Goal: Information Seeking & Learning: Check status

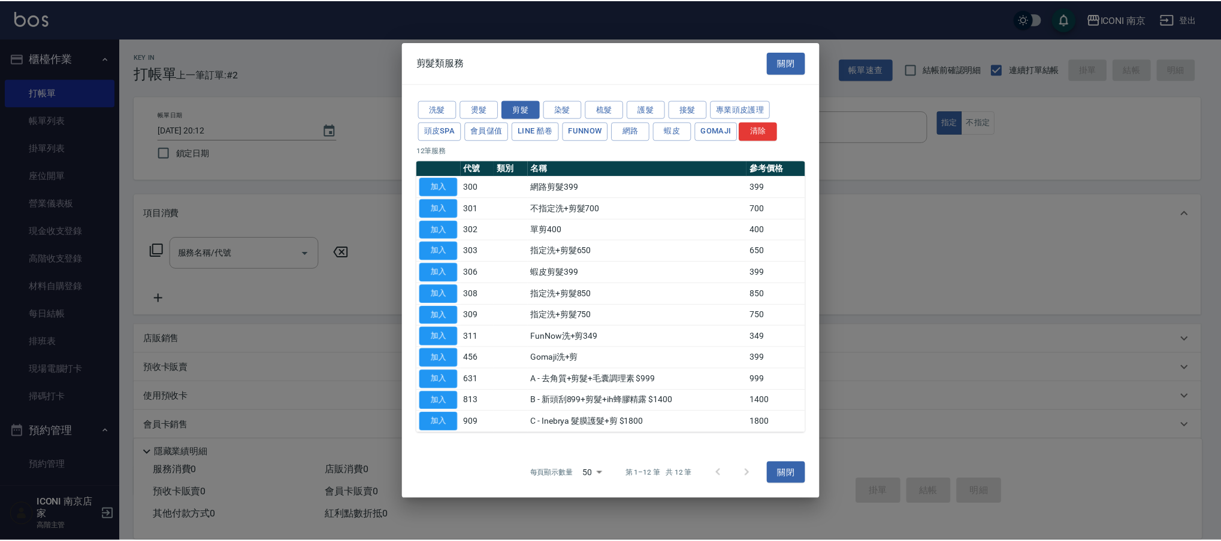
scroll to position [68, 0]
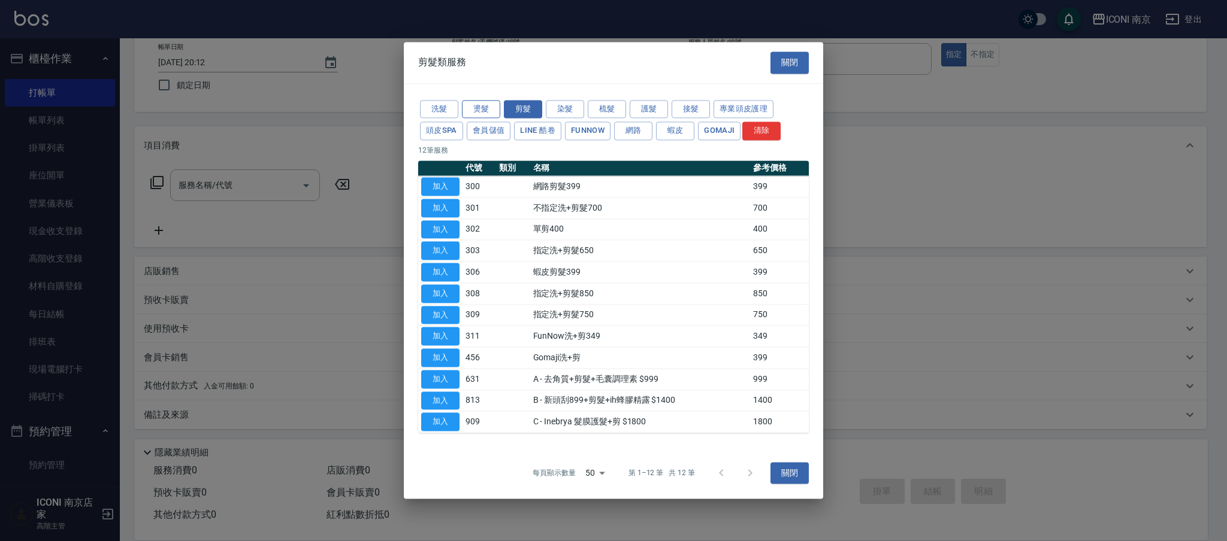
click at [484, 101] on button "燙髮" at bounding box center [481, 109] width 38 height 19
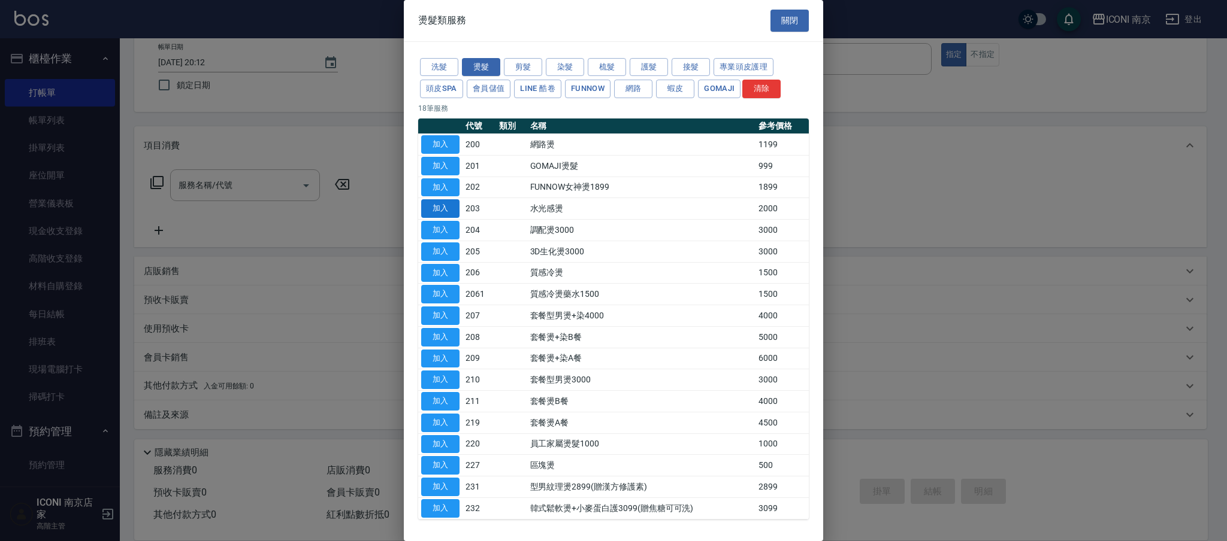
click at [438, 211] on button "加入" at bounding box center [440, 208] width 38 height 19
type input "水光感燙(203)"
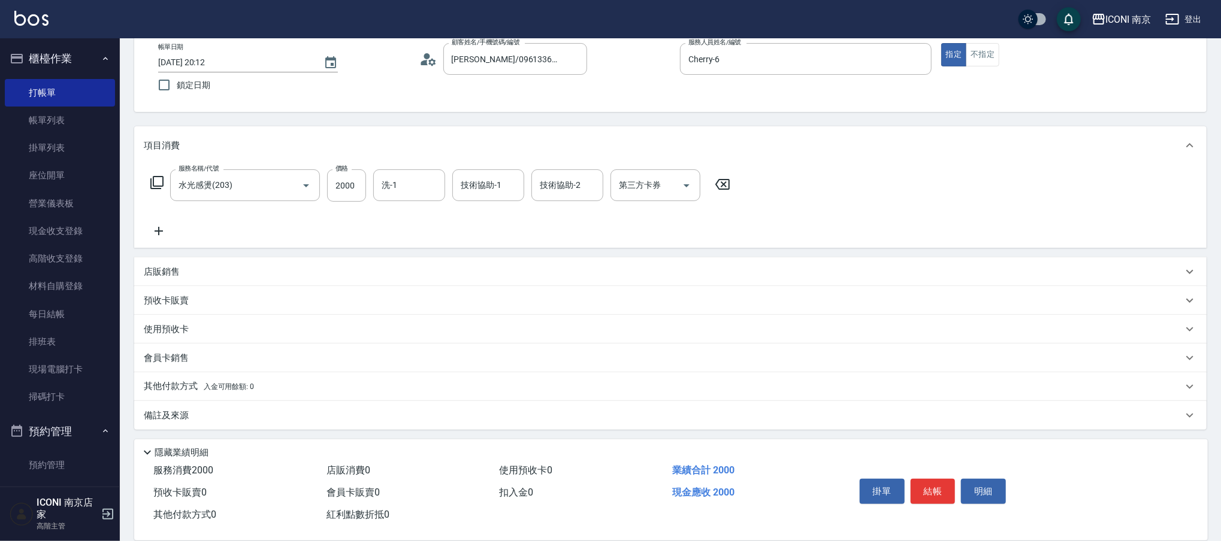
click at [367, 187] on div "服務名稱/代號 水光感燙(203) 服務名稱/代號 價格 2000 價格 洗-1 洗-1 技術協助-1 技術協助-1 技術協助-2 技術協助-2 第三方卡券 …" at bounding box center [441, 186] width 594 height 32
click at [358, 181] on input "2000" at bounding box center [346, 186] width 39 height 32
type input "1300"
type input "LORI-17"
click at [198, 412] on div "備註及來源" at bounding box center [663, 415] width 1039 height 13
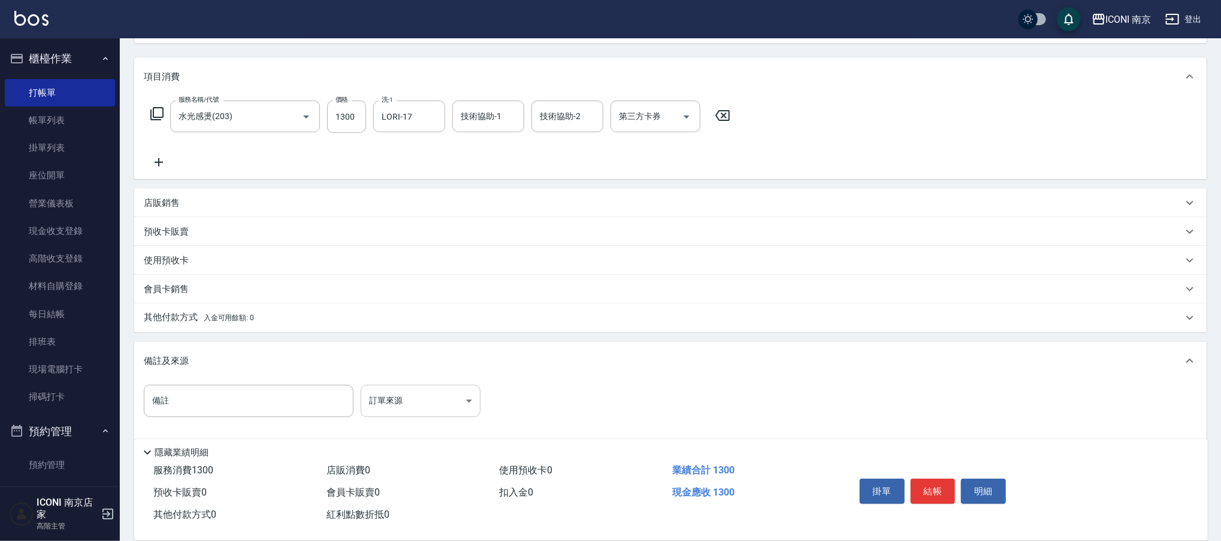
scroll to position [138, 0]
click at [391, 391] on body "ICONI 南京 登出 櫃檯作業 打帳單 帳單列表 掛單列表 座位開單 營業儀表板 現金收支登錄 高階收支登錄 材料自購登錄 每日結帳 排班表 現場電腦打卡 …" at bounding box center [610, 207] width 1221 height 690
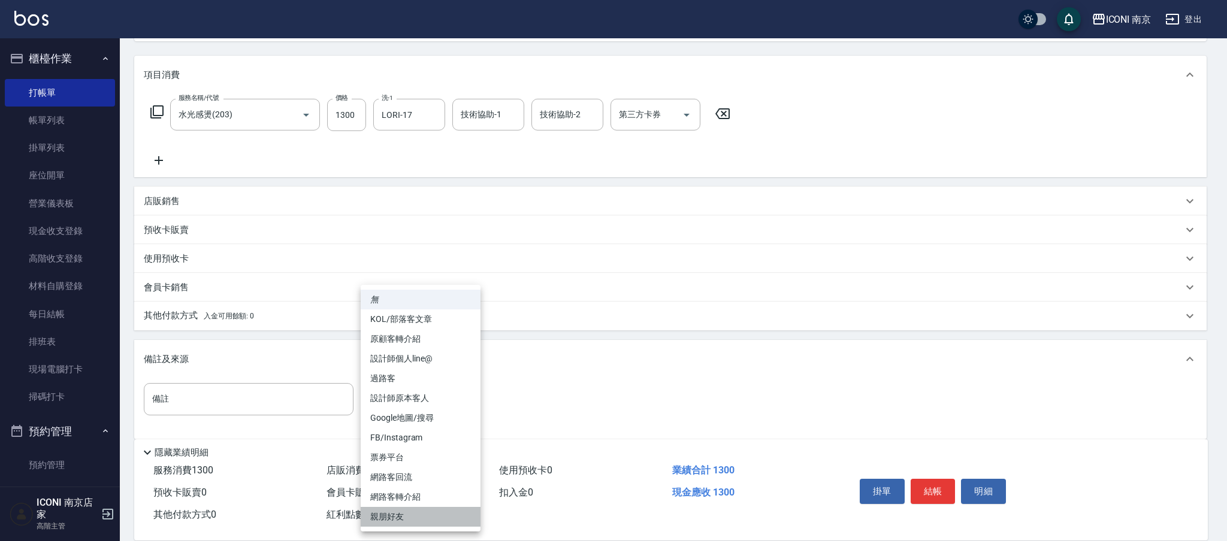
click at [380, 515] on li "親朋好友" at bounding box center [421, 517] width 120 height 20
type input "親朋好友"
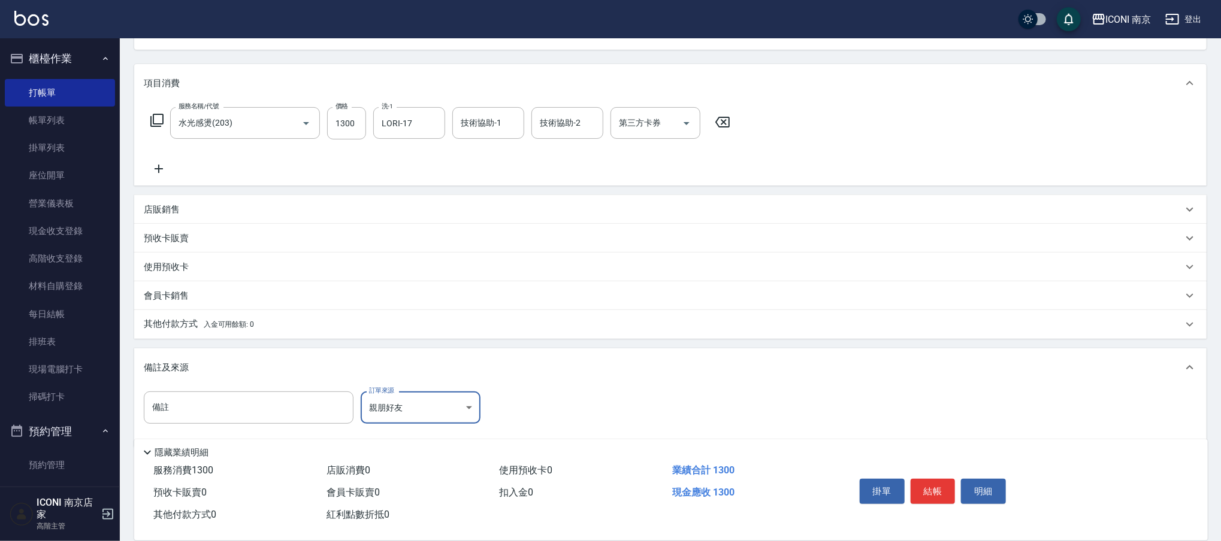
scroll to position [148, 0]
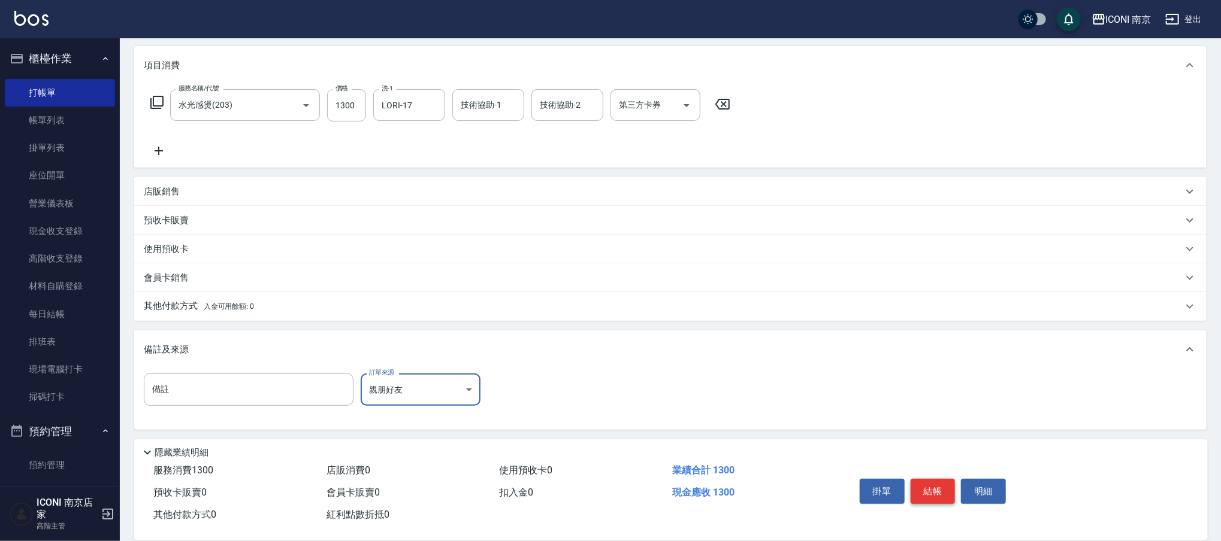
click at [918, 488] on button "結帳" at bounding box center [932, 491] width 45 height 25
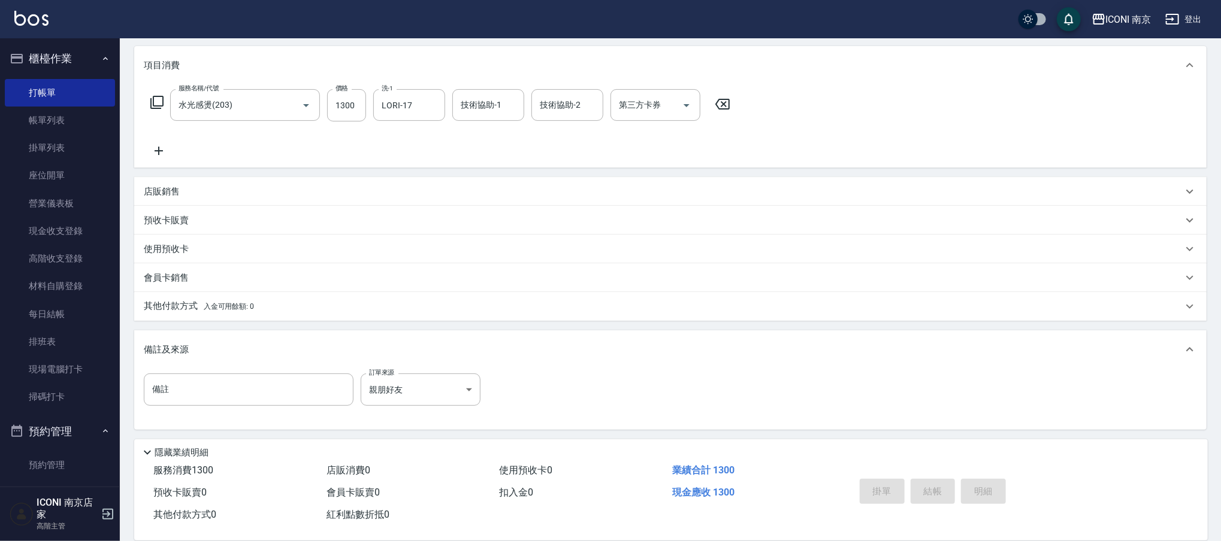
type input "2025/08/21 21:37"
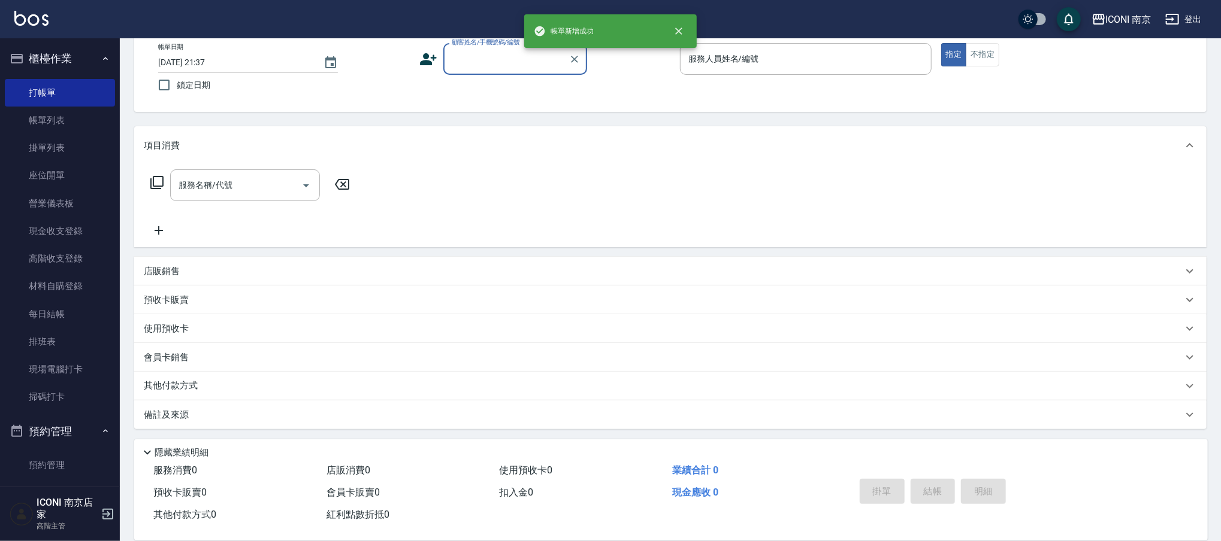
scroll to position [68, 0]
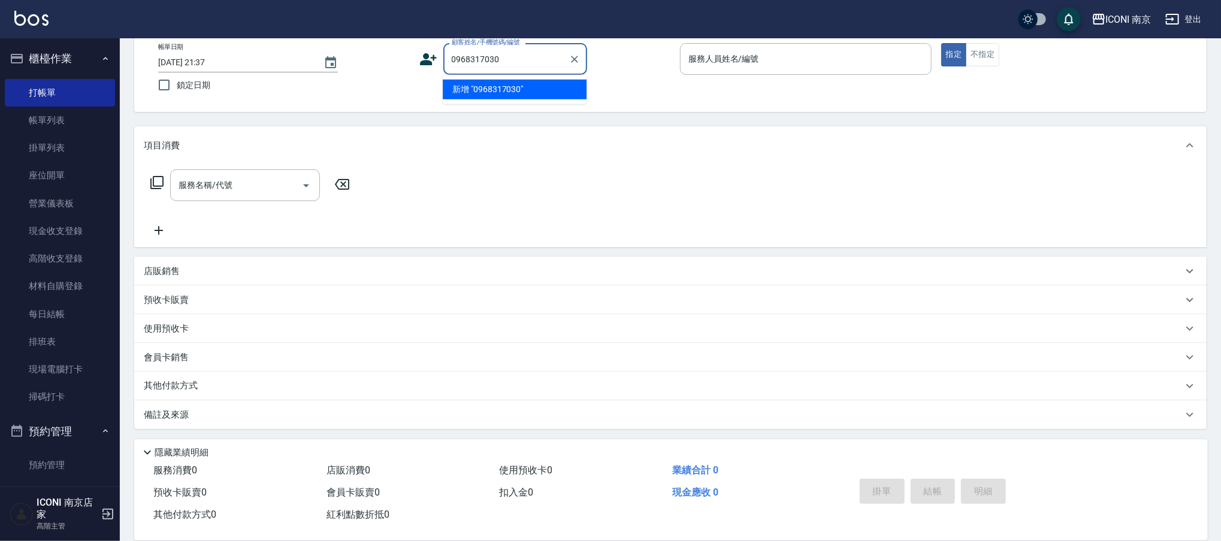
click at [501, 86] on li "新增 "0968317030"" at bounding box center [515, 90] width 144 height 20
type input "0968317030"
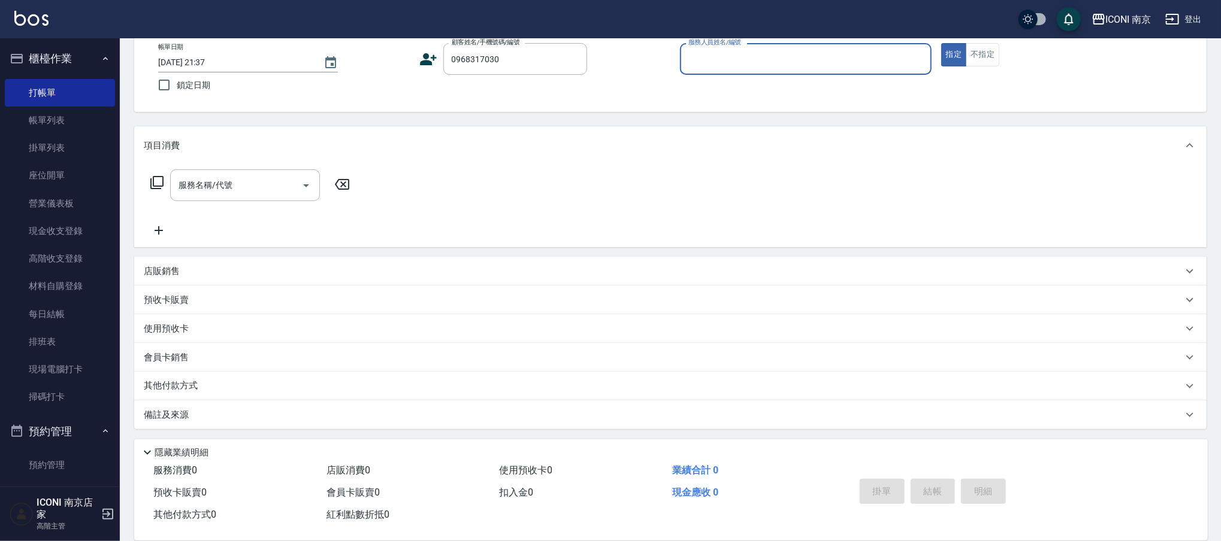
click at [428, 56] on icon at bounding box center [428, 59] width 17 height 12
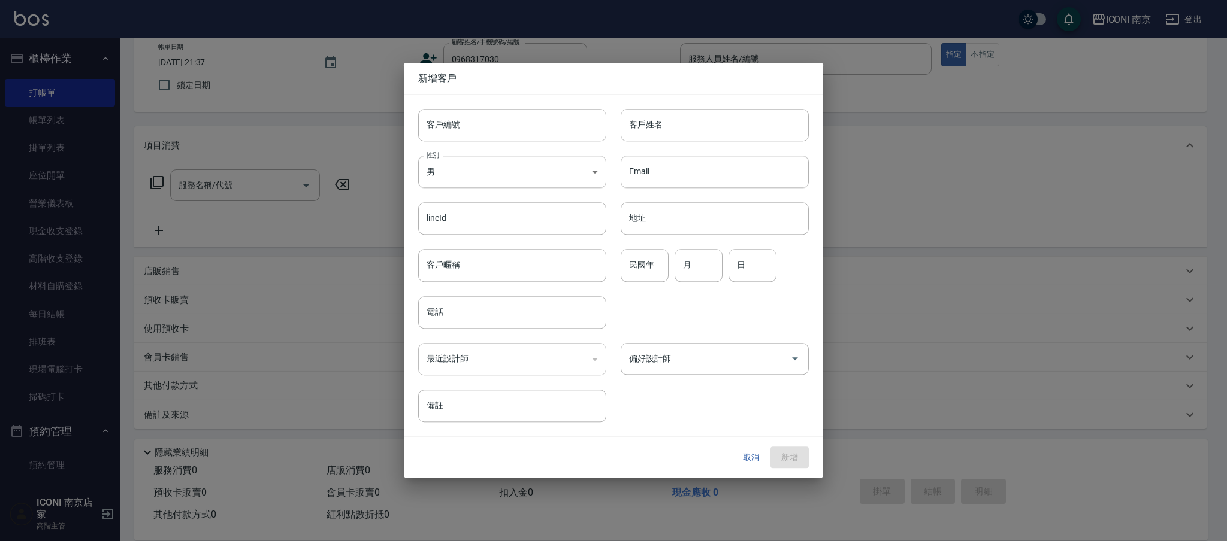
type input "0968317030"
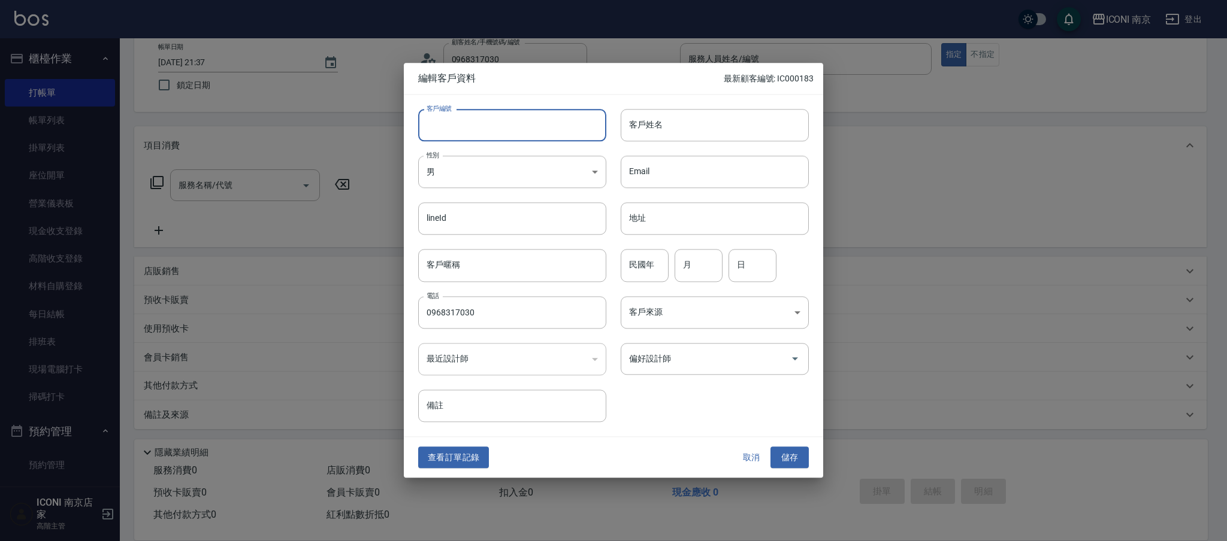
click at [486, 120] on input "客戶編號" at bounding box center [512, 125] width 188 height 32
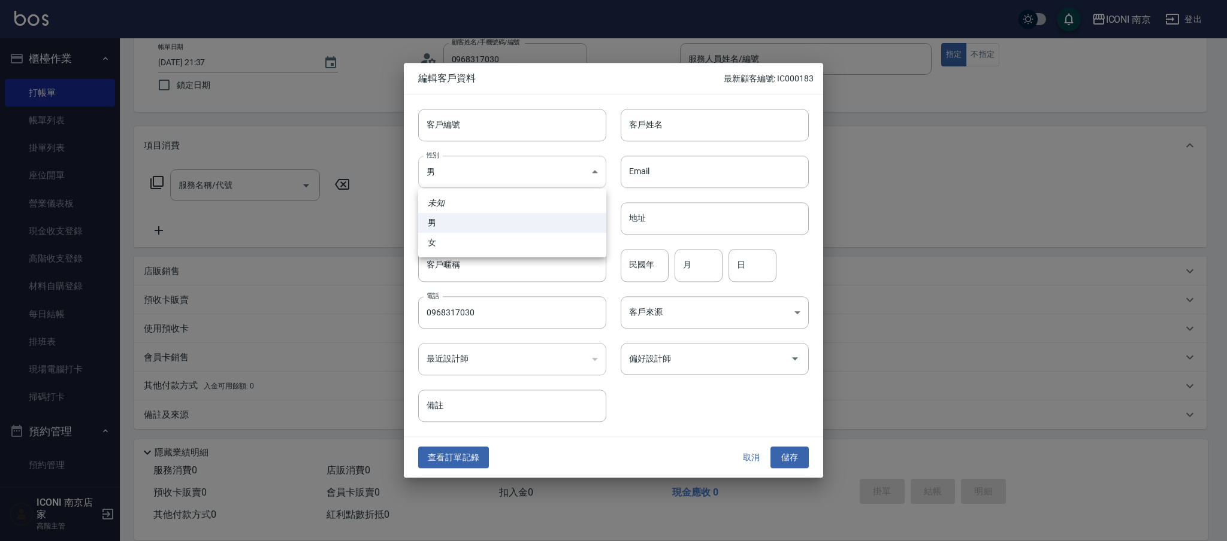
click at [467, 172] on body "ICONI 南京 登出 櫃檯作業 打帳單 帳單列表 掛單列表 座位開單 營業儀表板 現金收支登錄 高階收支登錄 材料自購登錄 每日結帳 排班表 現場電腦打卡 …" at bounding box center [613, 236] width 1227 height 609
click at [453, 240] on li "女" at bounding box center [512, 243] width 188 height 20
type input "FEMALE"
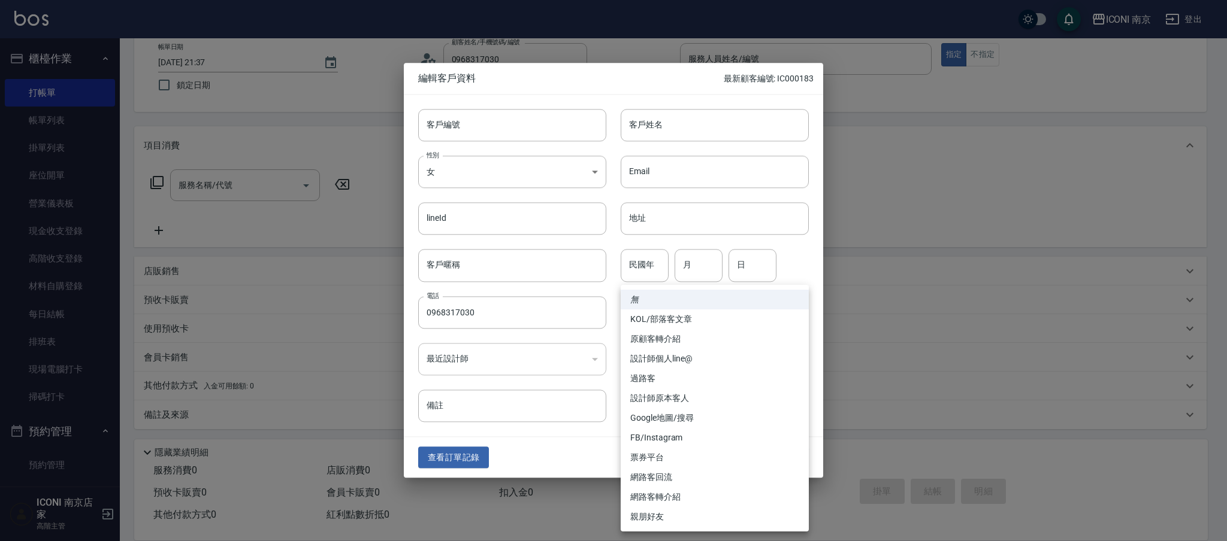
click at [653, 326] on body "ICONI 南京 登出 櫃檯作業 打帳單 帳單列表 掛單列表 座位開單 營業儀表板 現金收支登錄 高階收支登錄 材料自購登錄 每日結帳 排班表 現場電腦打卡 …" at bounding box center [613, 236] width 1227 height 609
click at [655, 522] on li "親朋好友" at bounding box center [715, 517] width 188 height 20
type input "親朋好友"
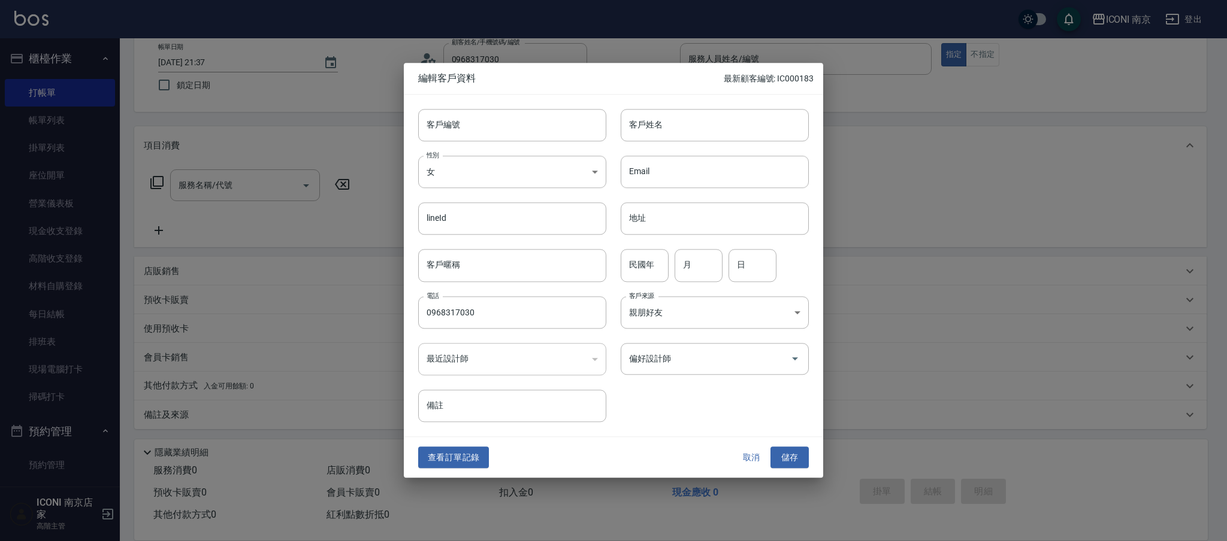
click at [739, 104] on div "客戶姓名 客戶姓名" at bounding box center [707, 118] width 202 height 47
click at [731, 114] on input "客戶姓名" at bounding box center [715, 125] width 188 height 32
type input "林子晴"
click at [655, 268] on input "民國年" at bounding box center [645, 266] width 48 height 32
type input "101"
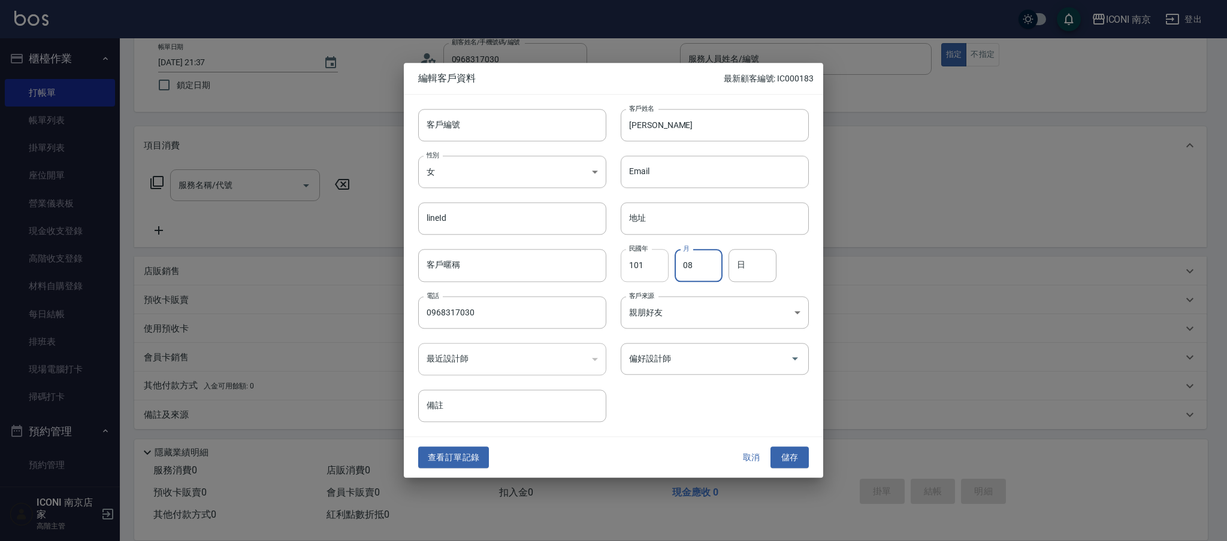
type input "08"
type input "31"
click at [519, 399] on input "備註" at bounding box center [512, 406] width 188 height 32
type input "媽媽是鍾佩芯"
click at [770, 447] on button "儲存" at bounding box center [789, 458] width 38 height 22
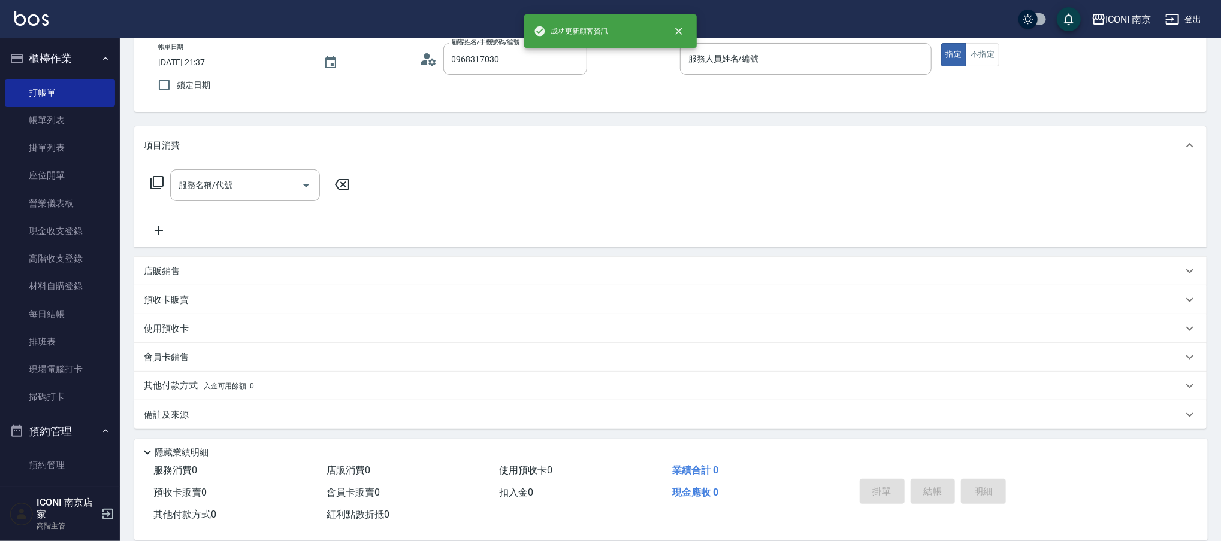
click at [422, 62] on icon at bounding box center [423, 62] width 7 height 5
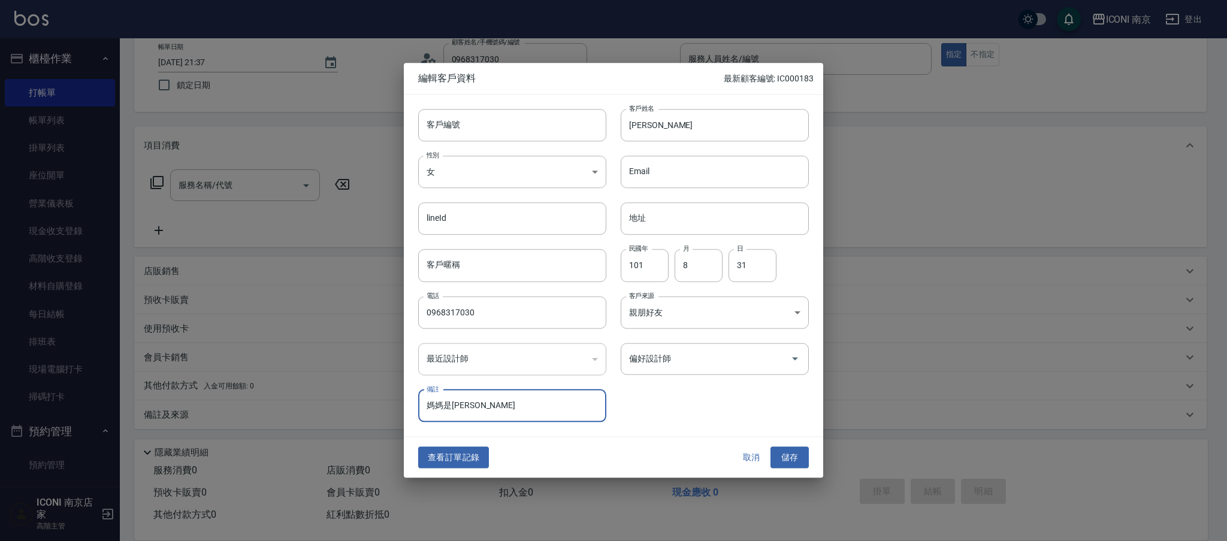
click at [497, 415] on input "媽媽是鍾佩芯" at bounding box center [512, 406] width 188 height 32
type input "媽媽是鍾佩芯 NINA"
click at [791, 458] on button "儲存" at bounding box center [789, 458] width 38 height 22
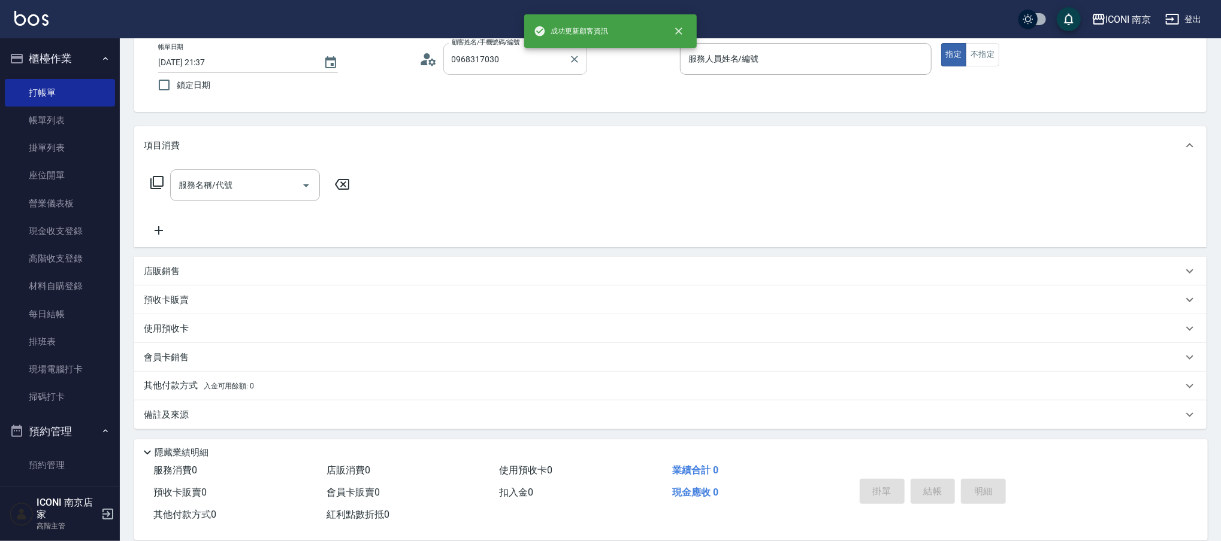
click at [512, 72] on div "0968317030 顧客姓名/手機號碼/編號" at bounding box center [515, 59] width 144 height 32
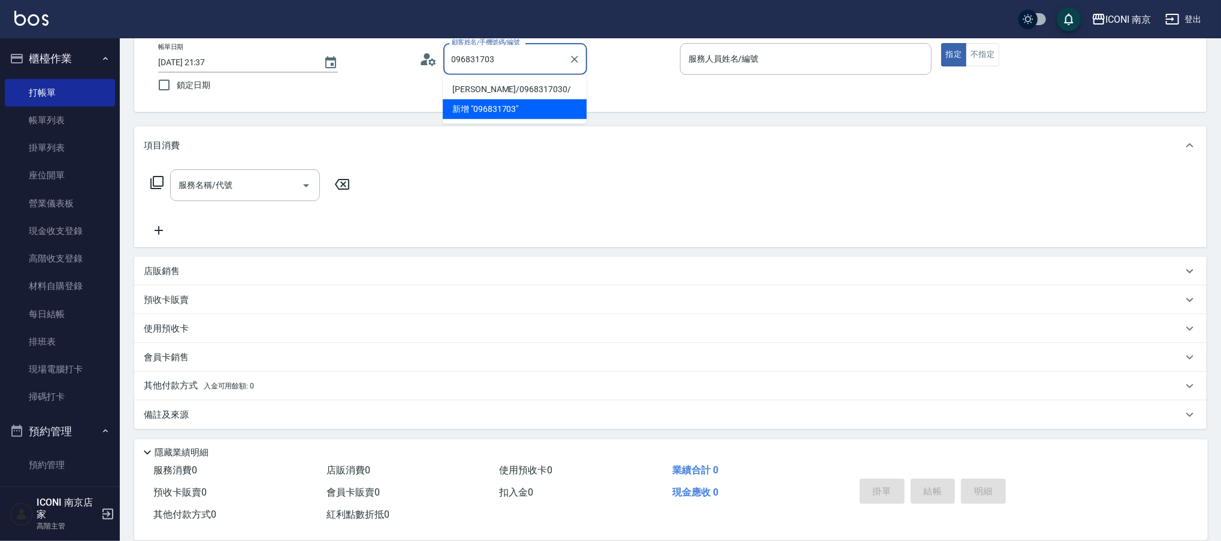
drag, startPoint x: 507, startPoint y: 88, endPoint x: 570, endPoint y: 69, distance: 66.3
click at [506, 89] on li "林子晴/0968317030/" at bounding box center [515, 90] width 144 height 20
type input "林子晴/0968317030/"
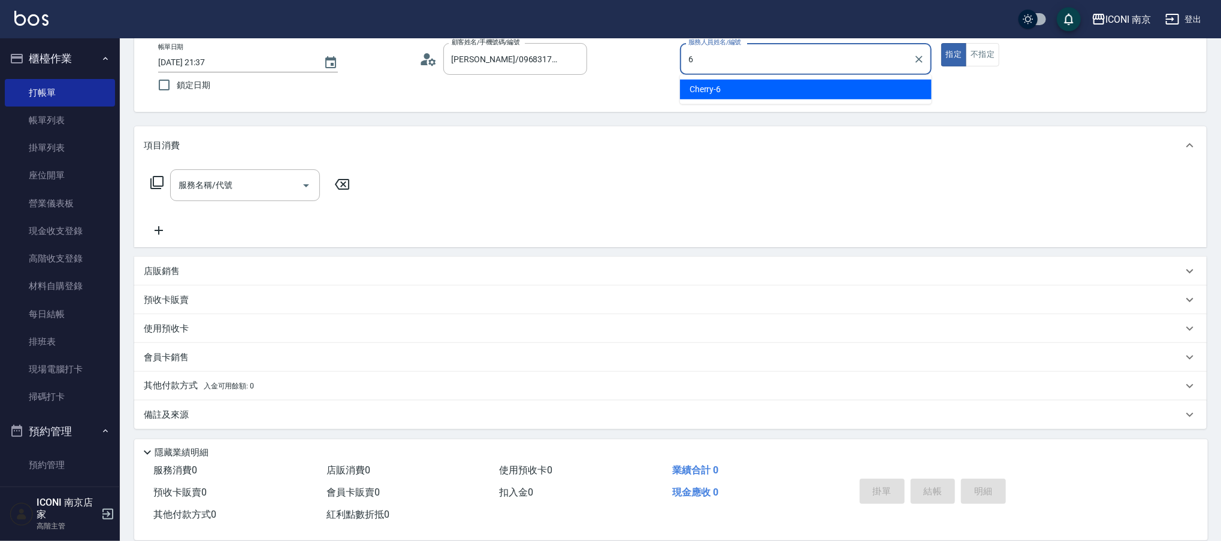
type input "Cherry-6"
type button "true"
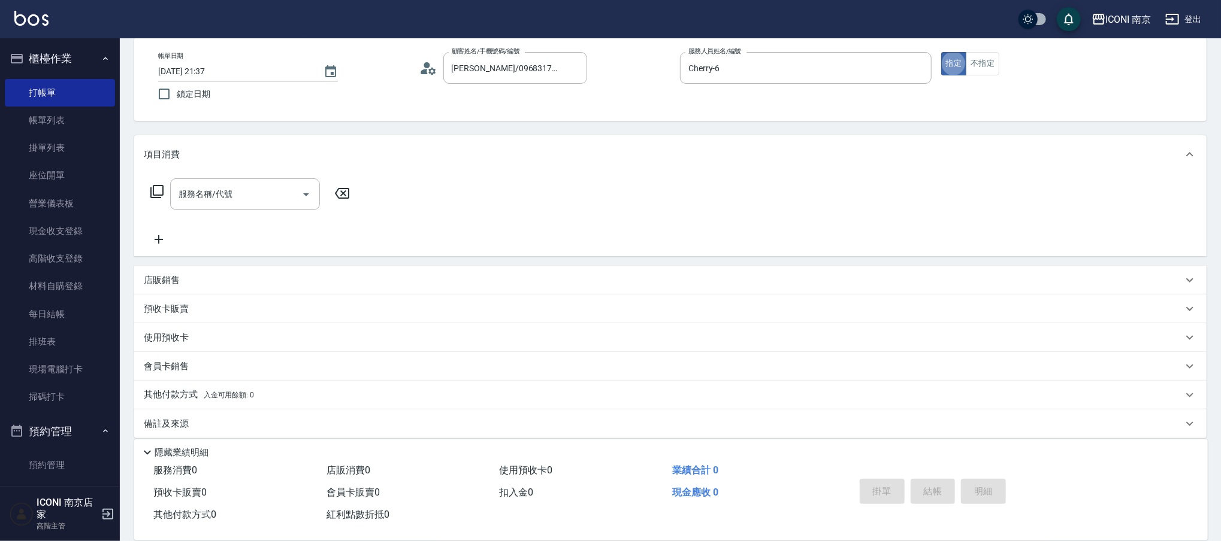
scroll to position [0, 0]
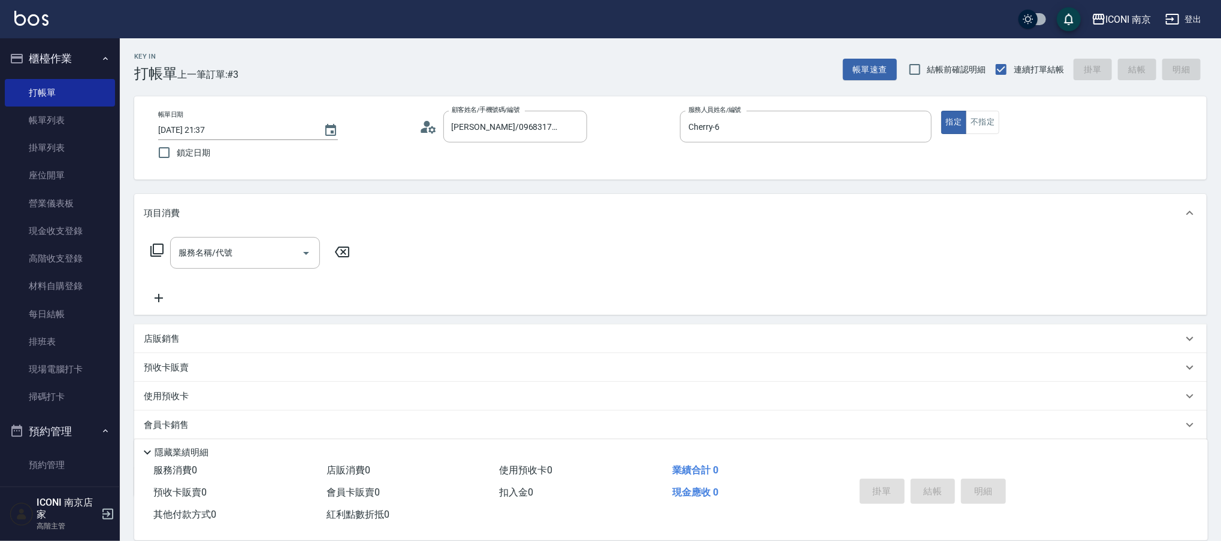
click at [159, 256] on icon at bounding box center [156, 250] width 13 height 13
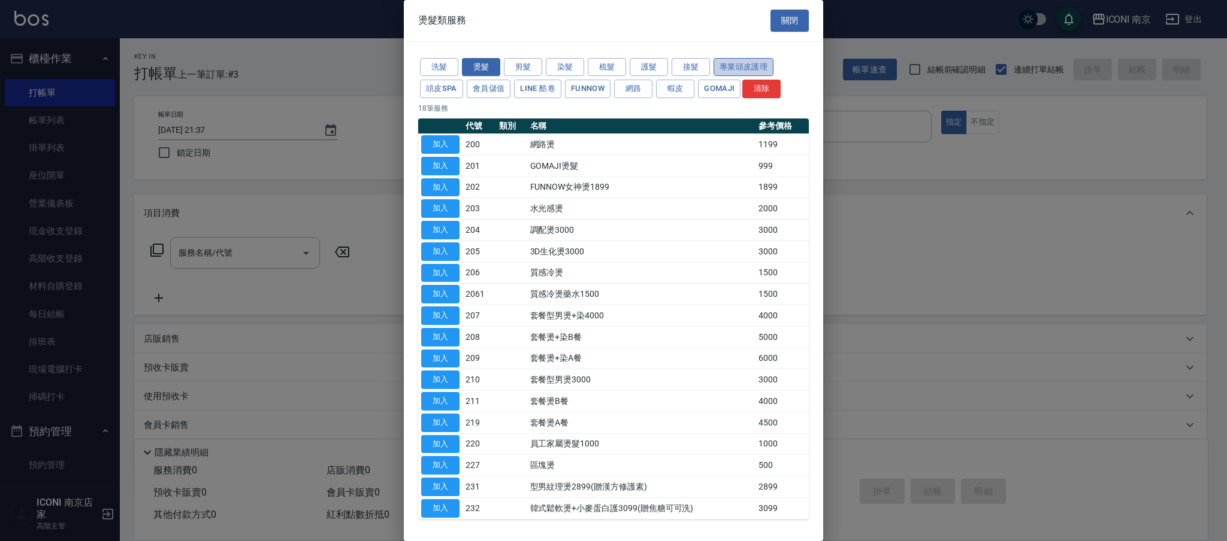
click at [726, 68] on button "專業頭皮護理" at bounding box center [743, 67] width 60 height 19
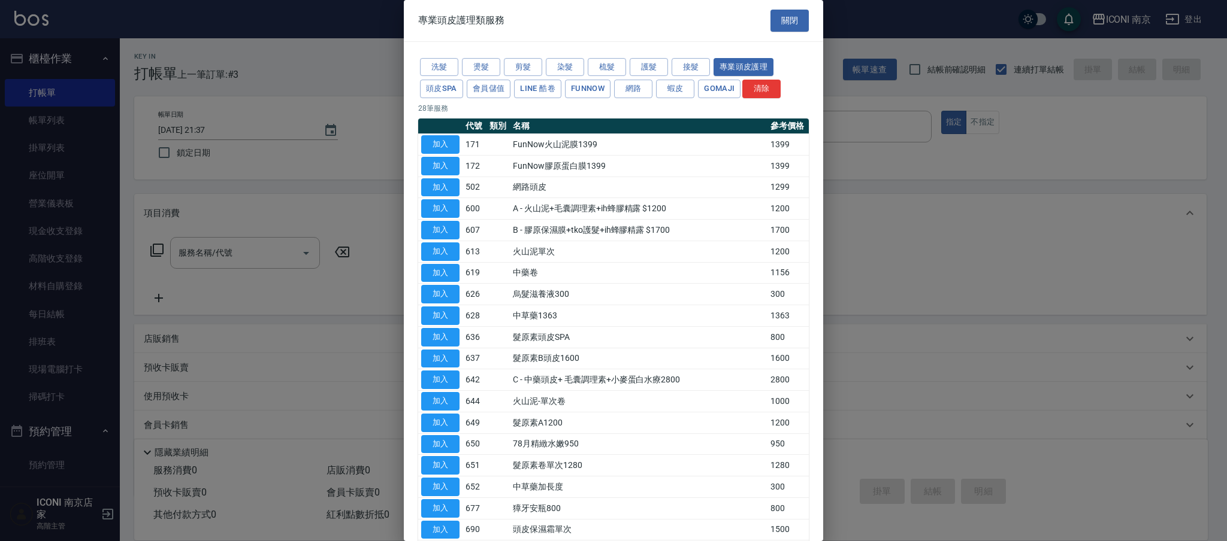
click at [432, 441] on button "加入" at bounding box center [440, 444] width 38 height 19
type input "78月精緻水嫩950(650)"
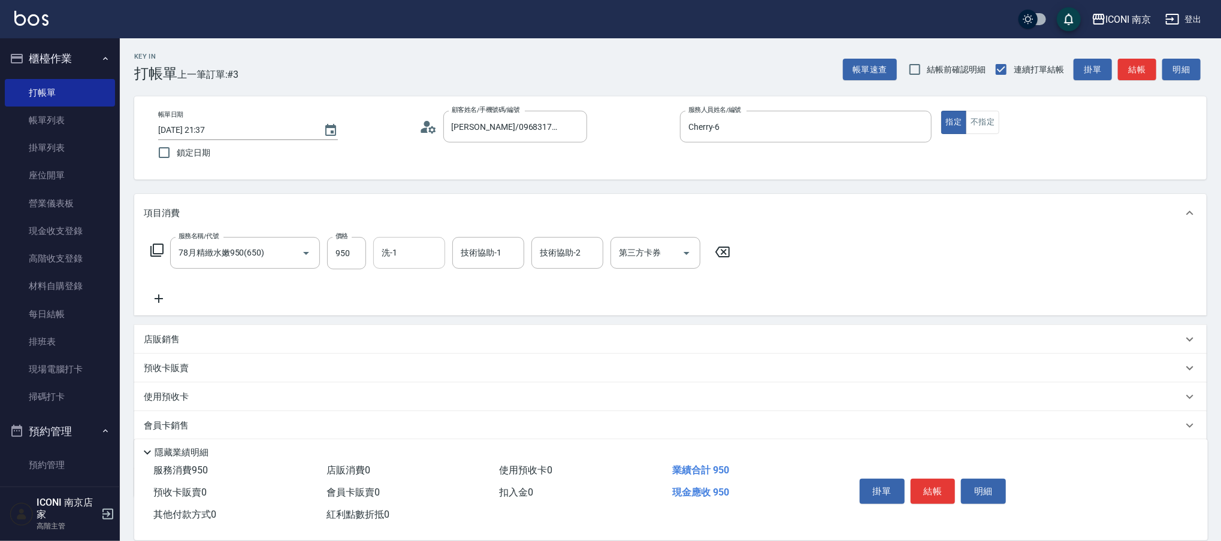
click at [397, 245] on input "洗-1" at bounding box center [409, 253] width 61 height 21
type input "LORI-17"
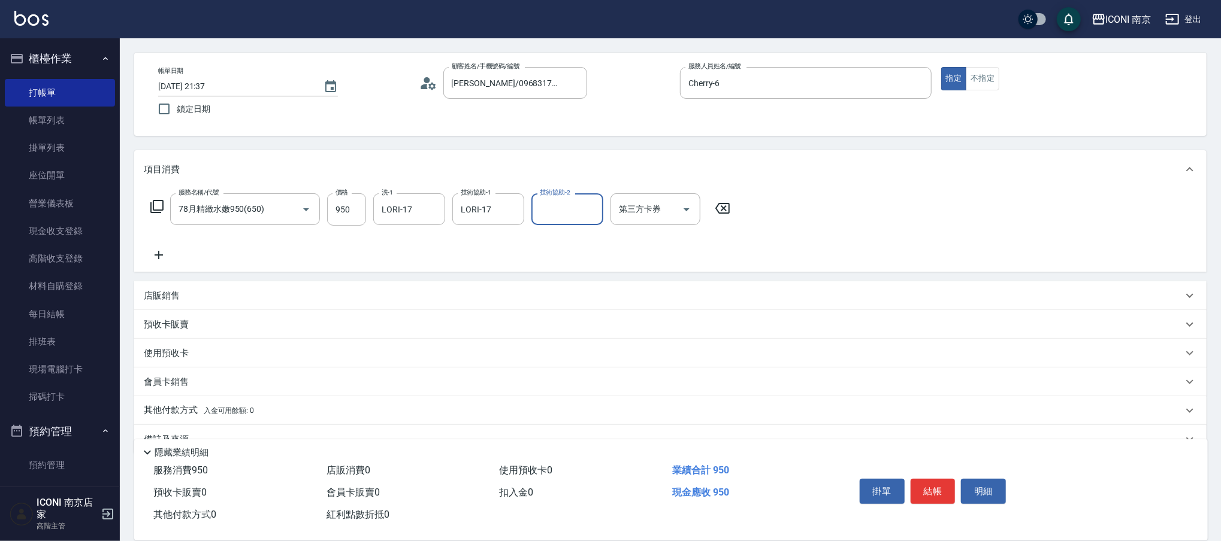
scroll to position [68, 0]
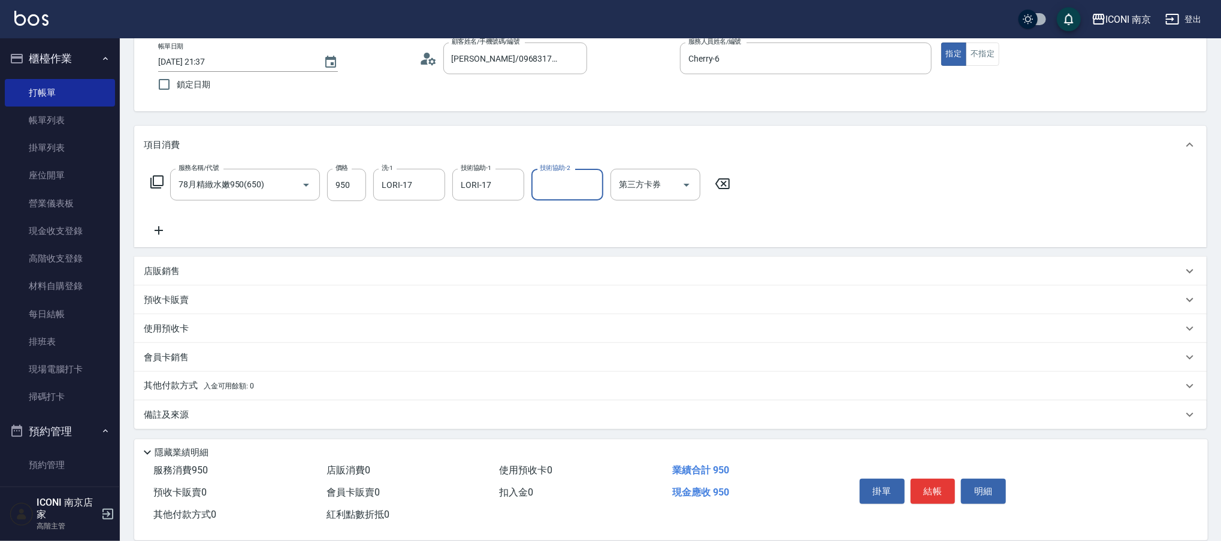
click at [220, 416] on div "備註及來源" at bounding box center [663, 415] width 1039 height 13
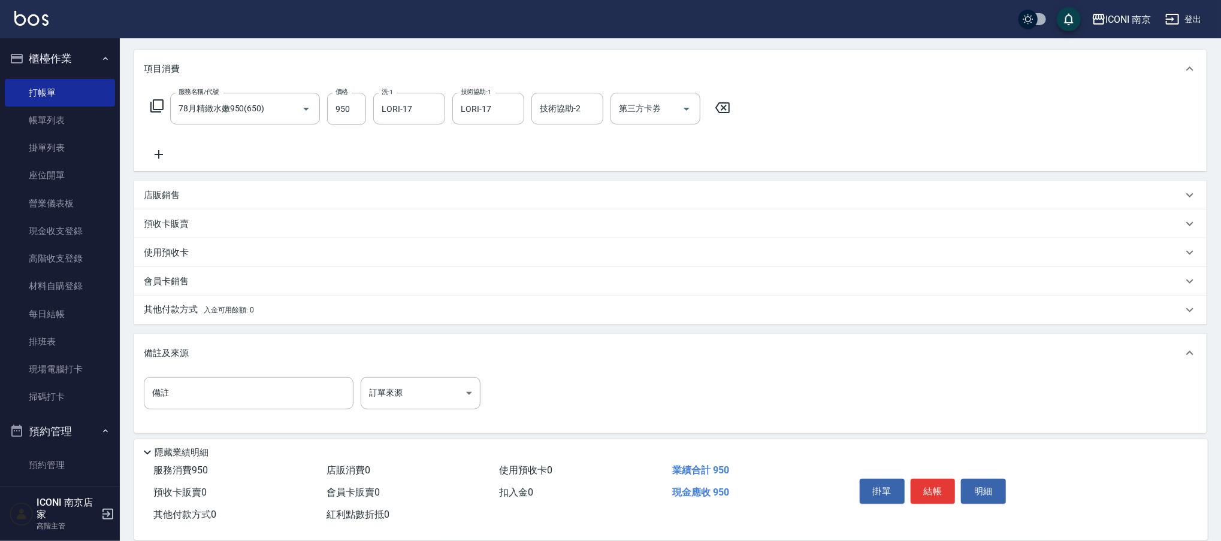
scroll to position [148, 0]
click at [431, 388] on body "ICONI 南京 登出 櫃檯作業 打帳單 帳單列表 掛單列表 座位開單 營業儀表板 現金收支登錄 高階收支登錄 材料自購登錄 每日結帳 排班表 現場電腦打卡 …" at bounding box center [610, 197] width 1221 height 690
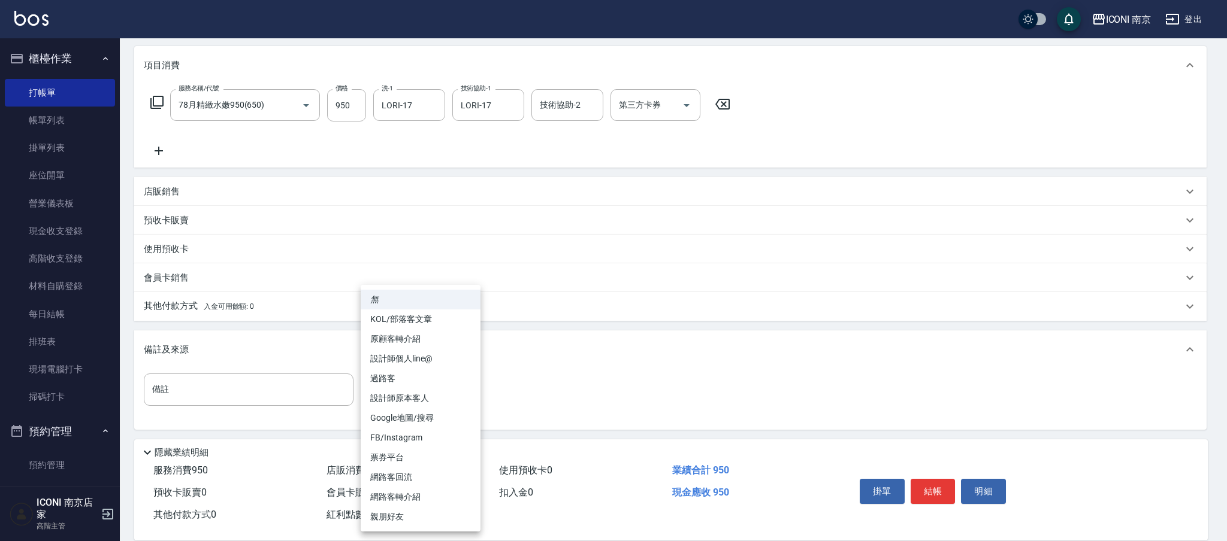
click at [401, 512] on li "親朋好友" at bounding box center [421, 517] width 120 height 20
type input "親朋好友"
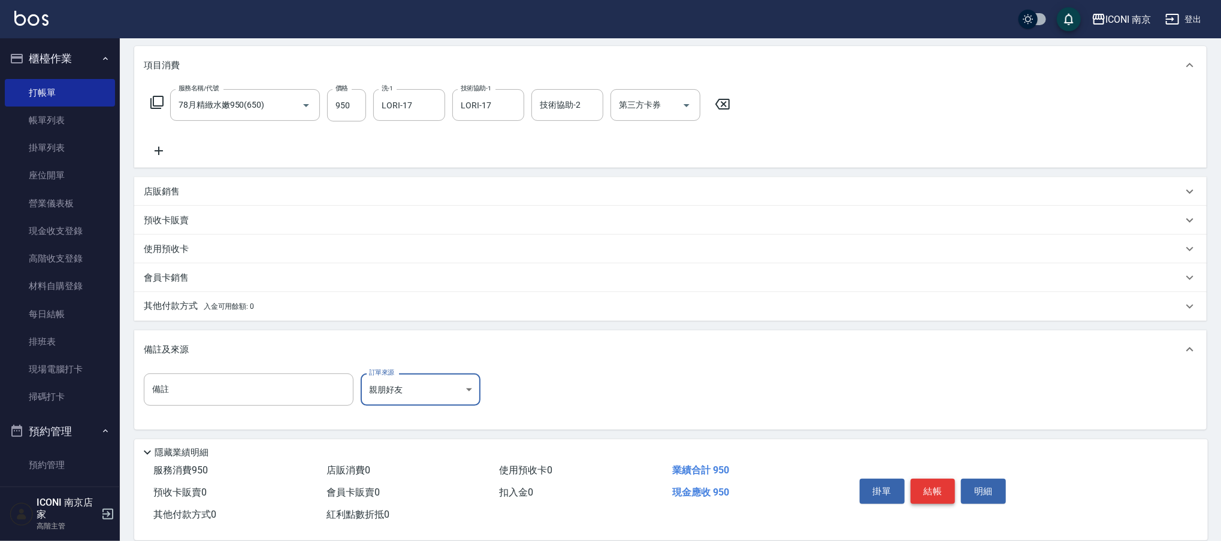
click at [923, 485] on button "結帳" at bounding box center [932, 491] width 45 height 25
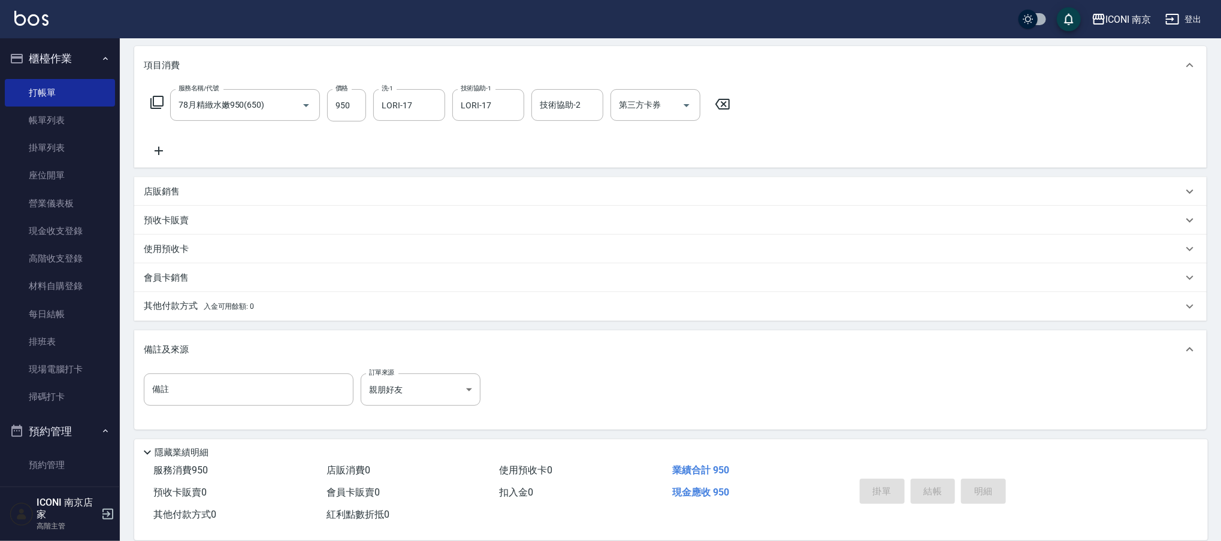
type input "2025/08/21 21:39"
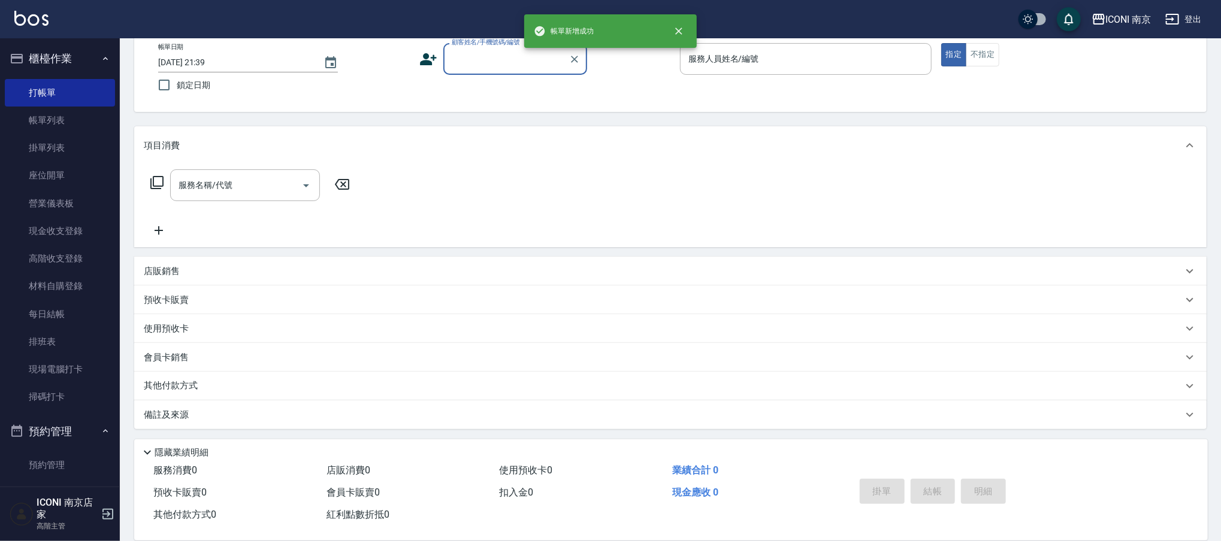
scroll to position [0, 0]
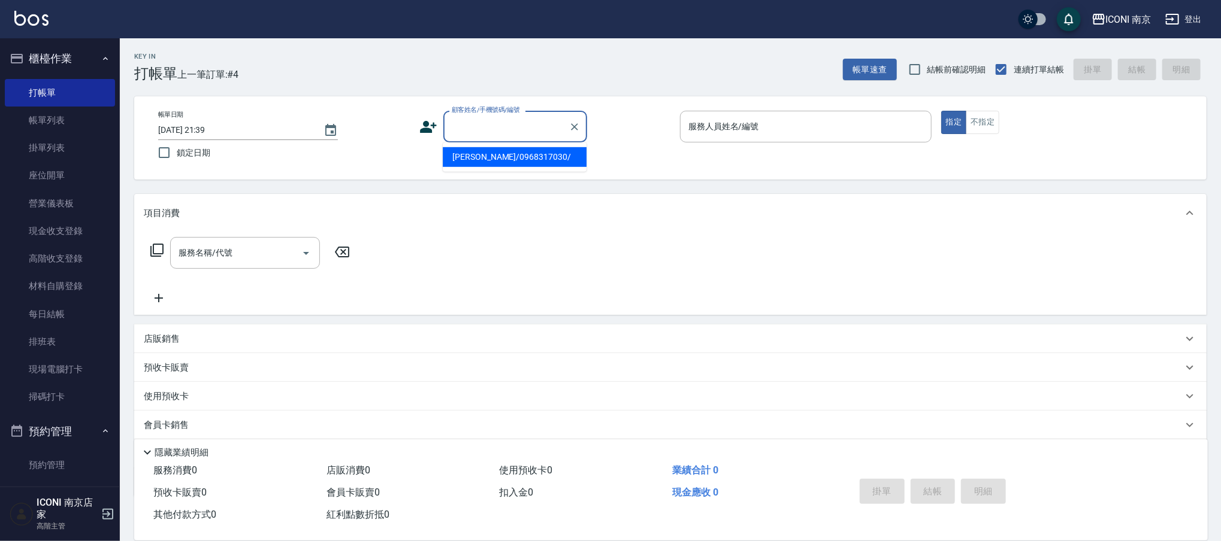
click at [524, 117] on input "顧客姓名/手機號碼/編號" at bounding box center [506, 126] width 115 height 21
click at [524, 125] on input "顧客姓名/手機號碼/編號" at bounding box center [506, 126] width 115 height 21
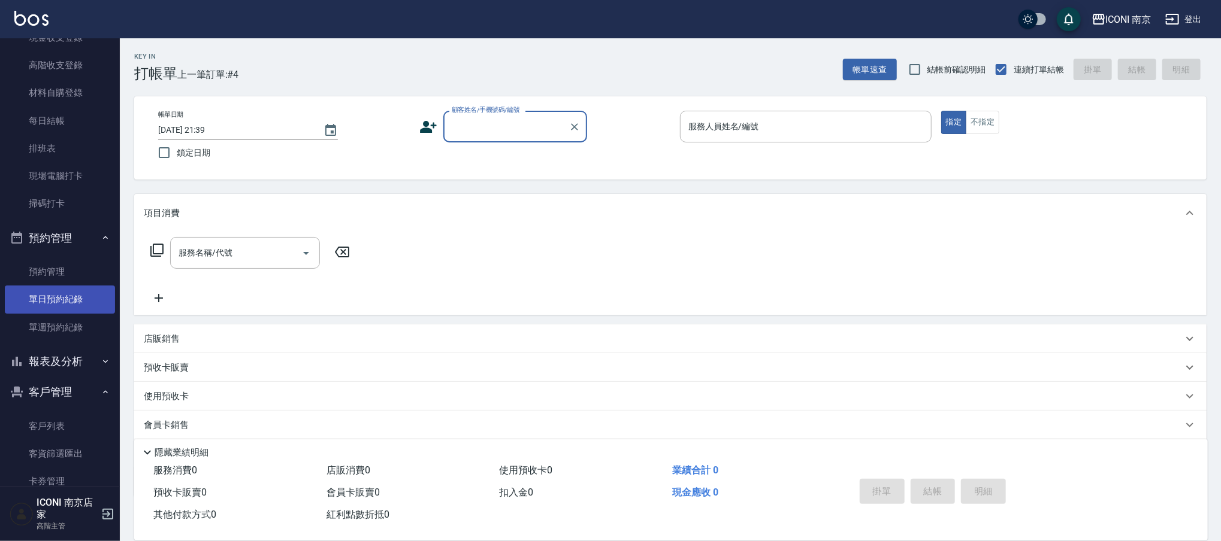
scroll to position [240, 0]
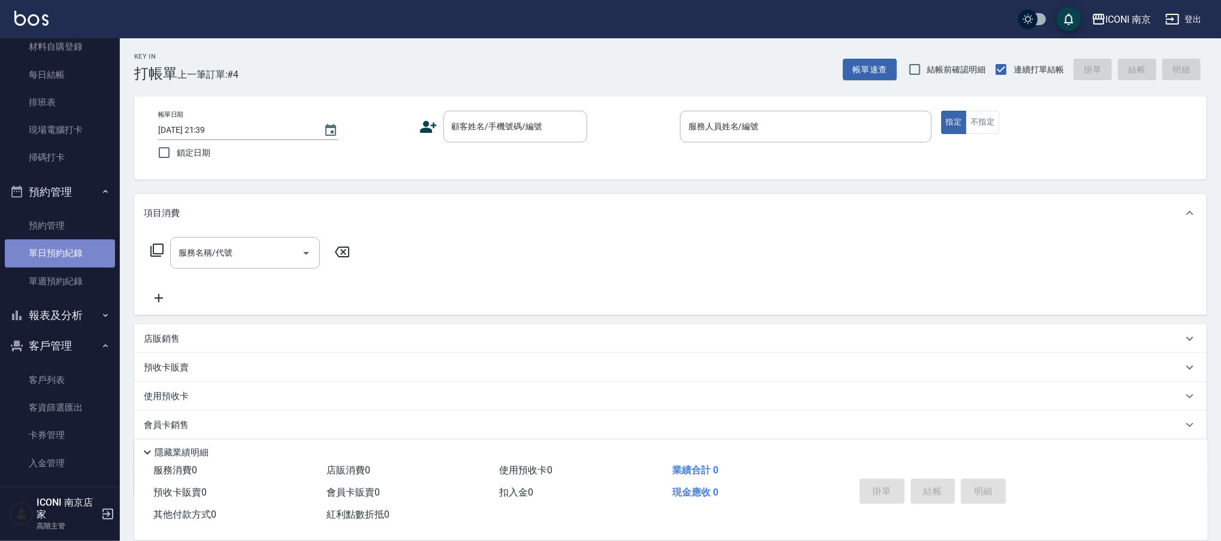
click at [67, 253] on link "單日預約紀錄" at bounding box center [60, 254] width 110 height 28
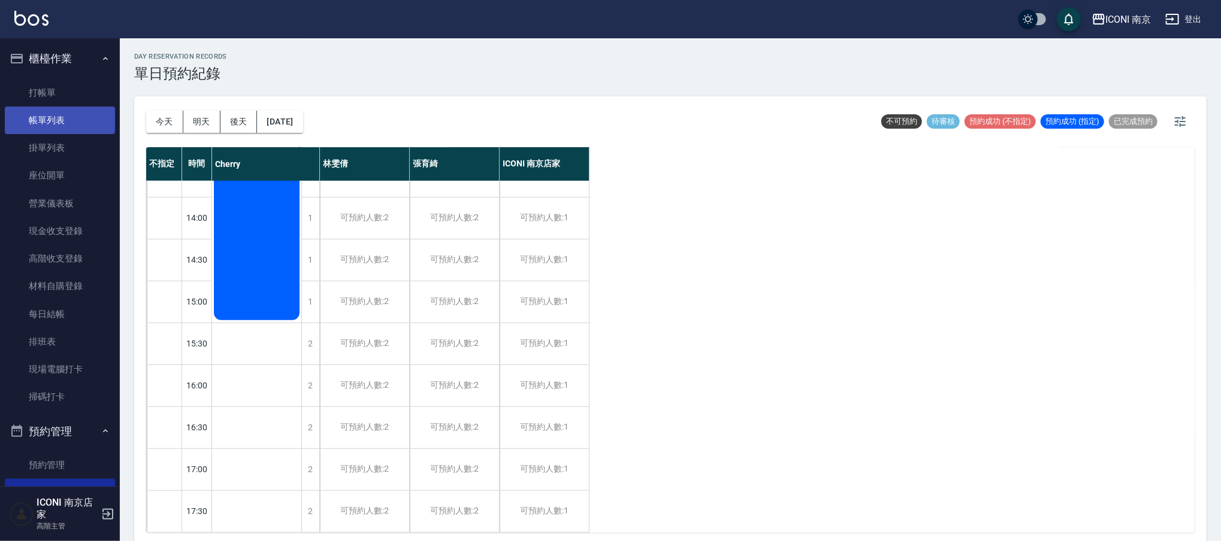
click at [66, 119] on link "帳單列表" at bounding box center [60, 121] width 110 height 28
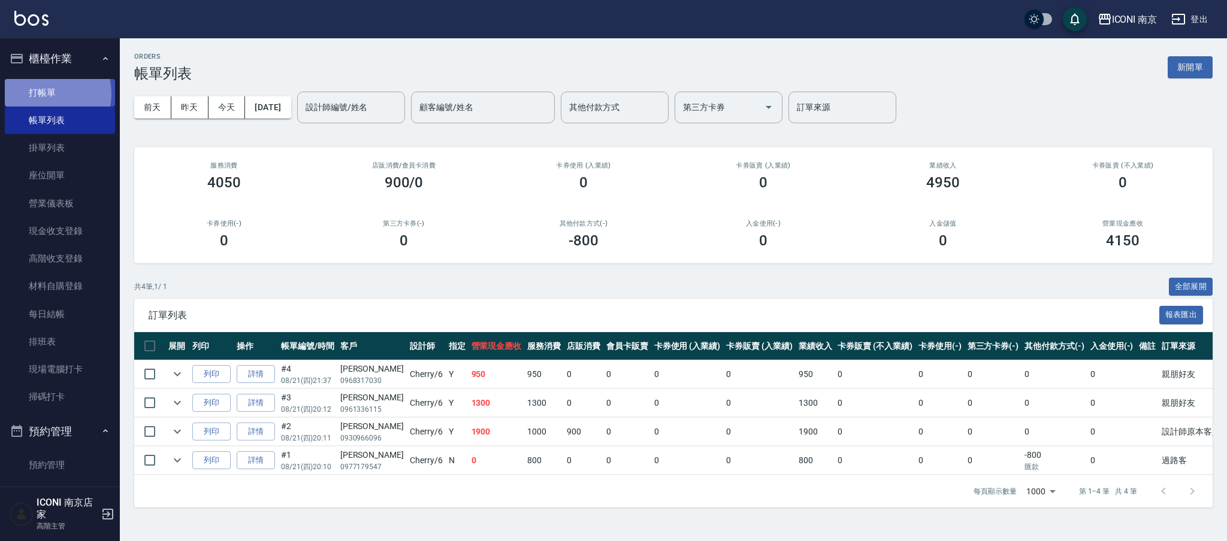
click at [41, 93] on link "打帳單" at bounding box center [60, 93] width 110 height 28
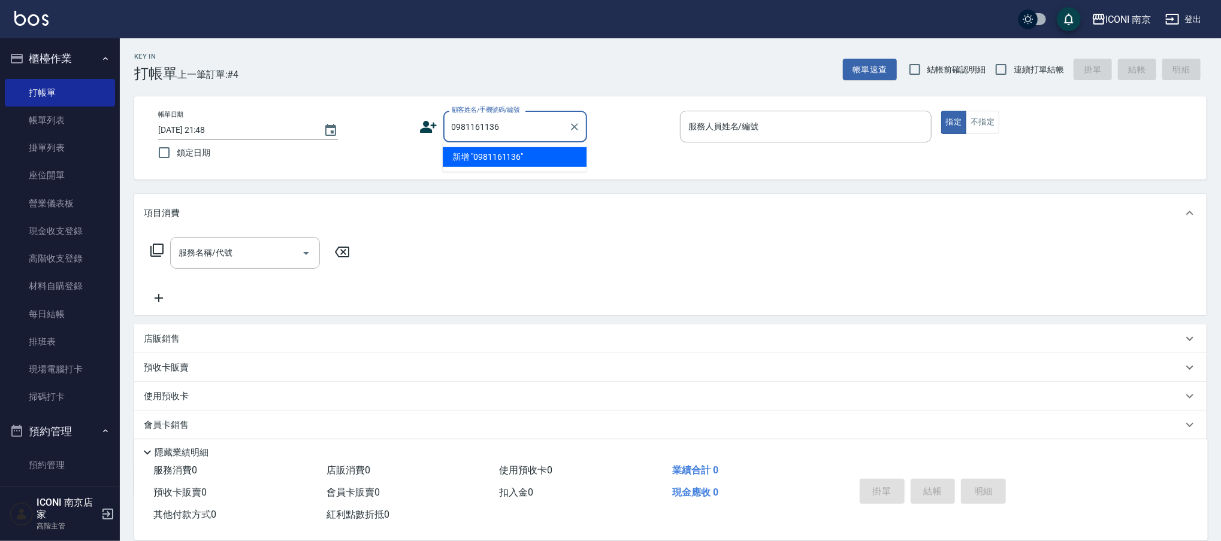
click at [483, 159] on li "新增 "0981161136"" at bounding box center [515, 157] width 144 height 20
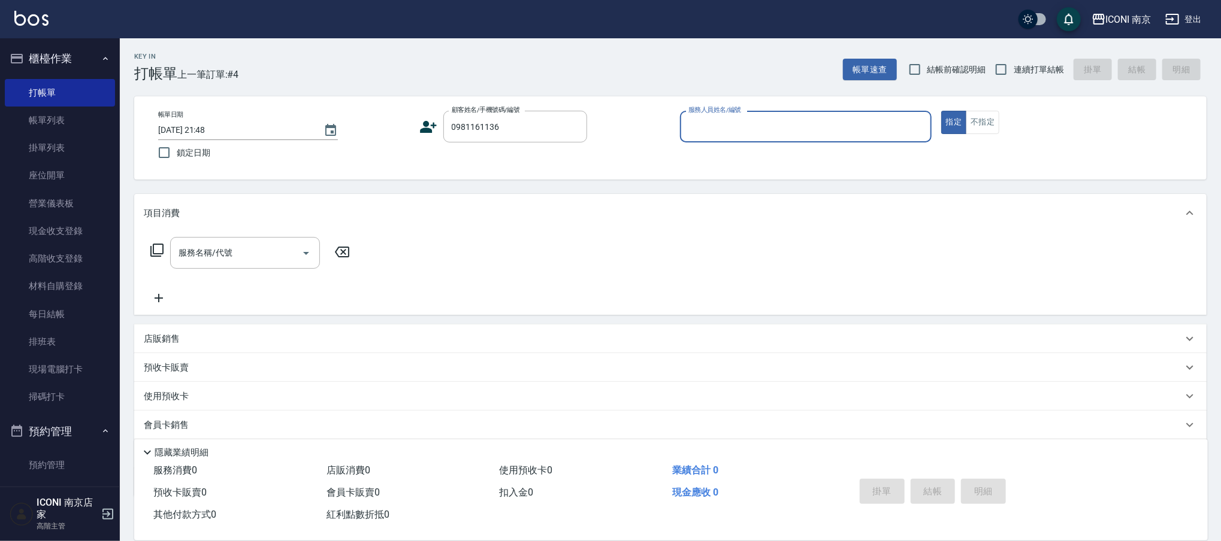
type input "0981161136"
click at [432, 123] on icon at bounding box center [428, 127] width 18 height 18
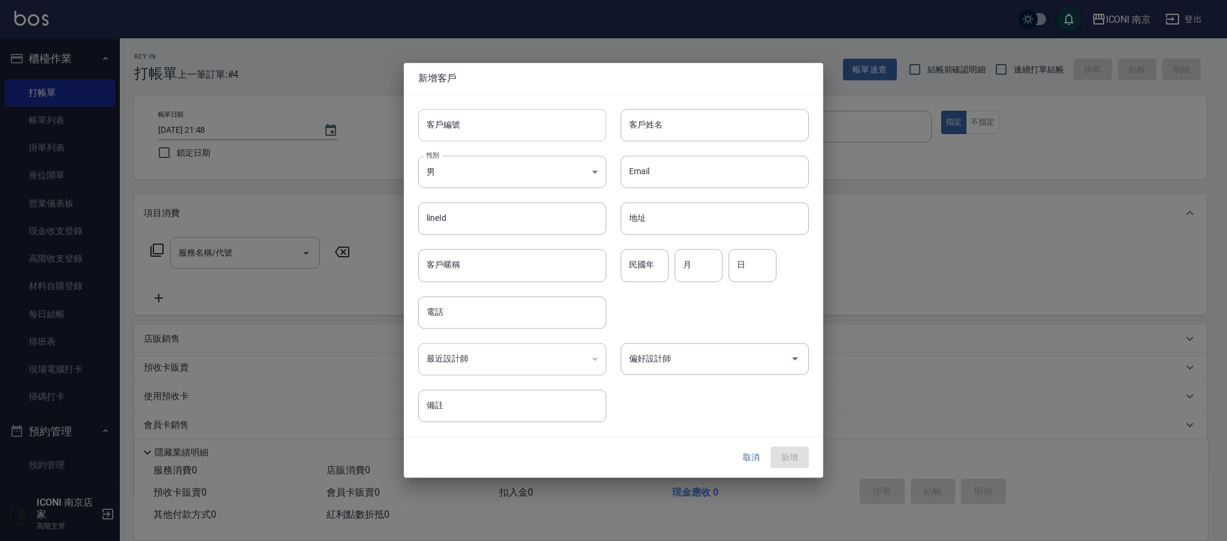
type input "0981161136"
click at [464, 171] on body "ICONI 南京 登出 櫃檯作業 打帳單 帳單列表 掛單列表 座位開單 營業儀表板 現金收支登錄 高階收支登錄 材料自購登錄 每日結帳 排班表 現場電腦打卡 …" at bounding box center [613, 304] width 1227 height 609
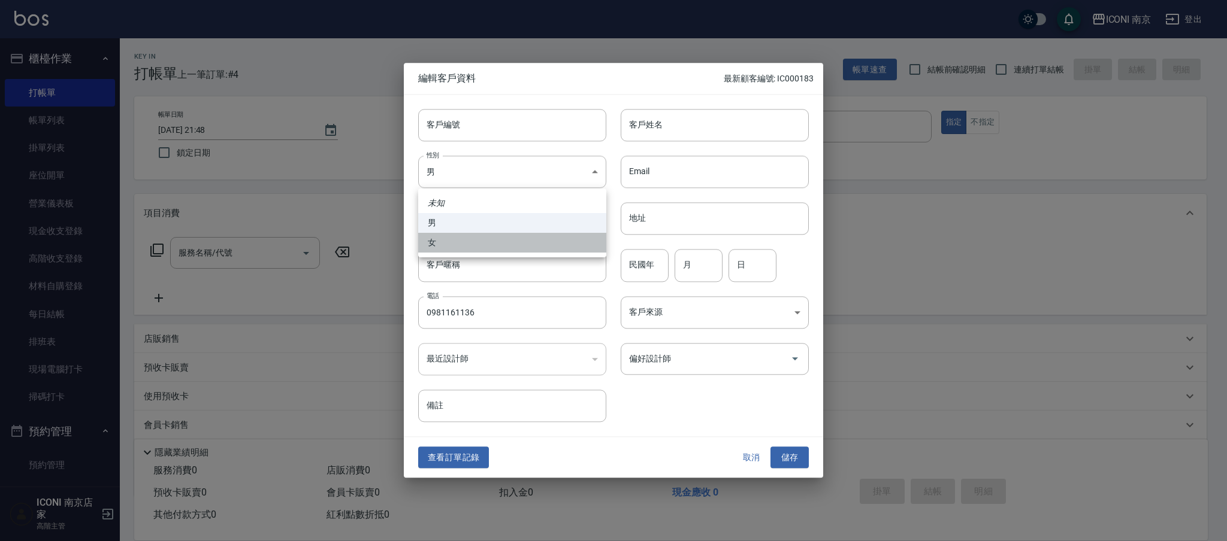
click at [477, 238] on li "女" at bounding box center [512, 243] width 188 height 20
type input "FEMALE"
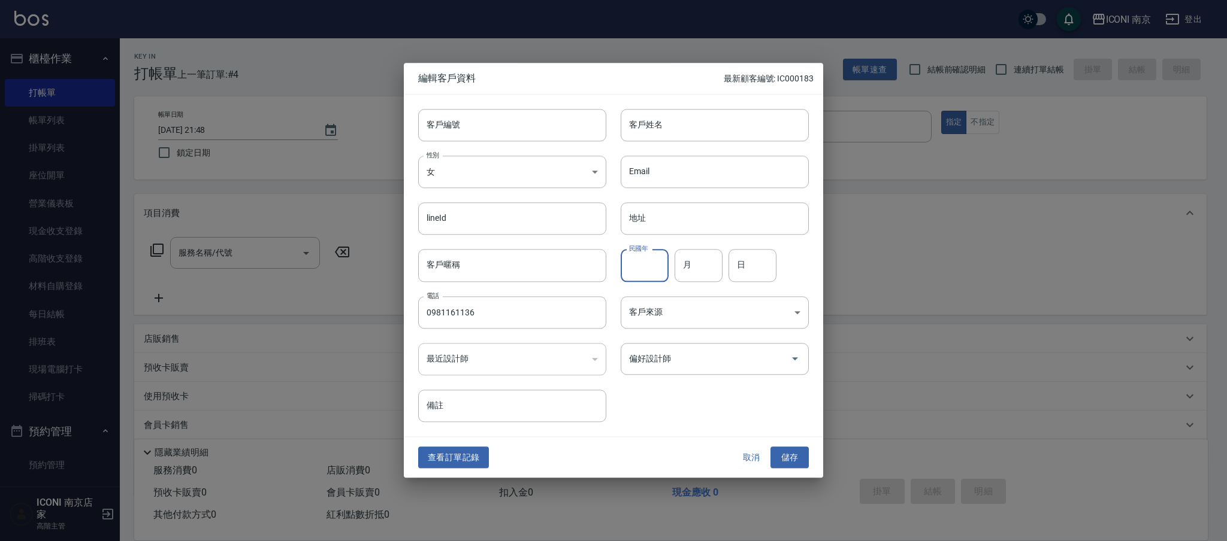
click at [634, 266] on input "民國年" at bounding box center [645, 266] width 48 height 32
type input "78"
type input "1"
type input "07"
type input "12"
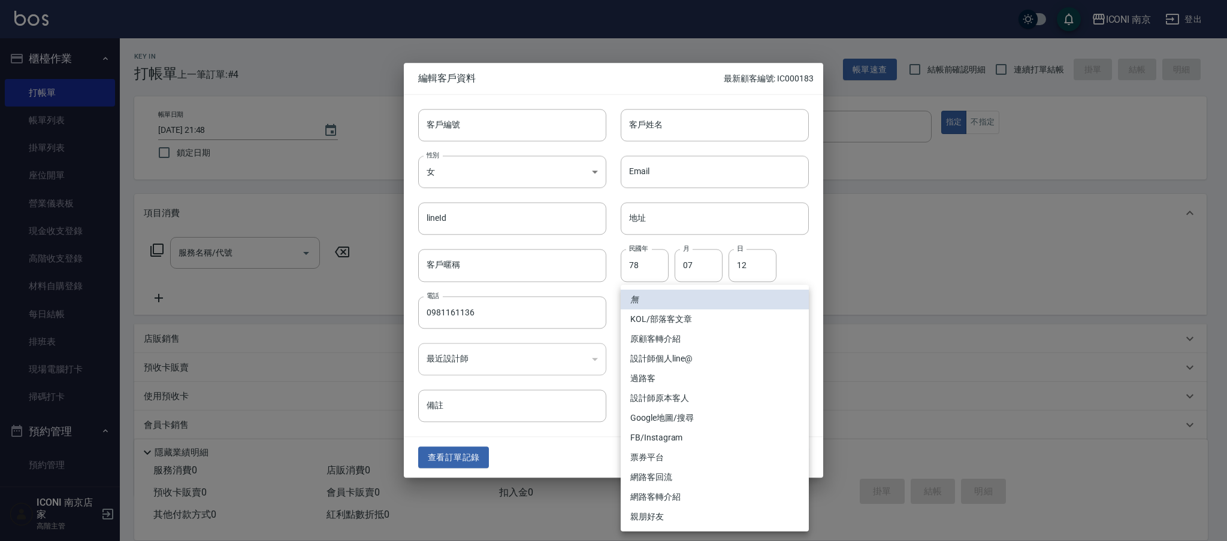
click at [669, 306] on body "ICONI 南京 登出 櫃檯作業 打帳單 帳單列表 掛單列表 座位開單 營業儀表板 現金收支登錄 高階收支登錄 材料自購登錄 每日結帳 排班表 現場電腦打卡 …" at bounding box center [613, 304] width 1227 height 609
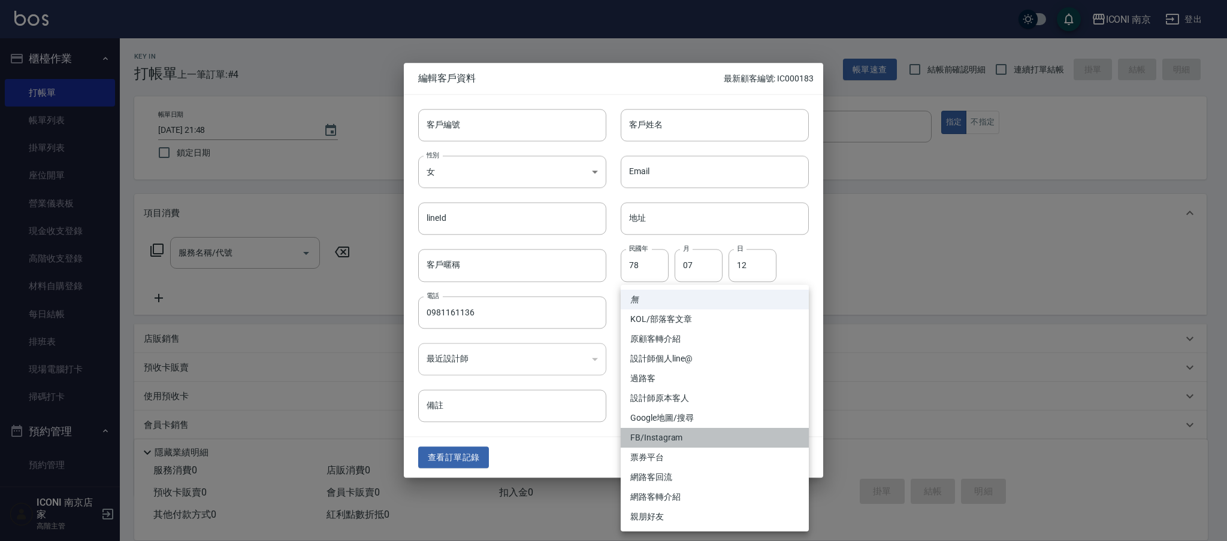
click at [679, 439] on li "FB/Instagram" at bounding box center [715, 438] width 188 height 20
type input "FB/Instagram"
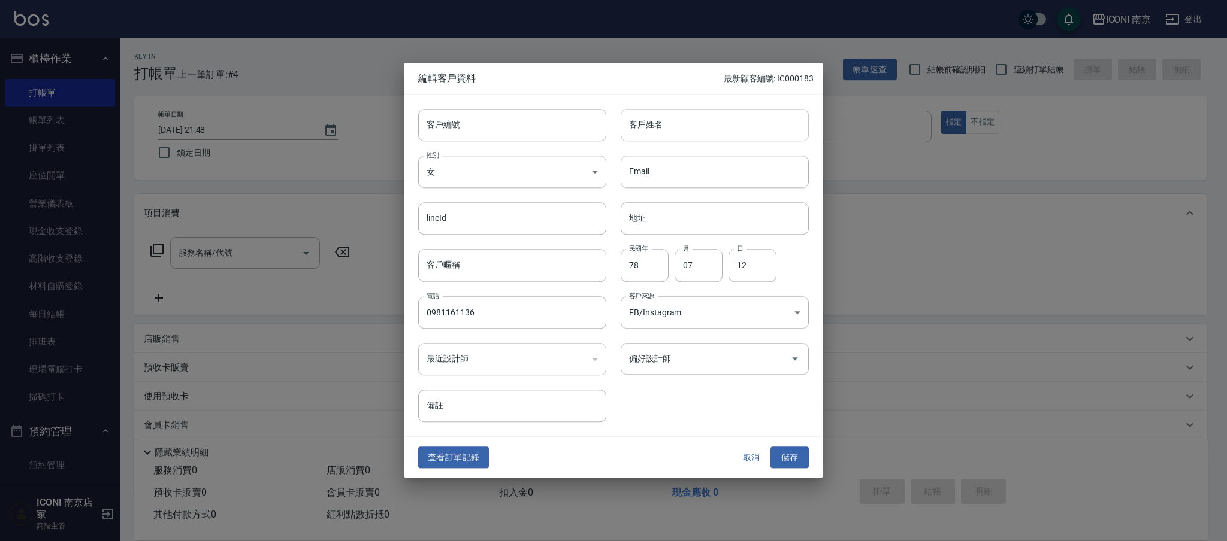
click at [686, 138] on input "客戶姓名" at bounding box center [715, 125] width 188 height 32
type input "詹英?"
click at [672, 399] on div "客戶編號 客戶編號 客戶姓名 詹英? 客戶姓名 性別 女 FEMALE 性別 Email Email lineId lineId 地址 地址 客戶暱稱 客戶暱…" at bounding box center [606, 259] width 405 height 328
click at [789, 454] on button "儲存" at bounding box center [789, 458] width 38 height 22
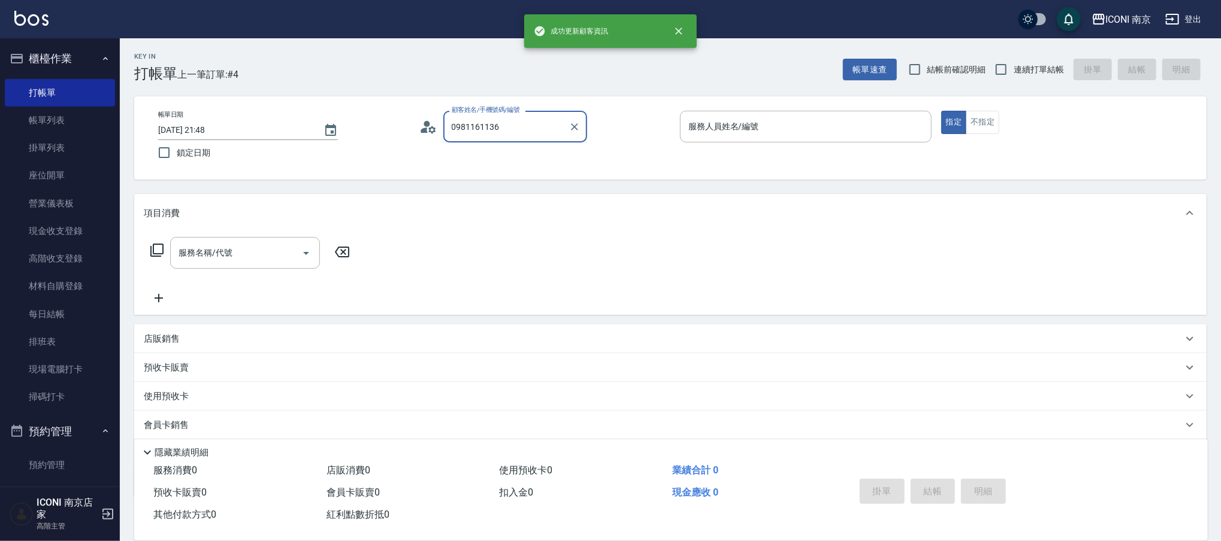
click at [512, 126] on input "0981161136" at bounding box center [506, 126] width 115 height 21
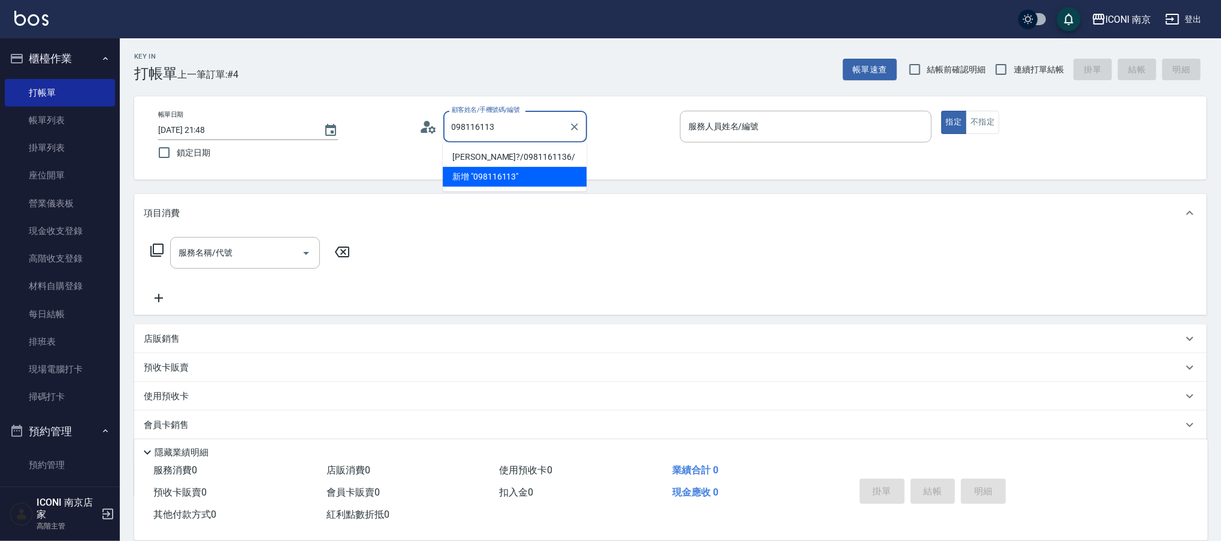
click at [503, 152] on li "詹英?/0981161136/" at bounding box center [515, 157] width 144 height 20
type input "詹英?/0981161136/"
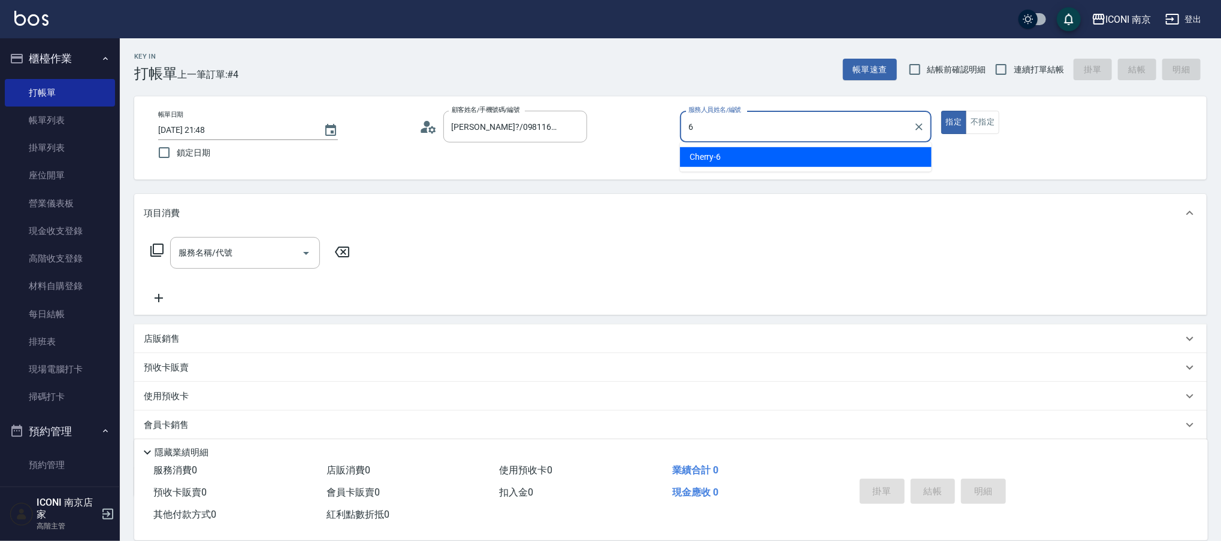
type input "Cherry-6"
type button "true"
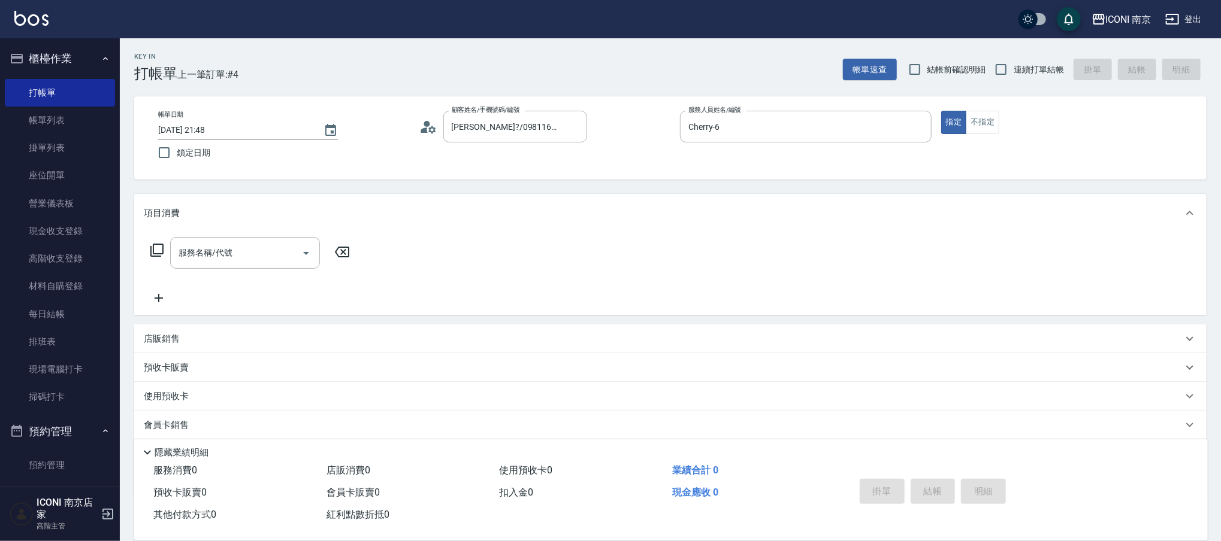
click at [1025, 57] on label "連續打單結帳" at bounding box center [1025, 69] width 75 height 25
click at [1013, 57] on input "連續打單結帳" at bounding box center [1000, 69] width 25 height 25
click at [1021, 66] on span "連續打單結帳" at bounding box center [1038, 69] width 50 height 13
click at [1013, 66] on input "連續打單結帳" at bounding box center [1000, 69] width 25 height 25
click at [1034, 63] on span "連續打單結帳" at bounding box center [1038, 69] width 50 height 13
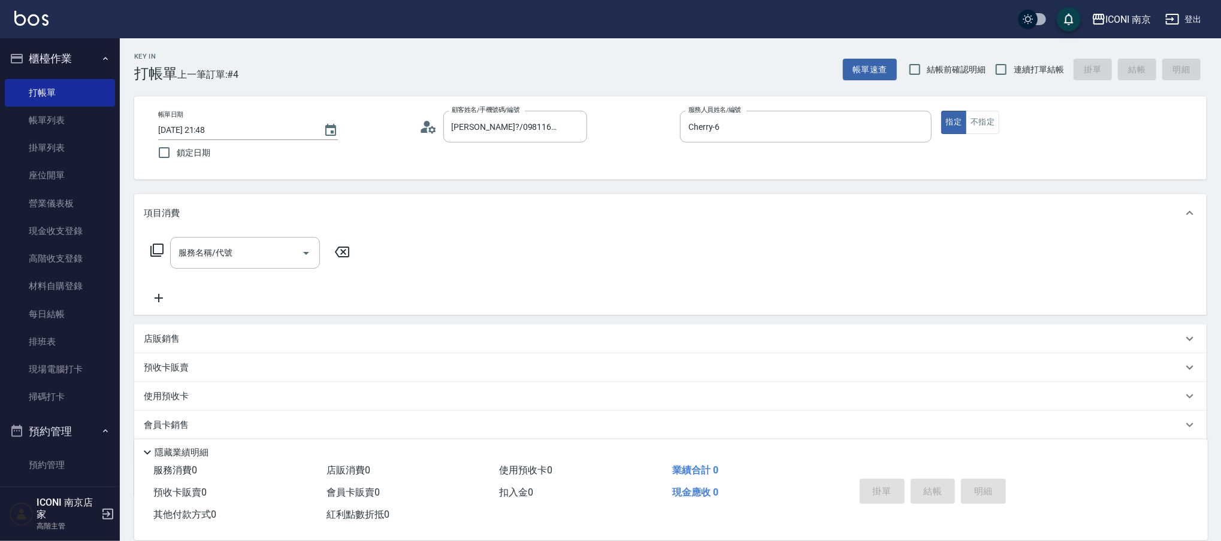
click at [1013, 63] on input "連續打單結帳" at bounding box center [1000, 69] width 25 height 25
checkbox input "true"
click at [158, 247] on icon at bounding box center [157, 250] width 14 height 14
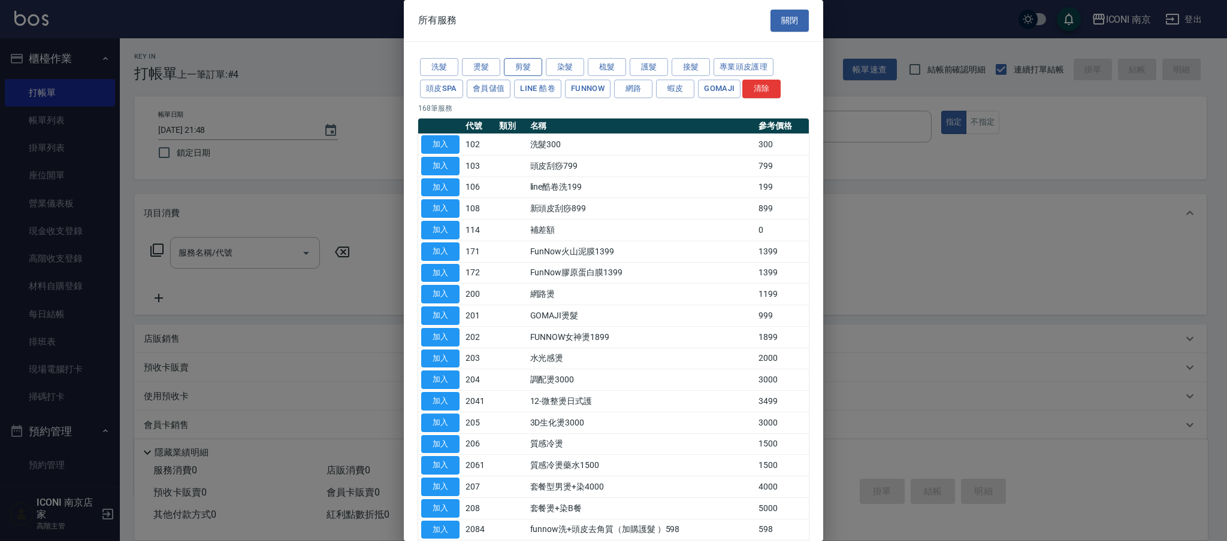
click at [520, 66] on button "剪髮" at bounding box center [523, 67] width 38 height 19
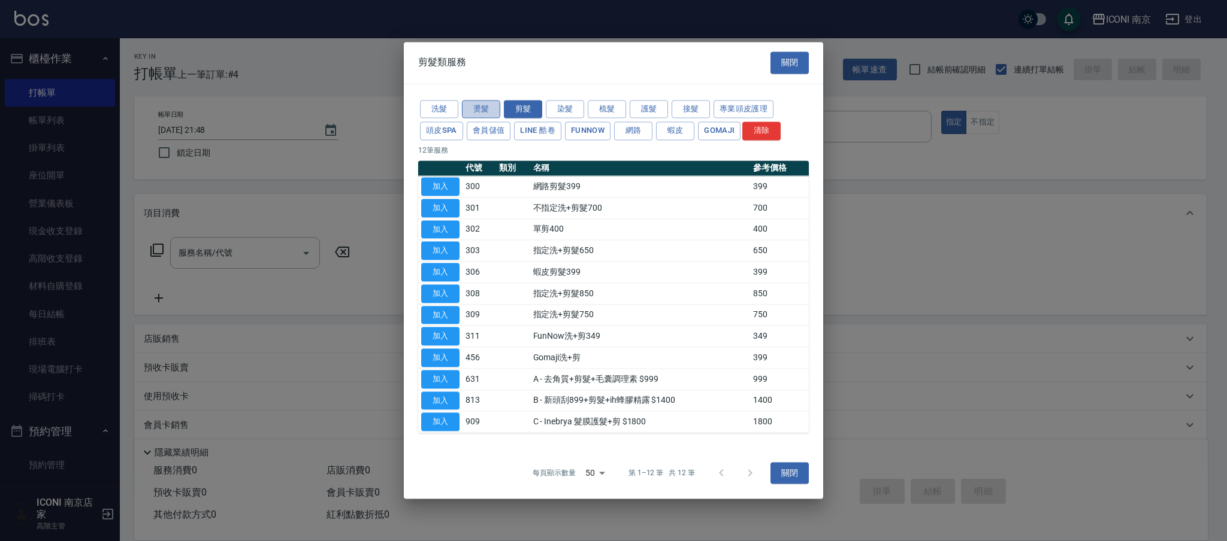
click at [488, 105] on button "燙髮" at bounding box center [481, 109] width 38 height 19
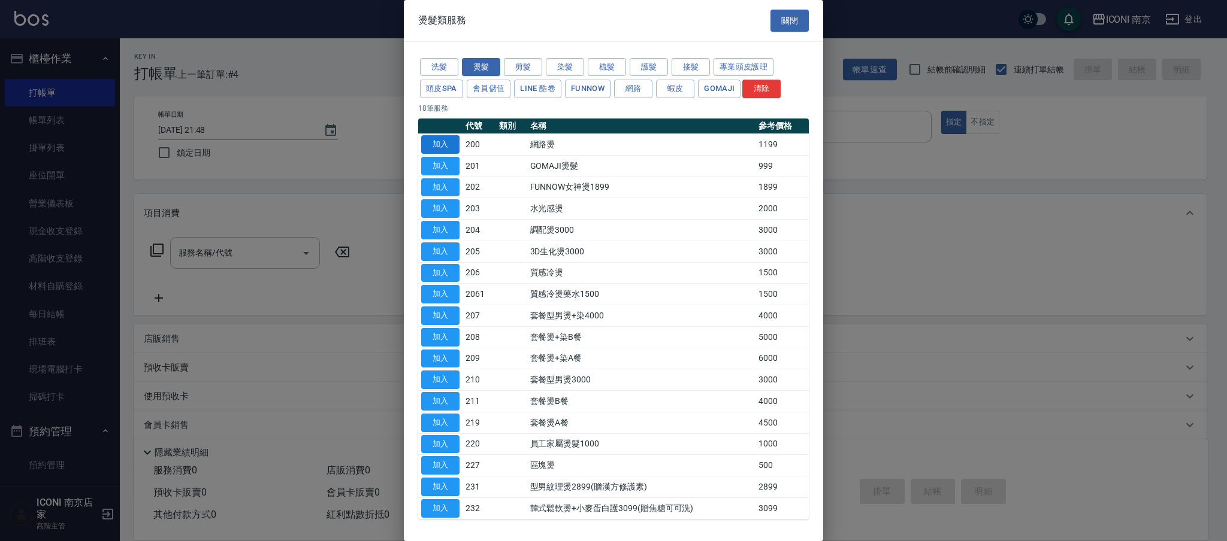
drag, startPoint x: 464, startPoint y: 146, endPoint x: 445, endPoint y: 146, distance: 18.6
click at [463, 146] on td "200" at bounding box center [479, 145] width 34 height 22
click at [445, 146] on button "加入" at bounding box center [440, 144] width 38 height 19
type input "網路燙(200)"
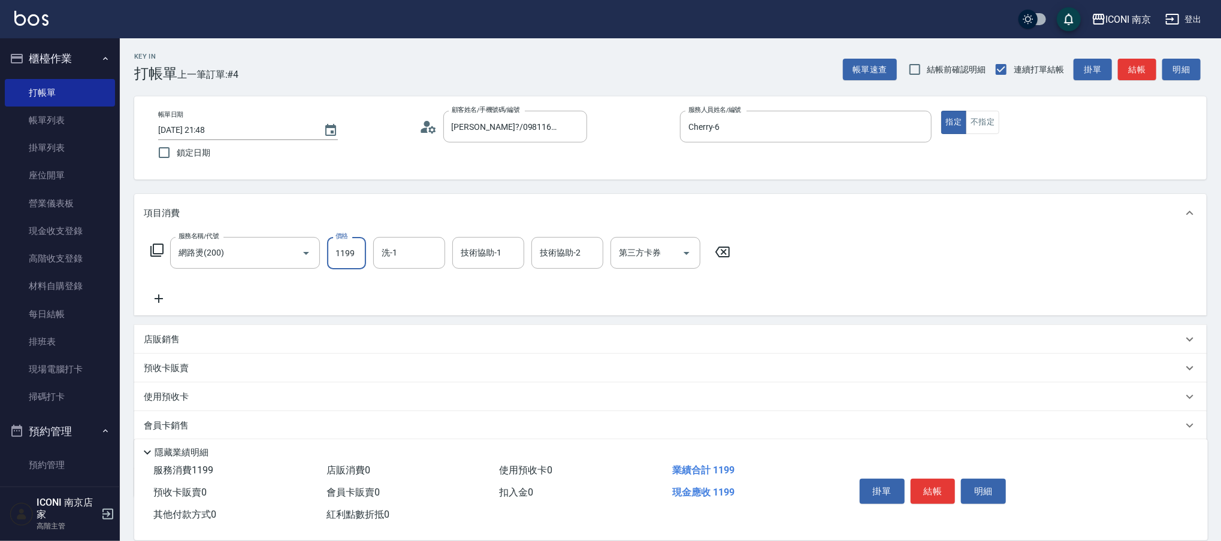
click at [341, 252] on input "1199" at bounding box center [346, 253] width 39 height 32
type input "1300"
type input "LORI-17"
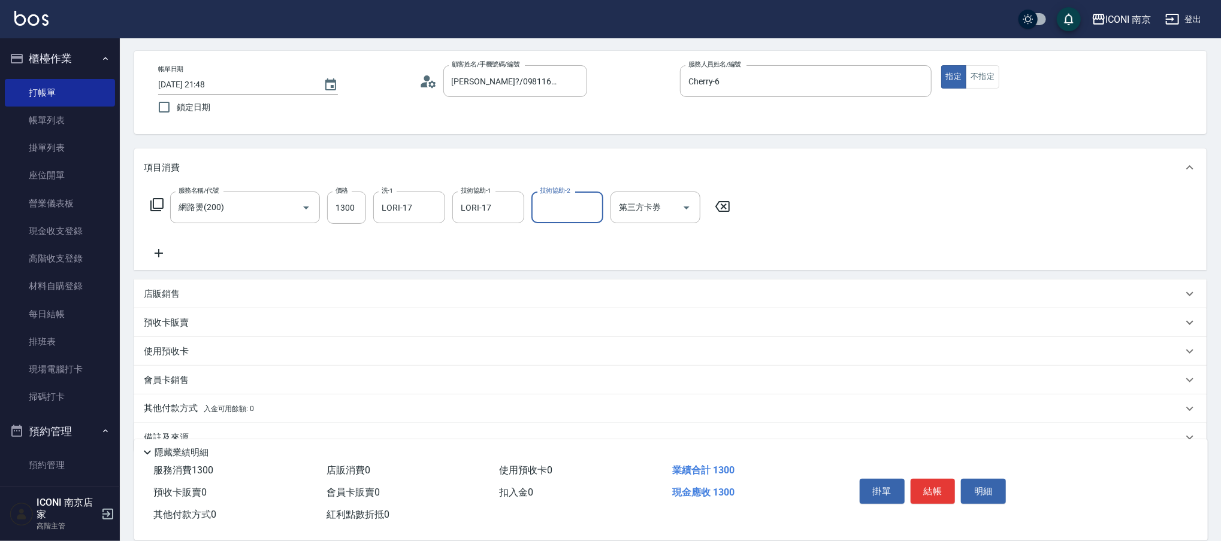
scroll to position [68, 0]
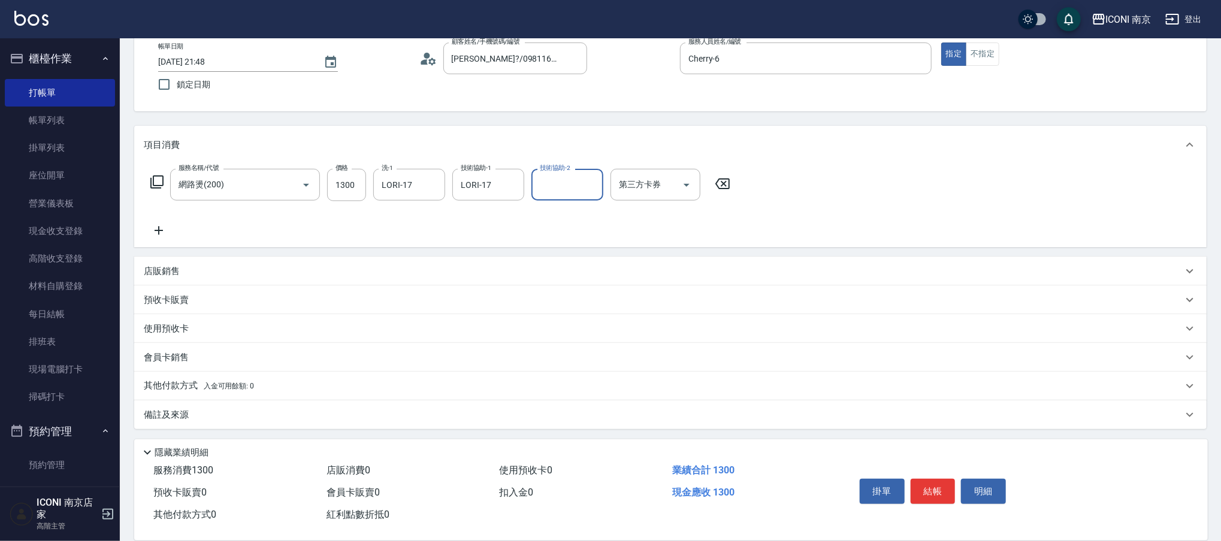
click at [212, 398] on div "其他付款方式 入金可用餘額: 0" at bounding box center [670, 386] width 1072 height 29
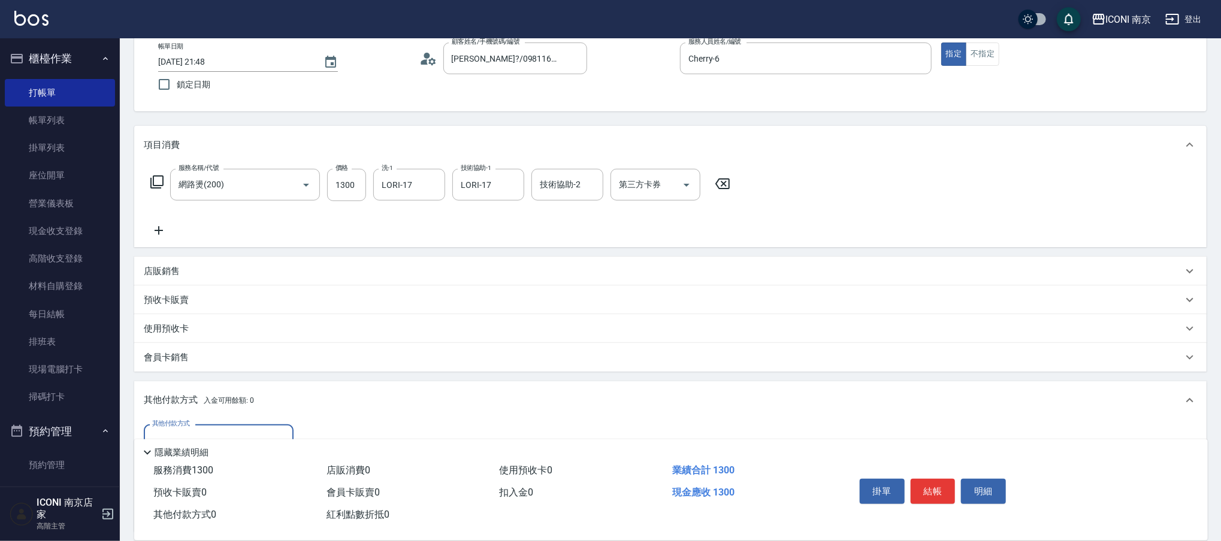
scroll to position [0, 0]
click at [176, 274] on p "店販銷售" at bounding box center [162, 271] width 36 height 13
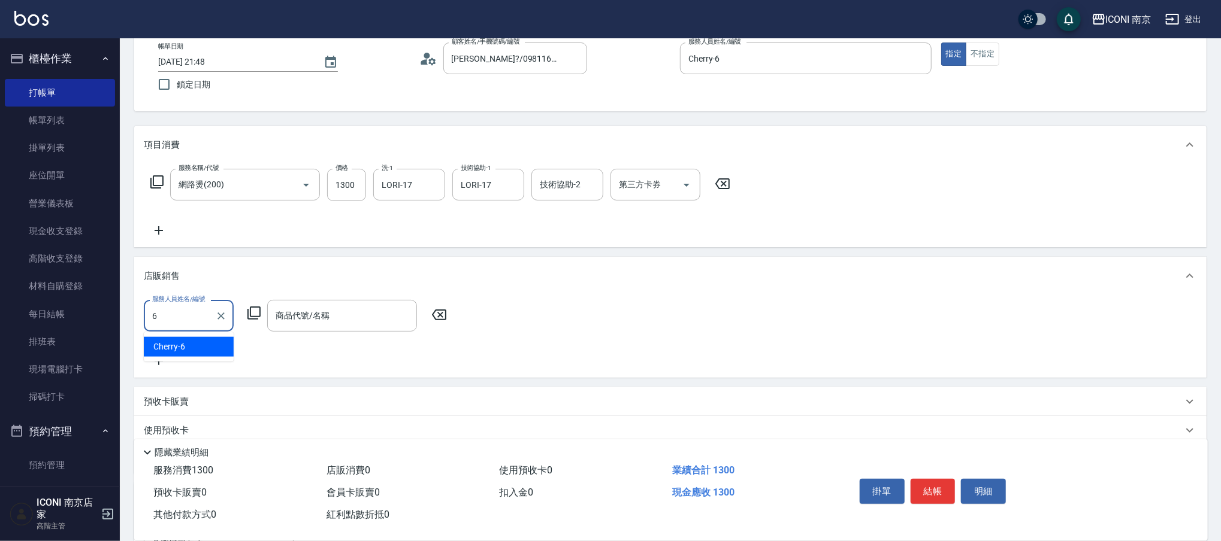
type input "Cherry-6"
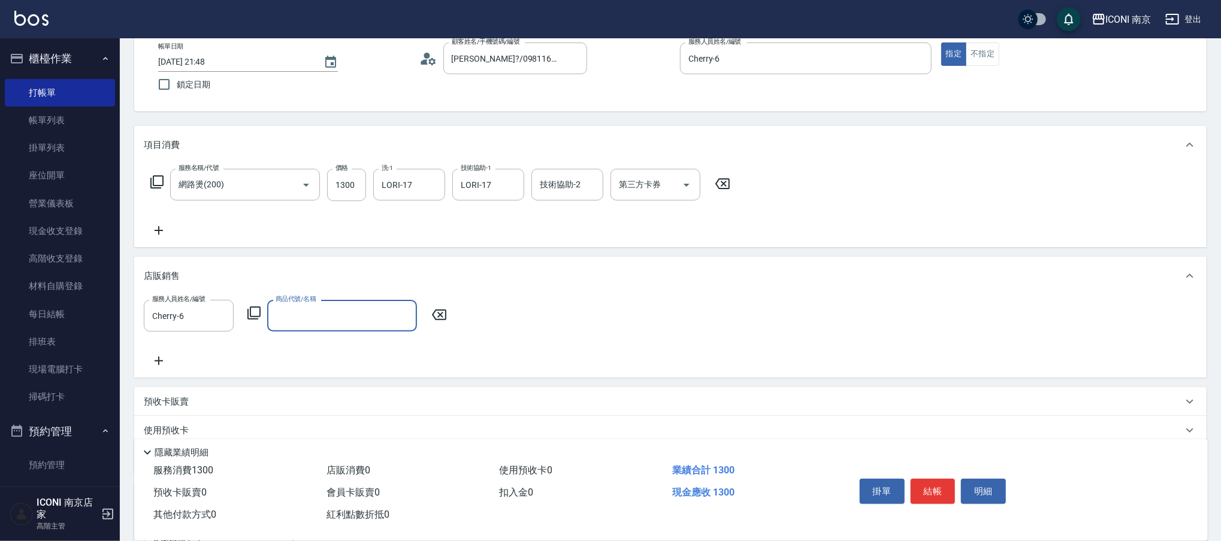
click at [258, 310] on icon at bounding box center [254, 313] width 14 height 14
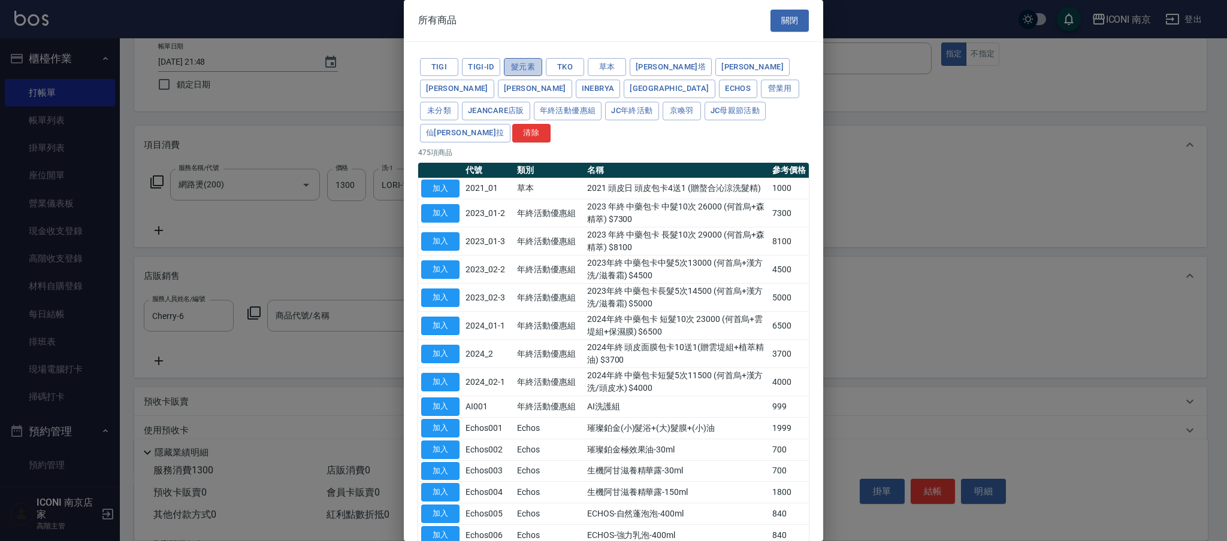
click at [527, 66] on button "髮元素" at bounding box center [523, 67] width 38 height 19
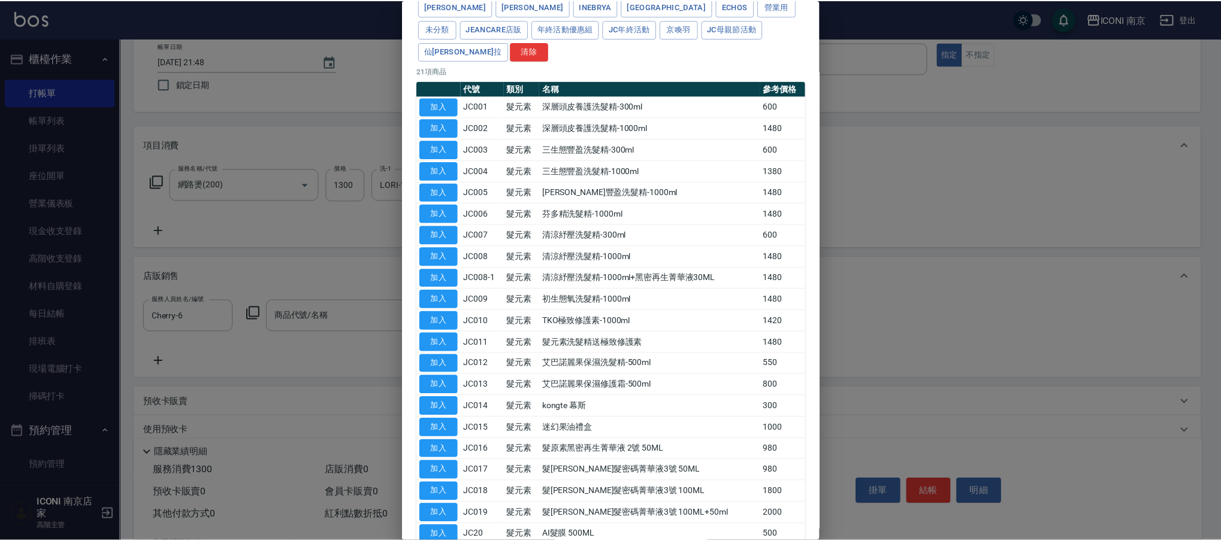
scroll to position [131, 0]
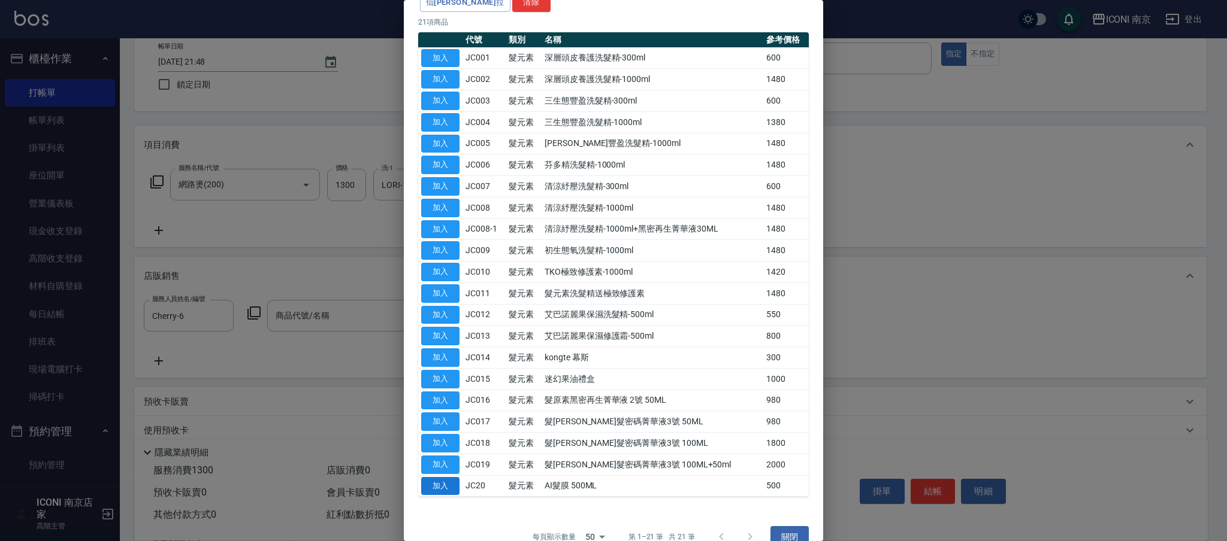
click at [442, 477] on button "加入" at bounding box center [440, 486] width 38 height 19
type input "AI髮膜 500ML"
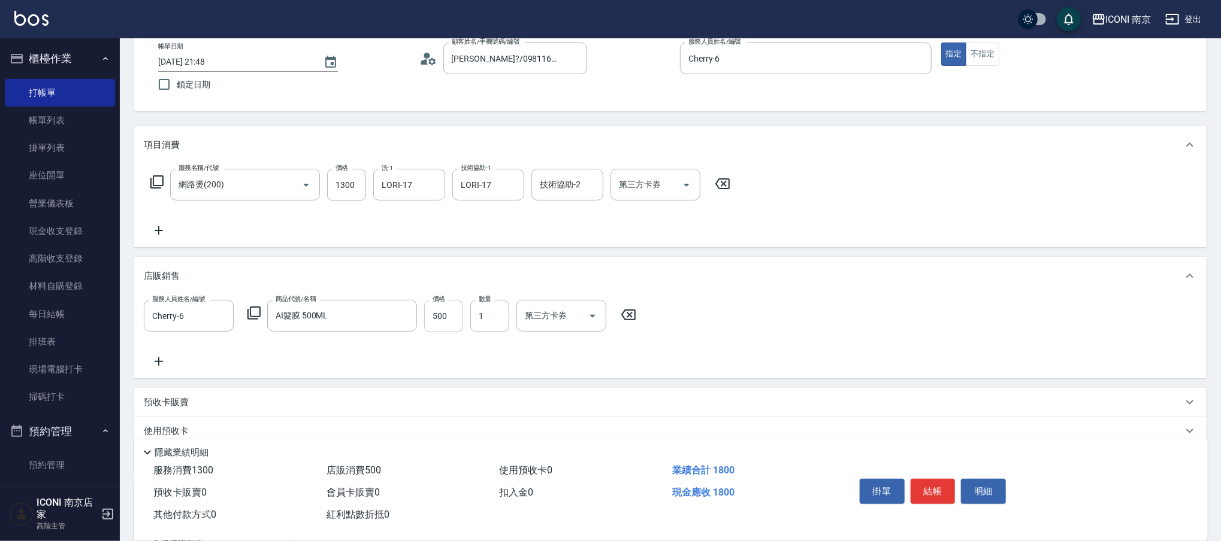
click at [443, 322] on input "500" at bounding box center [443, 316] width 39 height 32
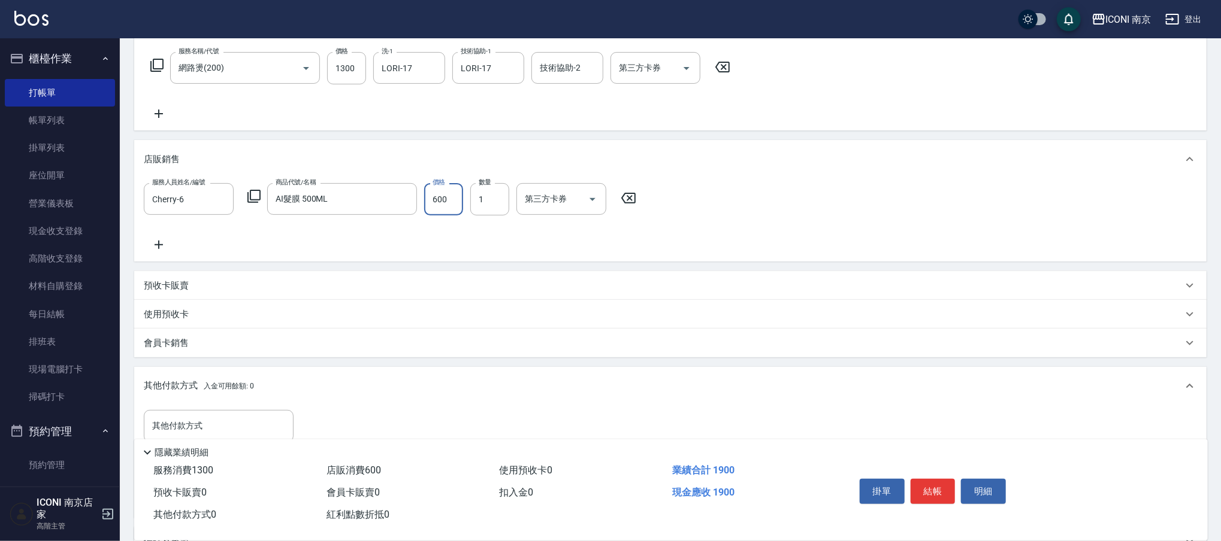
scroll to position [311, 0]
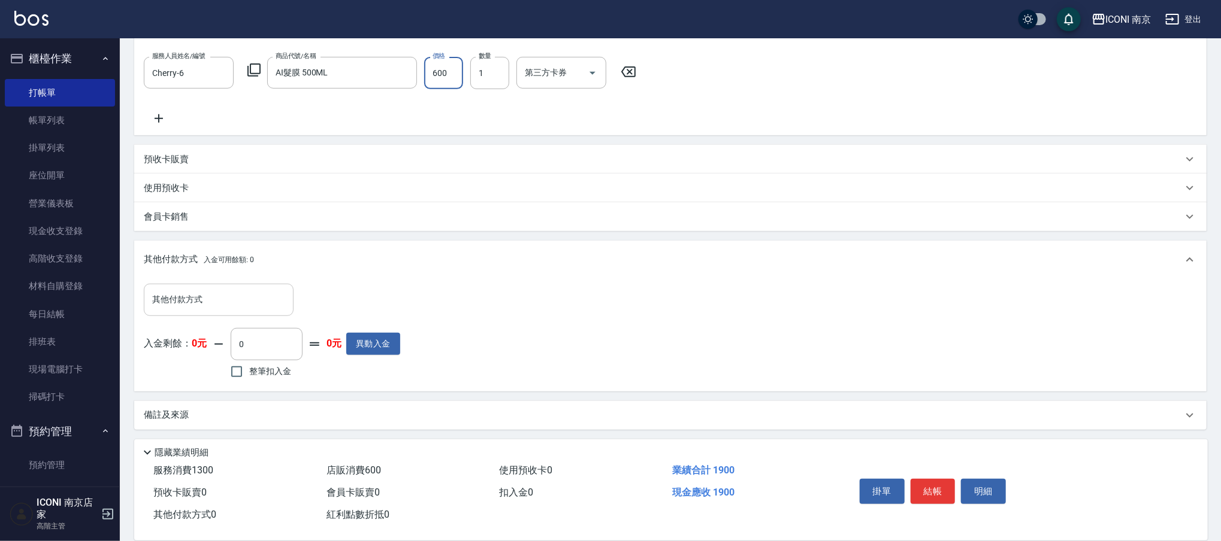
type input "600"
click at [235, 305] on input "其他付款方式" at bounding box center [218, 299] width 139 height 21
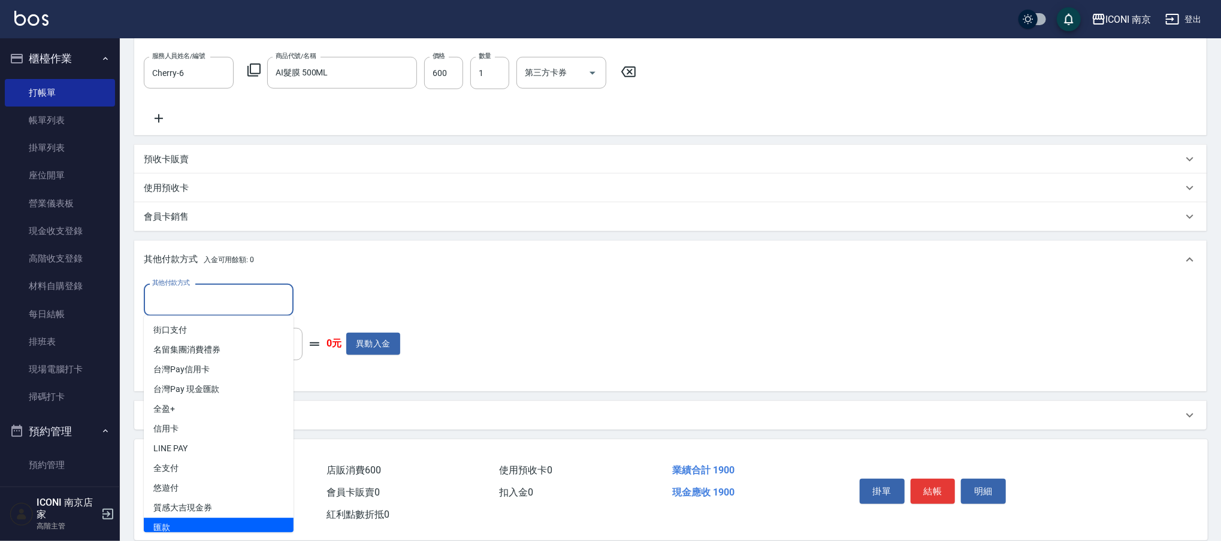
click at [192, 524] on span "匯款" at bounding box center [219, 528] width 150 height 20
type input "匯款"
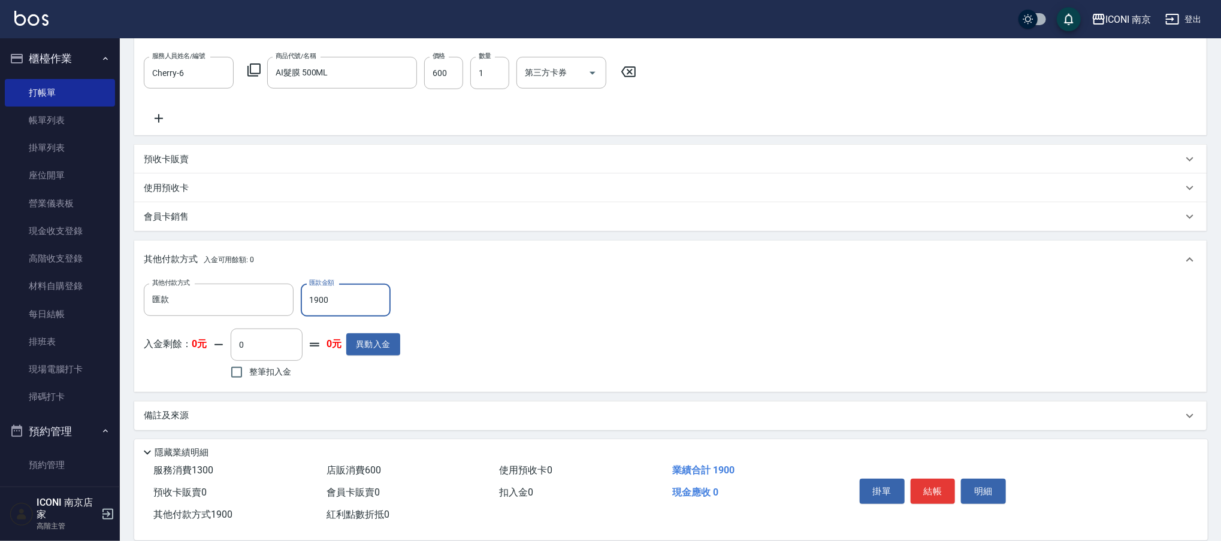
type input "1900"
click at [251, 413] on div "備註及來源" at bounding box center [663, 416] width 1039 height 13
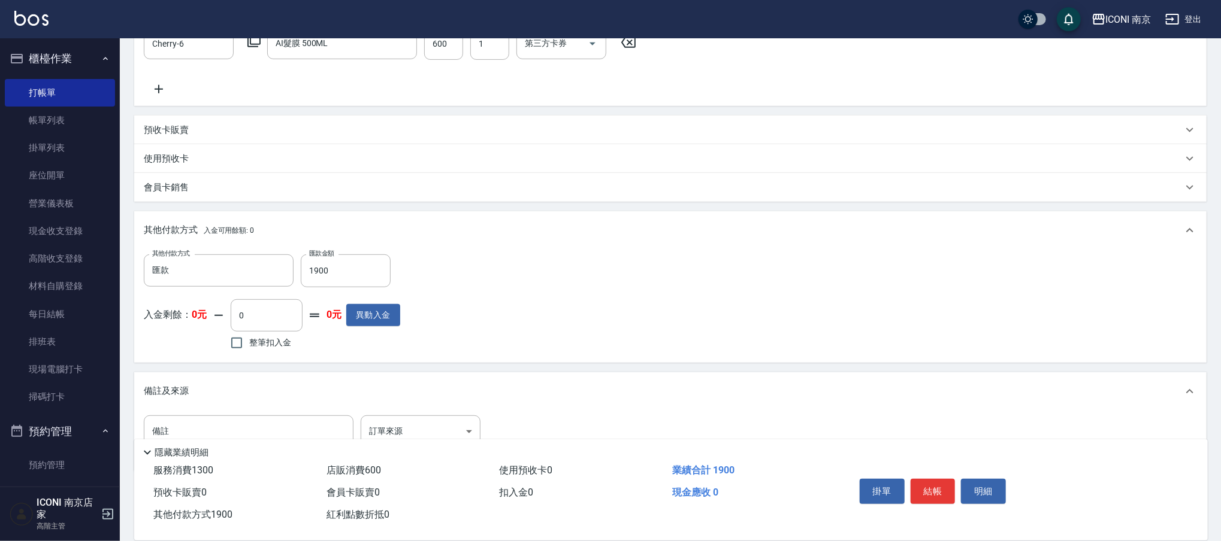
scroll to position [361, 0]
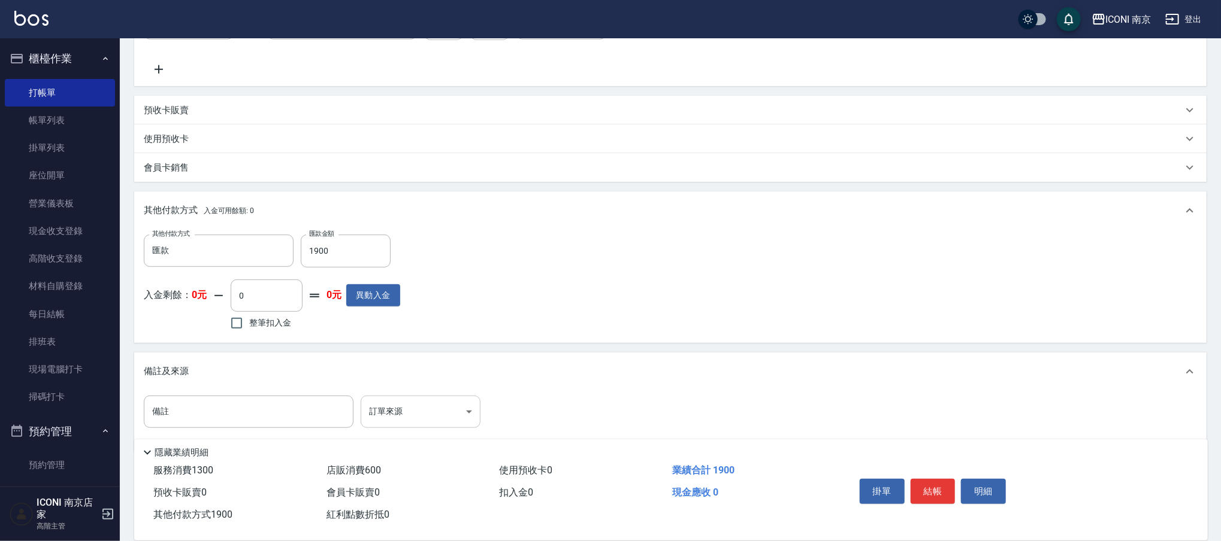
click at [420, 409] on body "ICONI 南京 登出 櫃檯作業 打帳單 帳單列表 掛單列表 座位開單 營業儀表板 現金收支登錄 高階收支登錄 材料自購登錄 每日結帳 排班表 現場電腦打卡 …" at bounding box center [610, 101] width 1221 height 925
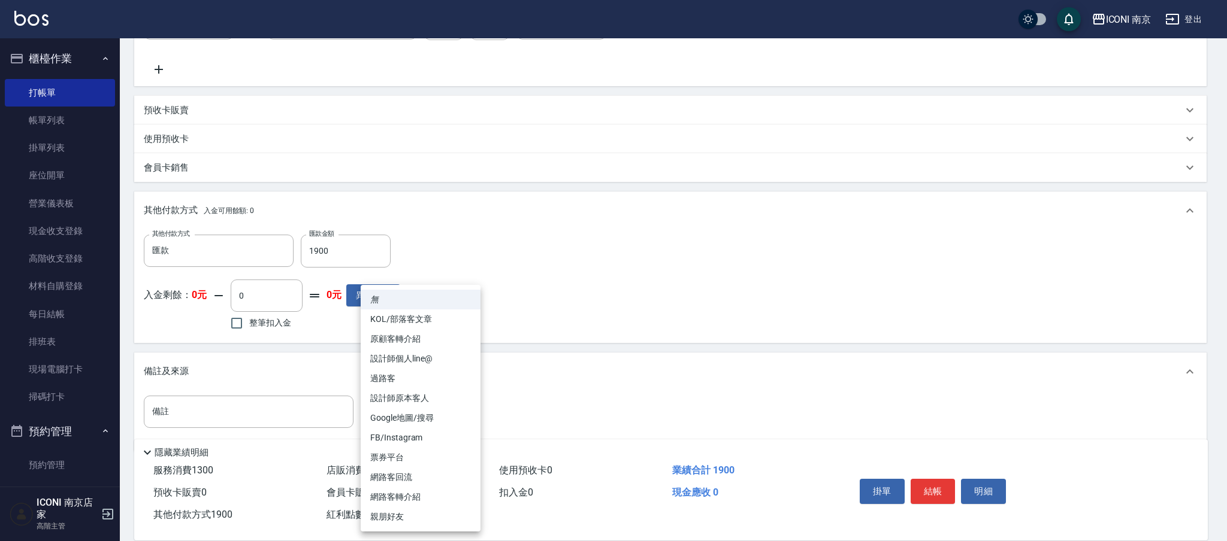
click at [408, 441] on li "FB/Instagram" at bounding box center [421, 438] width 120 height 20
type input "FB/Instagram"
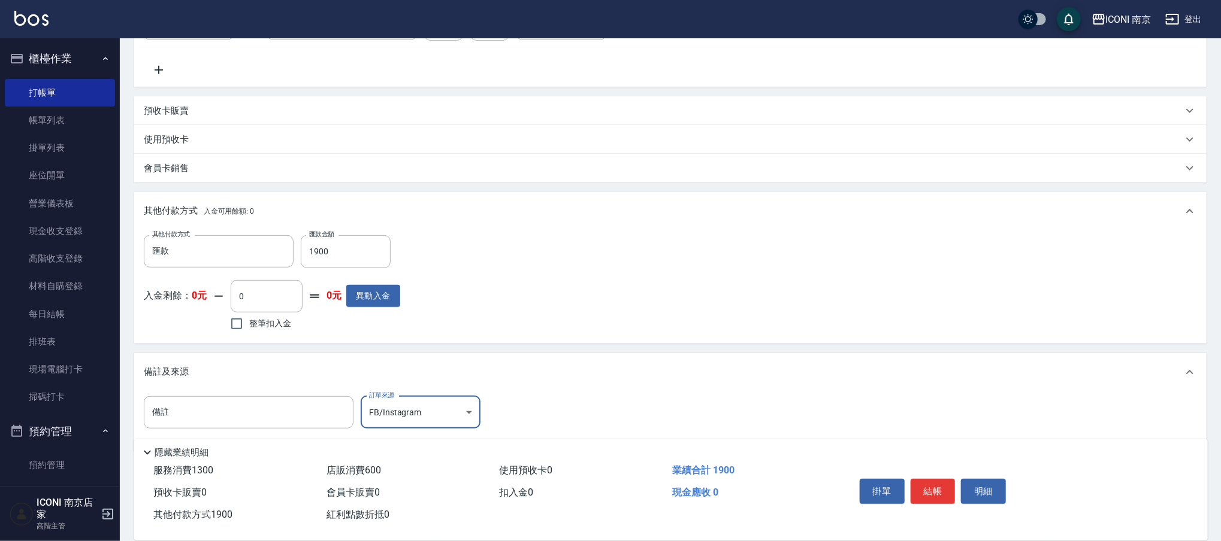
scroll to position [382, 0]
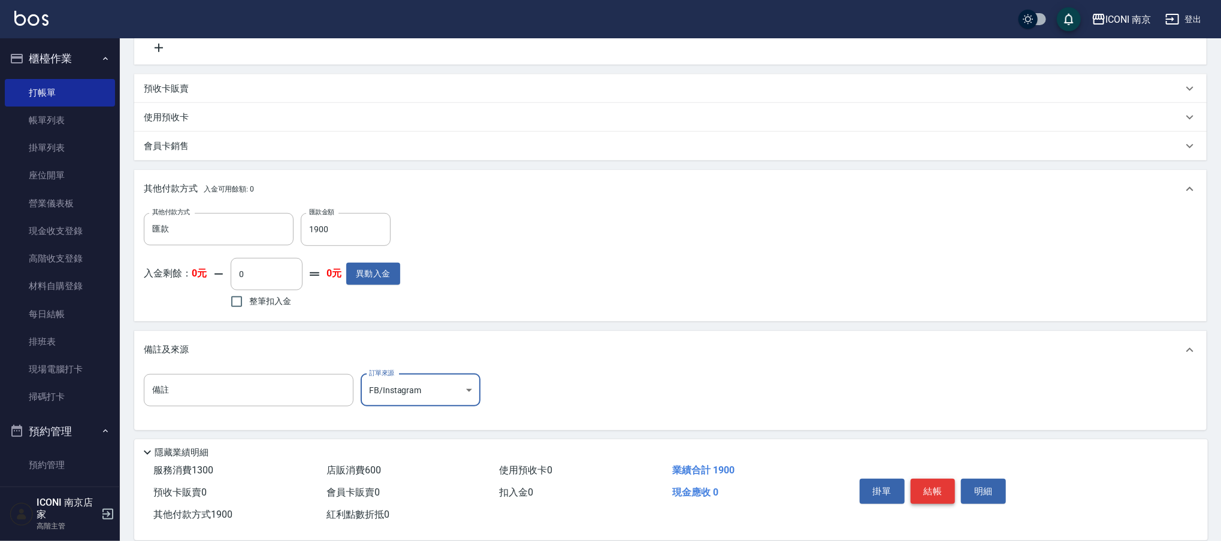
click at [930, 491] on button "結帳" at bounding box center [932, 491] width 45 height 25
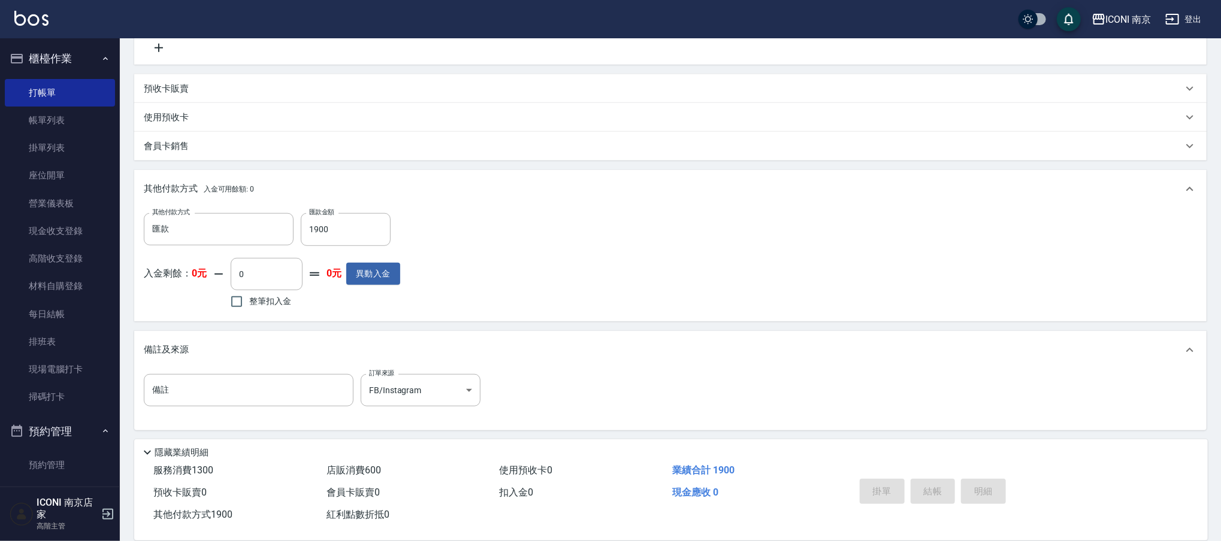
type input "2025/08/21 21:50"
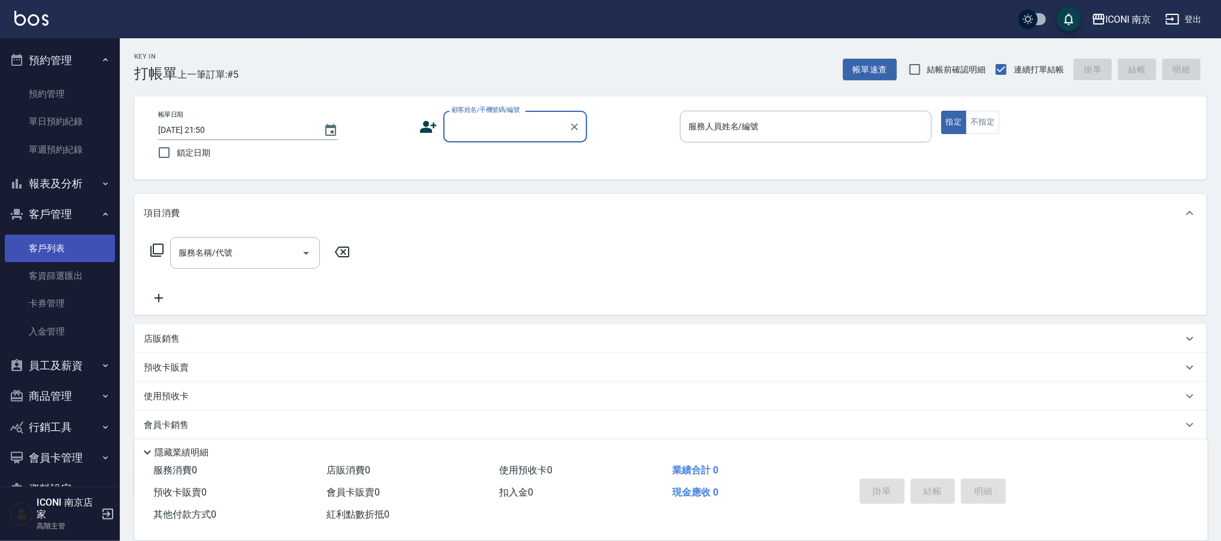
scroll to position [399, 0]
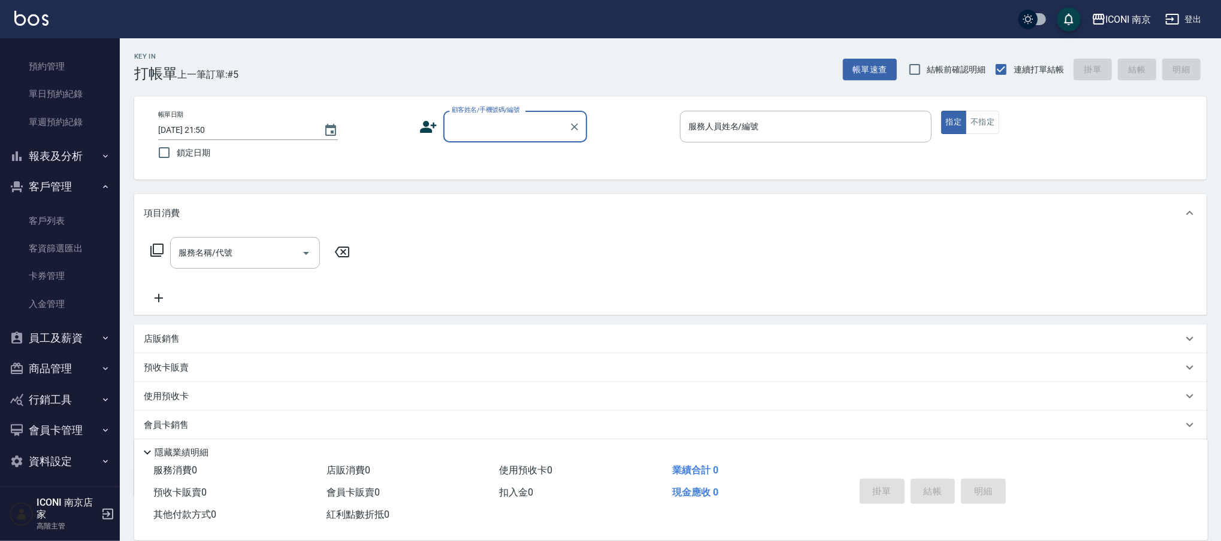
click at [63, 341] on button "員工及薪資" at bounding box center [60, 338] width 110 height 31
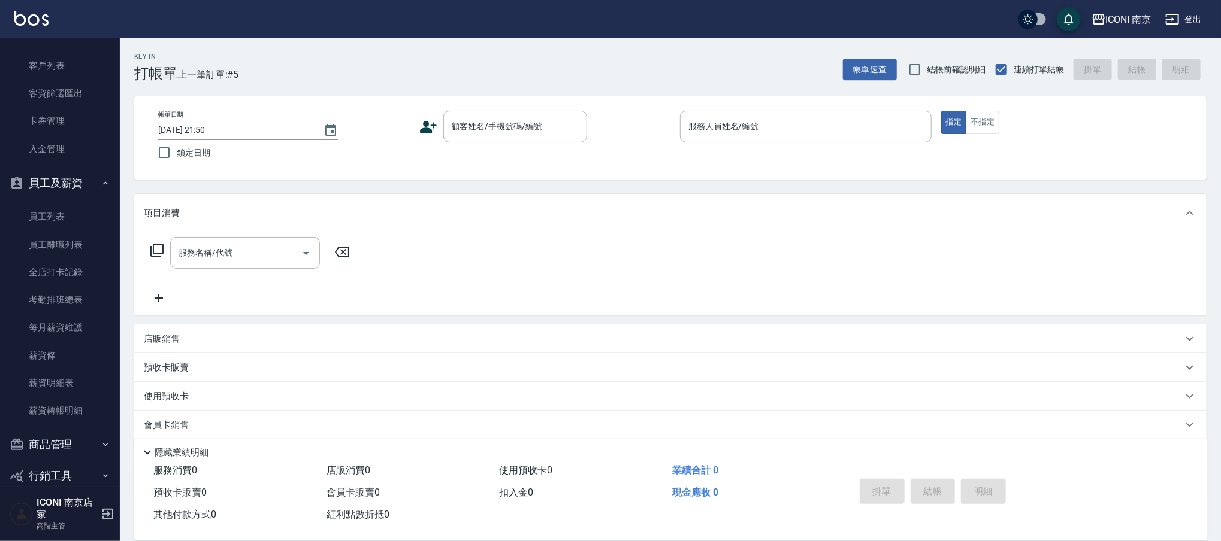
scroll to position [559, 0]
click at [81, 181] on button "員工及薪資" at bounding box center [60, 178] width 110 height 31
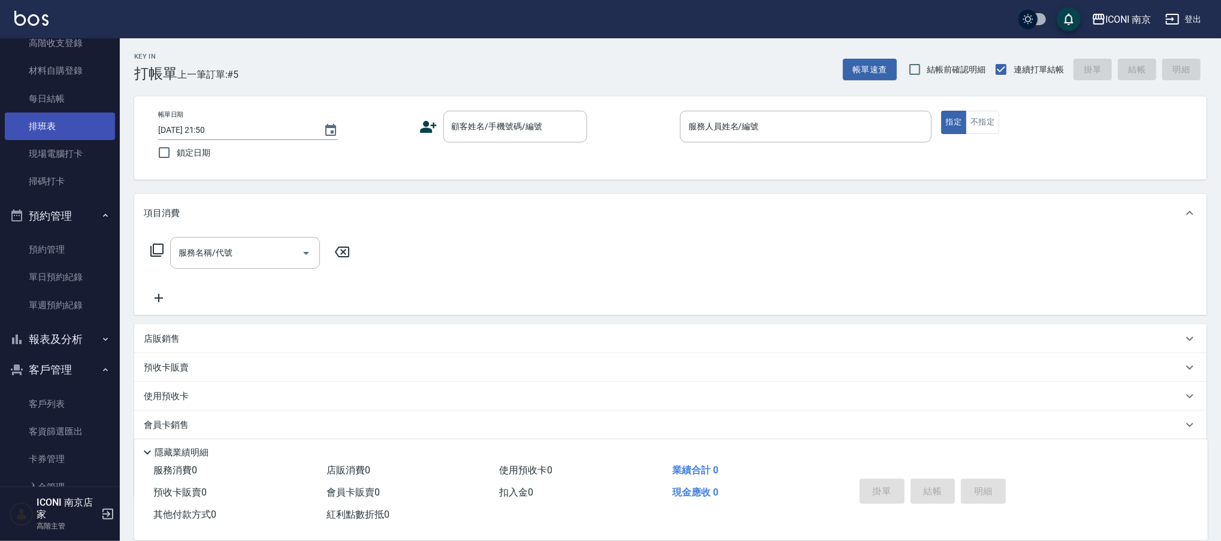
scroll to position [319, 0]
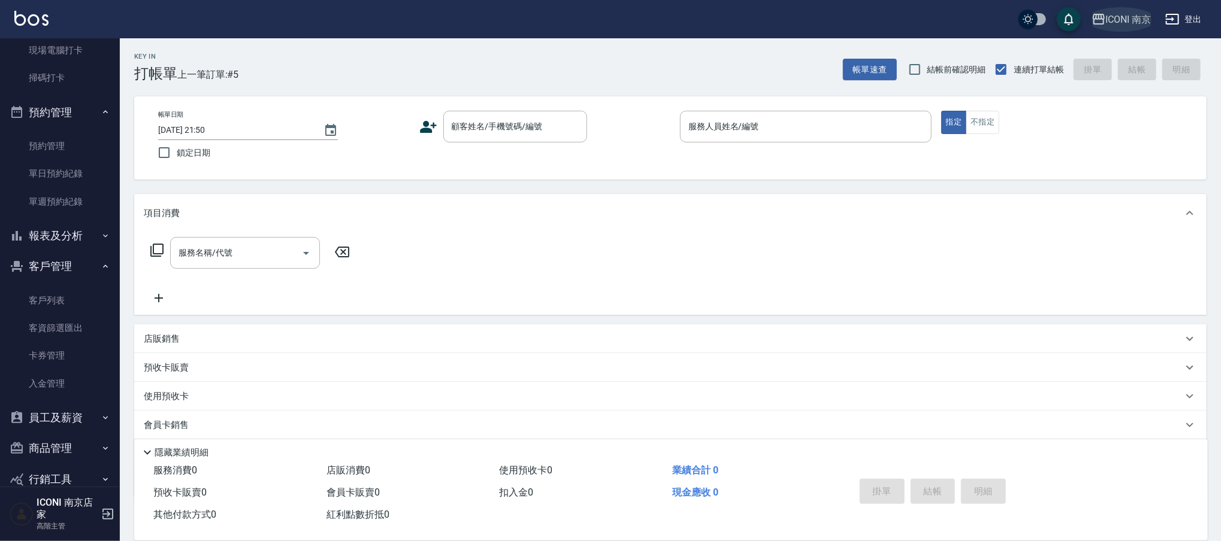
click at [1125, 13] on div "ICONI 南京" at bounding box center [1129, 19] width 46 height 15
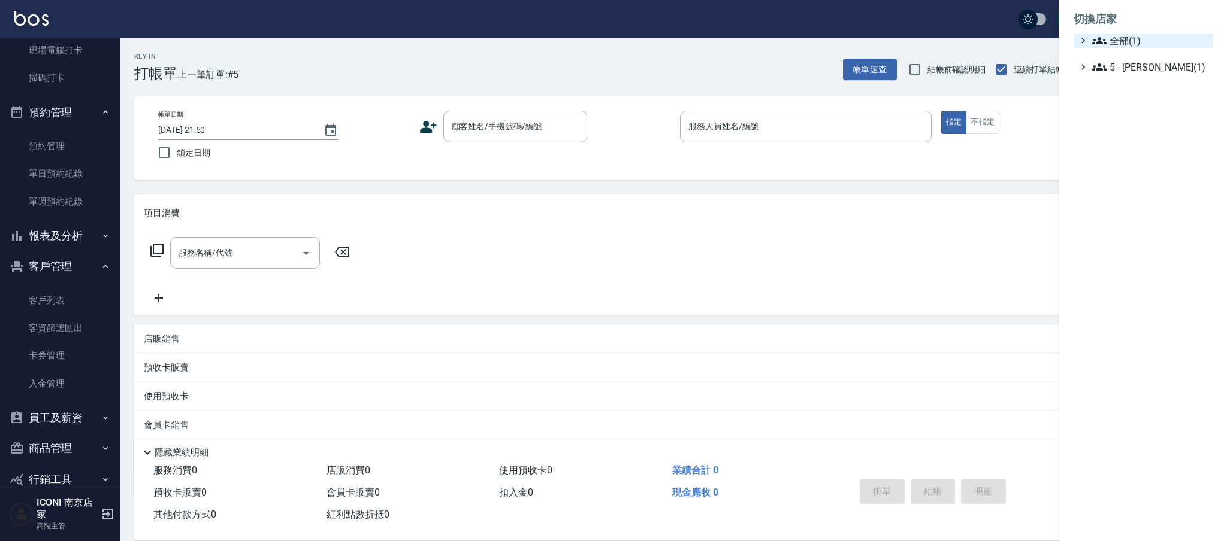
click at [1125, 40] on span "全部(1)" at bounding box center [1150, 41] width 116 height 14
click at [918, 25] on div at bounding box center [613, 270] width 1227 height 541
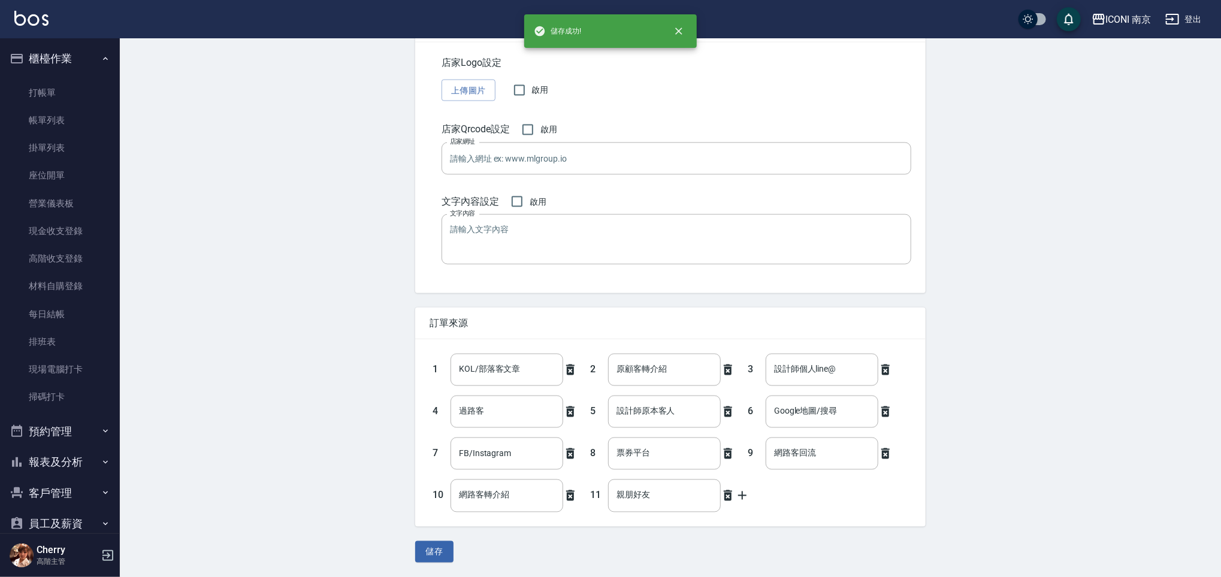
scroll to position [429, 0]
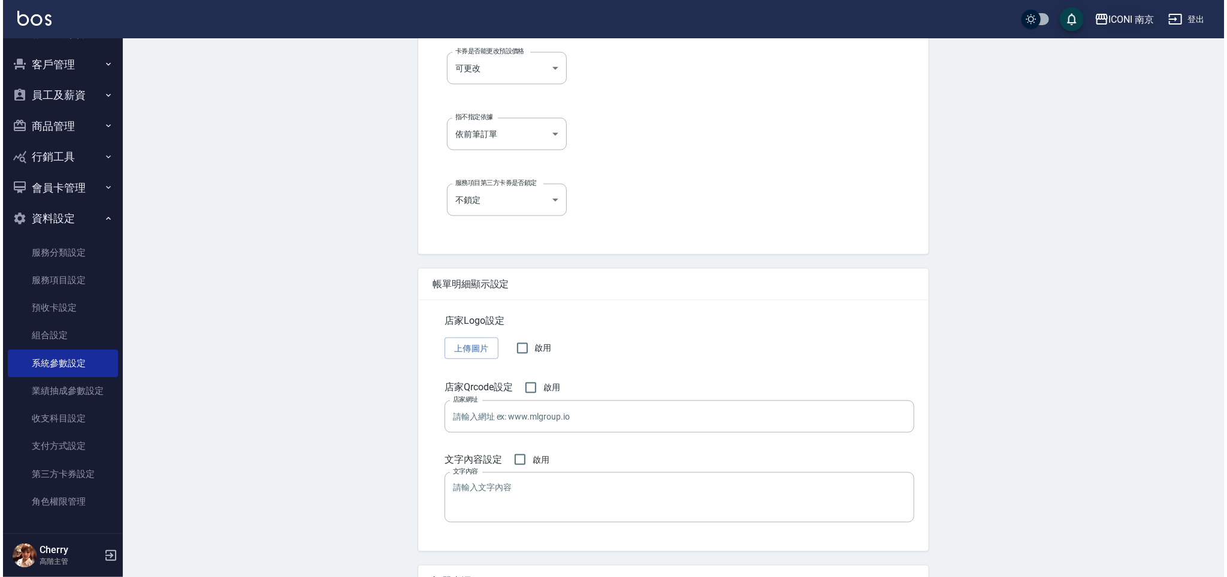
scroll to position [860, 0]
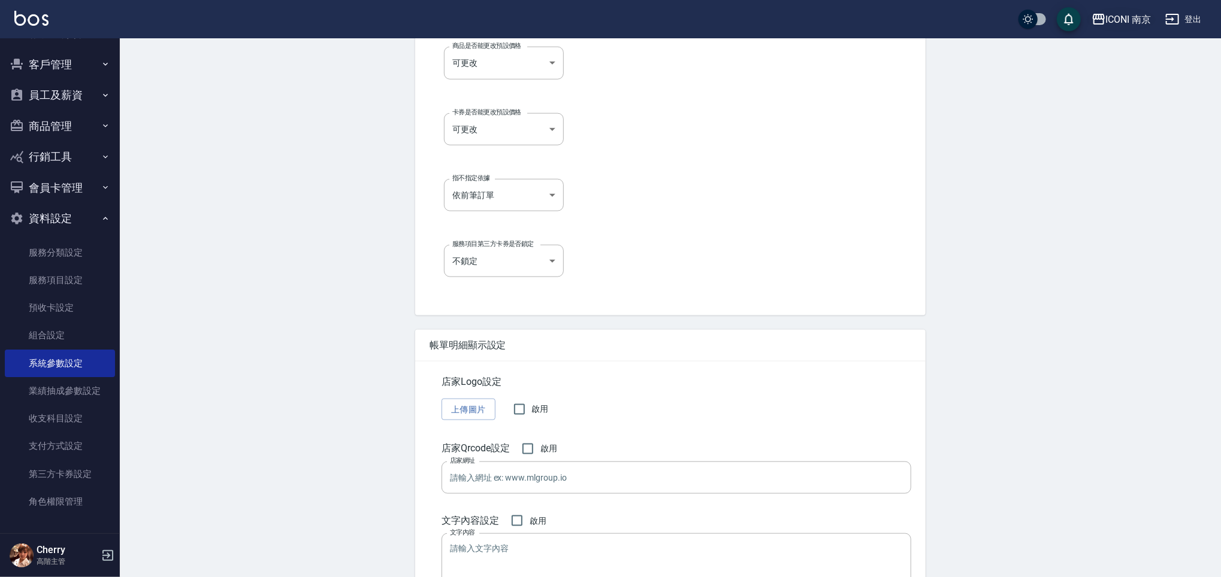
click at [1142, 25] on div "ICONI 南京" at bounding box center [1129, 19] width 46 height 15
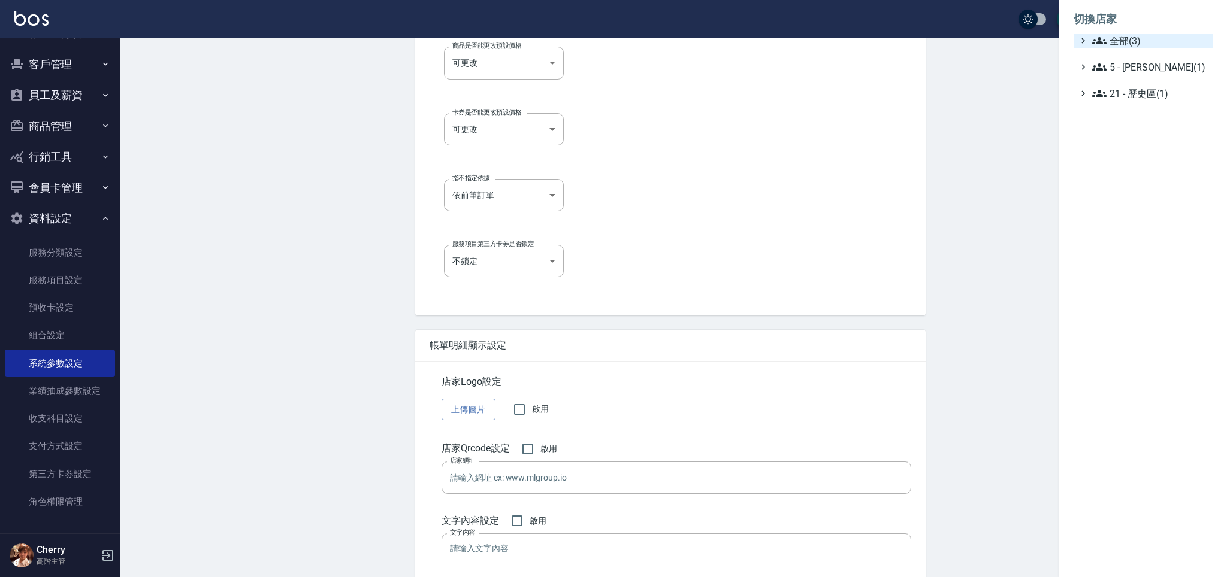
click at [1137, 40] on span "全部(3)" at bounding box center [1150, 41] width 116 height 14
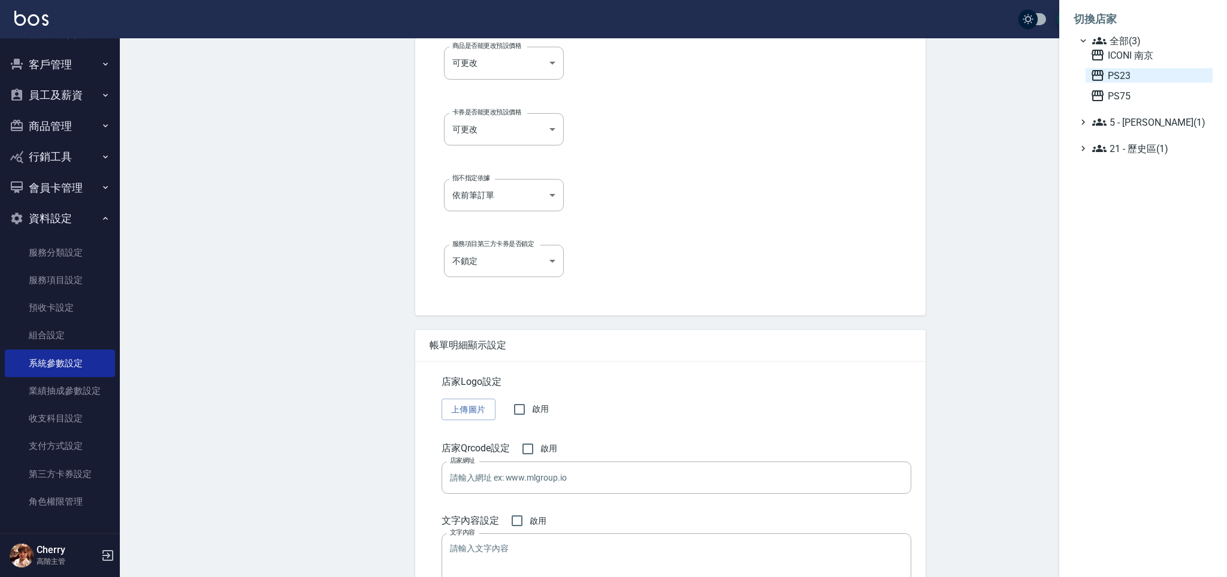
click at [1142, 77] on span "PS23" at bounding box center [1148, 75] width 117 height 14
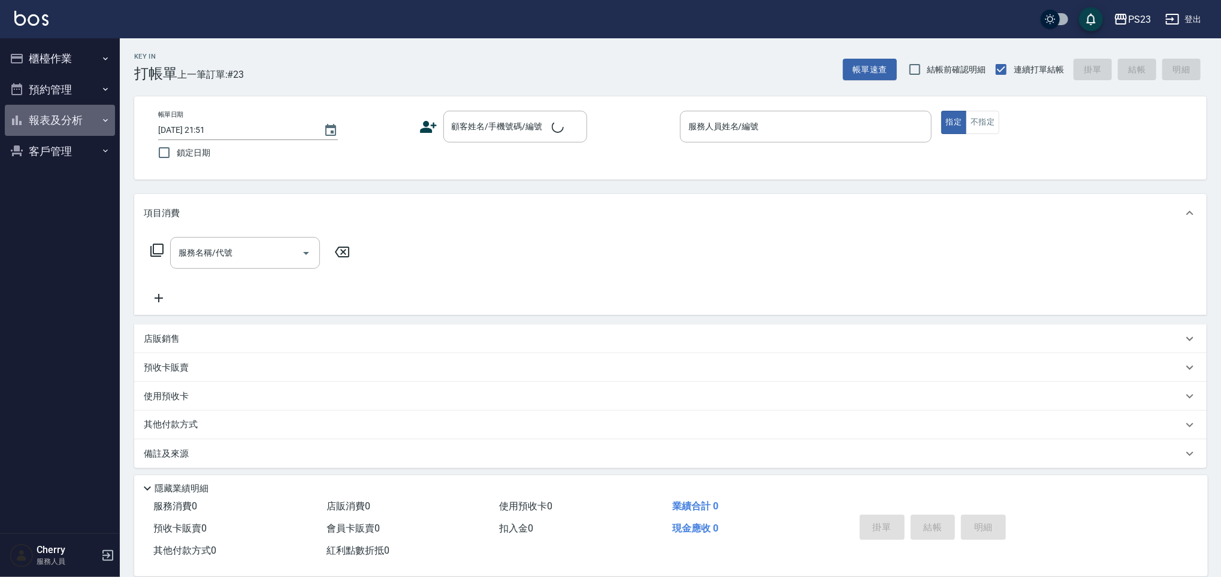
click at [75, 120] on button "報表及分析" at bounding box center [60, 120] width 110 height 31
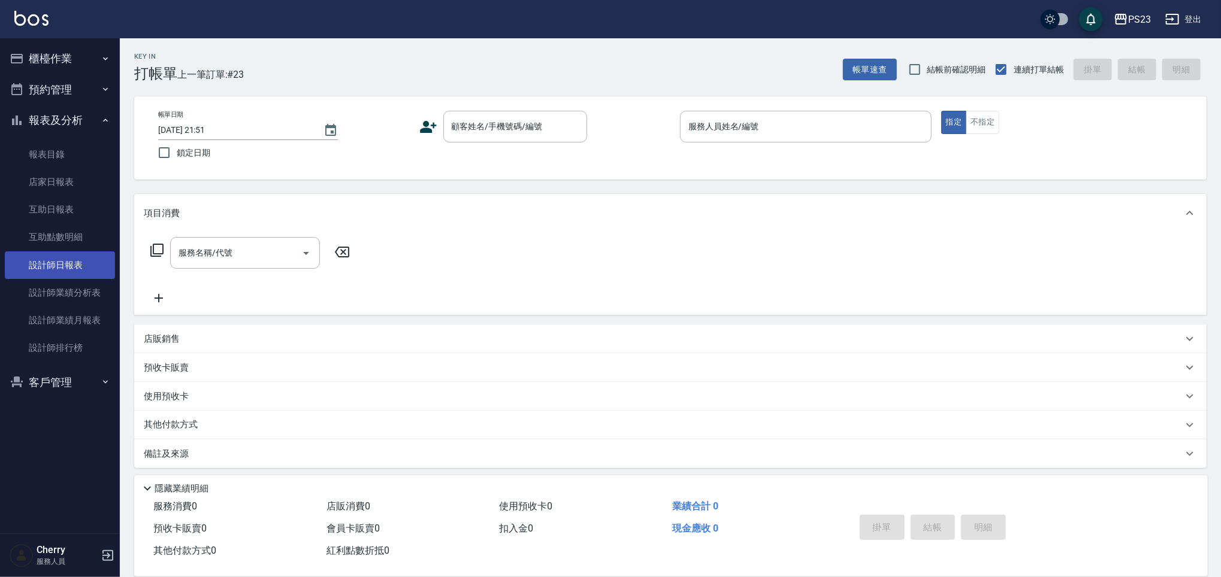
click at [65, 264] on link "設計師日報表" at bounding box center [60, 266] width 110 height 28
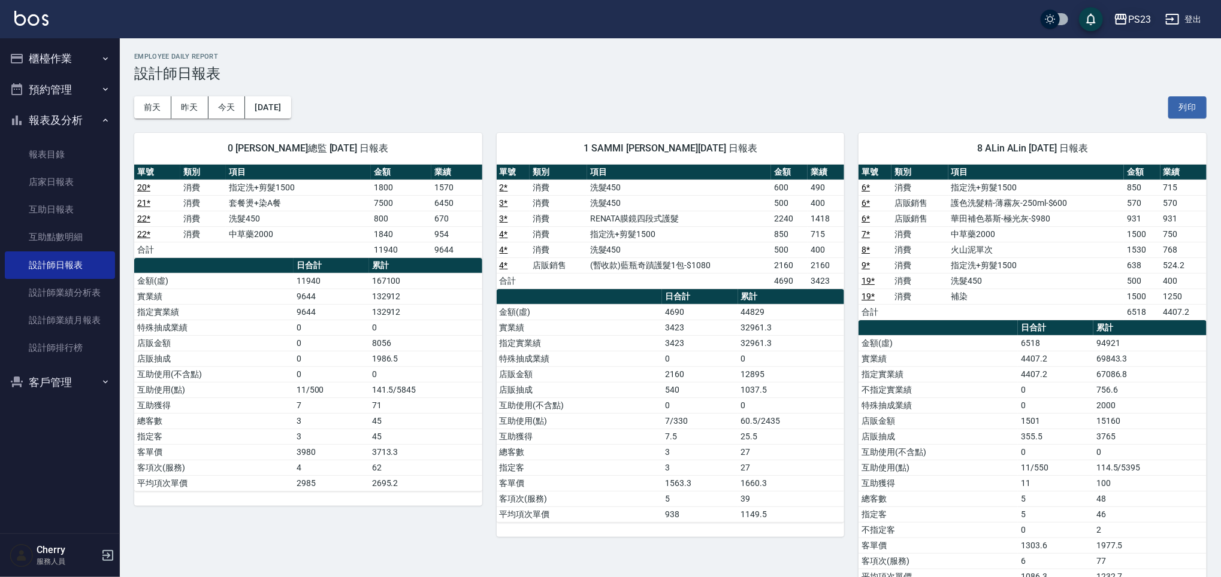
click at [1124, 19] on icon "button" at bounding box center [1121, 19] width 12 height 11
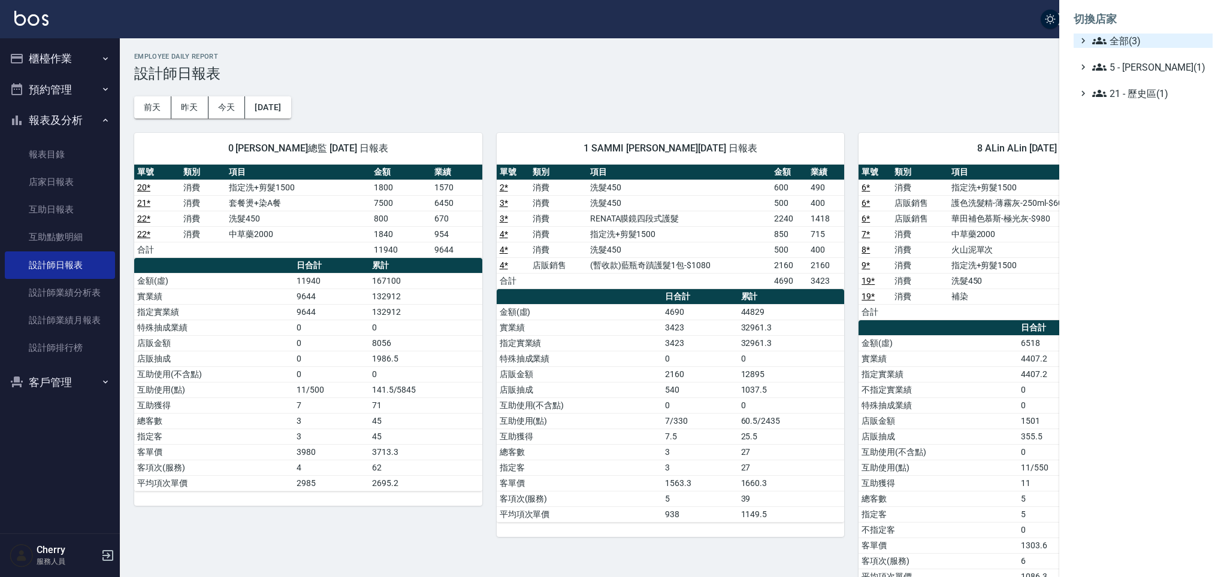
click at [1134, 40] on span "全部(3)" at bounding box center [1150, 41] width 116 height 14
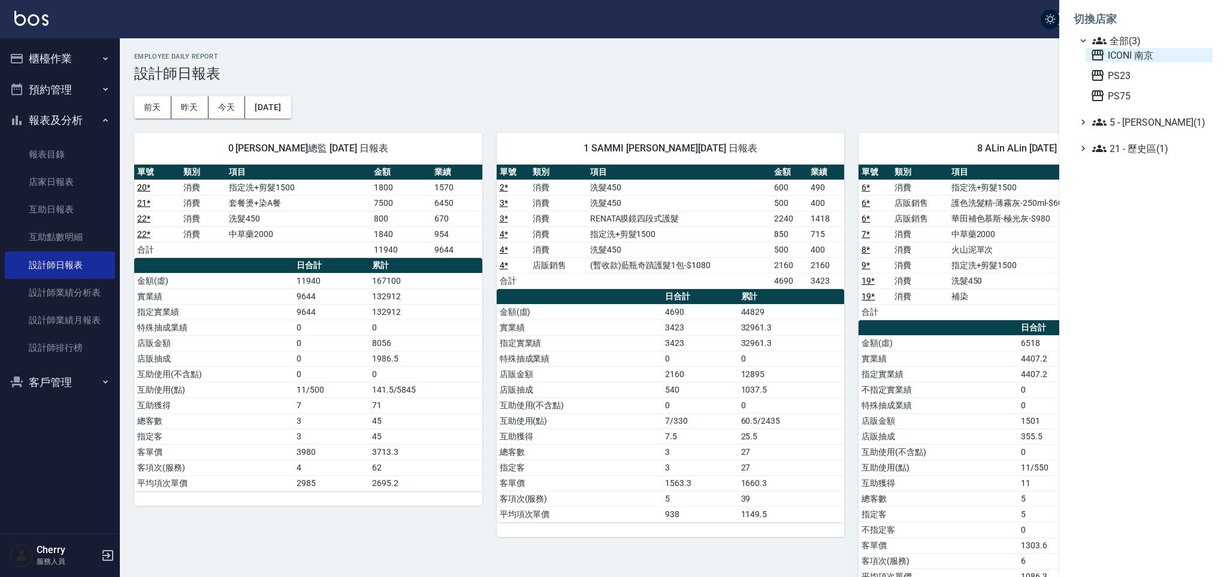
click at [1136, 54] on span "ICONI 南京" at bounding box center [1148, 55] width 117 height 14
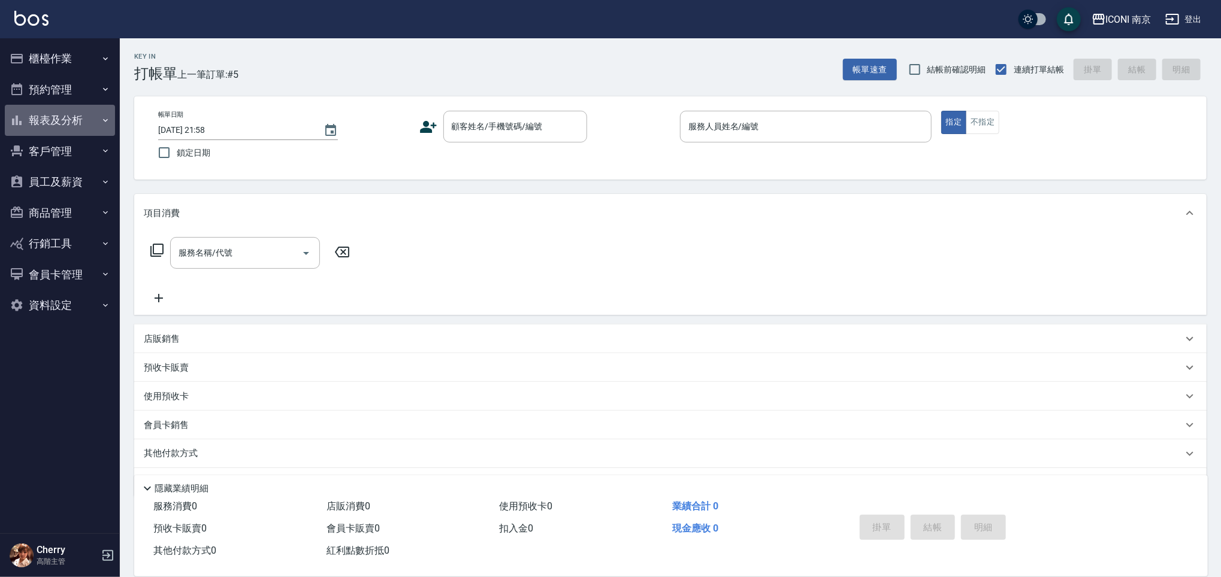
click at [83, 122] on button "報表及分析" at bounding box center [60, 120] width 110 height 31
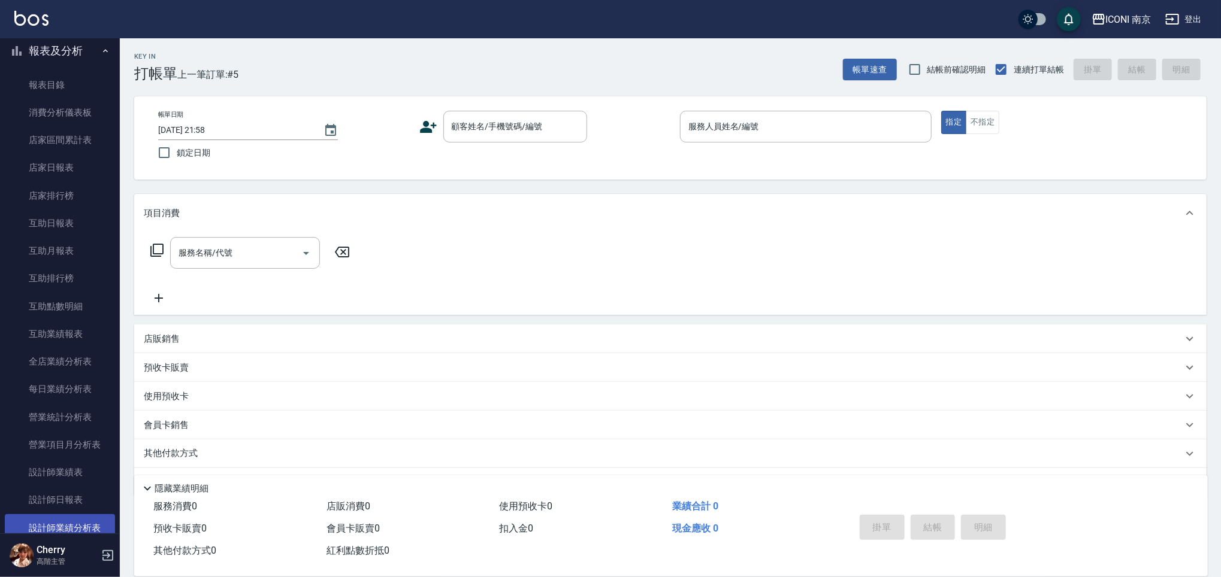
scroll to position [159, 0]
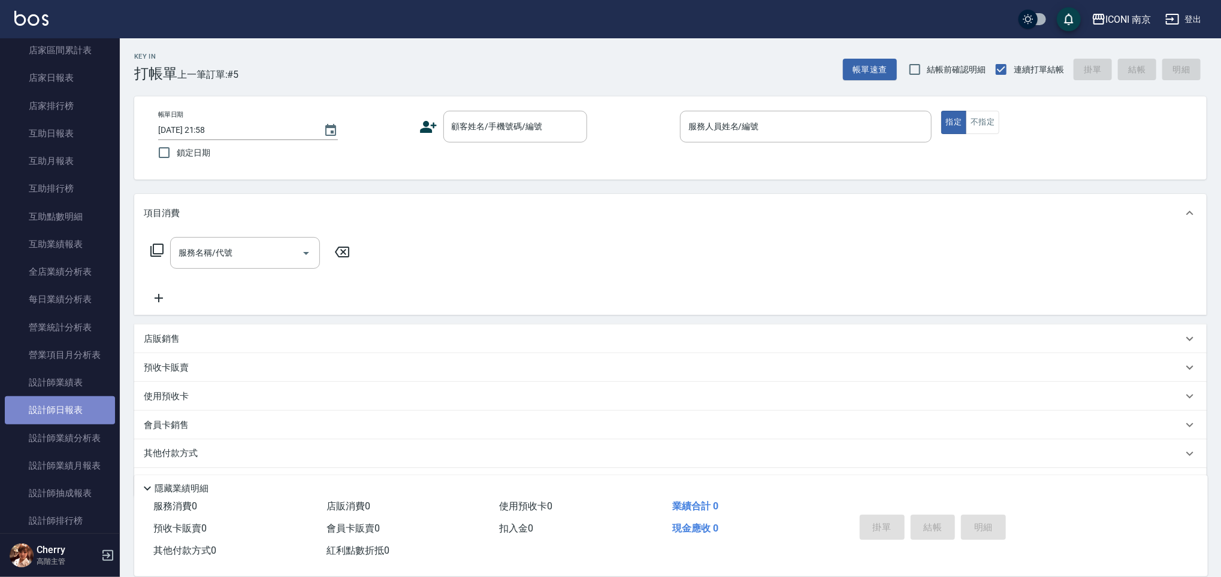
click at [80, 410] on link "設計師日報表" at bounding box center [60, 411] width 110 height 28
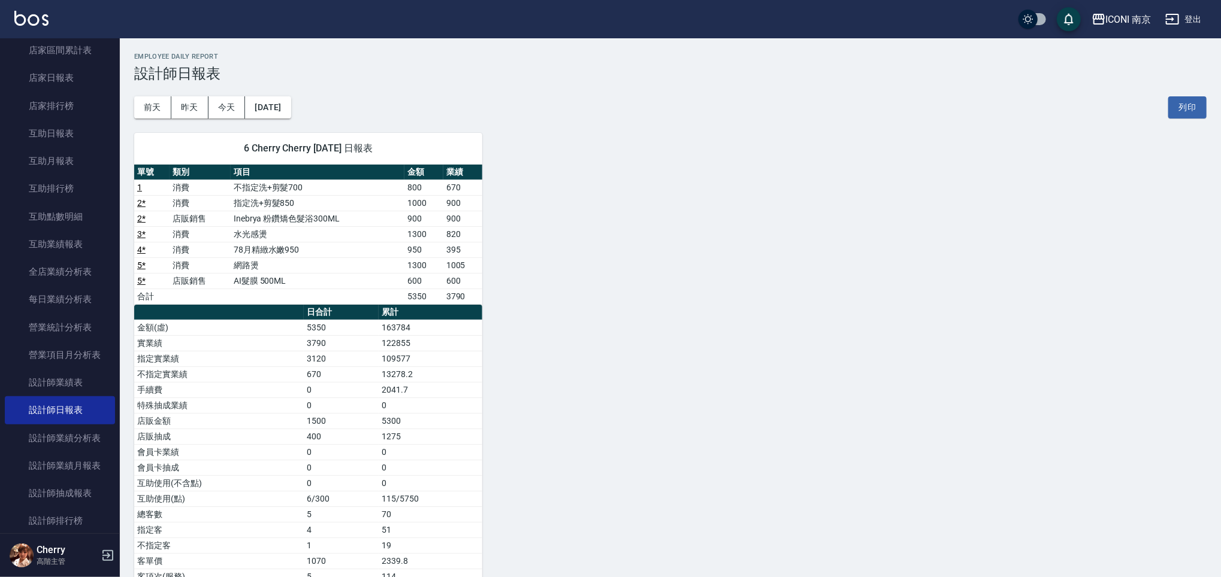
click at [711, 244] on div "6 Cherry Cherry 08/21/2025 日報表 單號 類別 項目 金額 業績 1 消費 不指定洗+剪髮700 800 670 2 * 消費 指定…" at bounding box center [663, 367] width 1087 height 497
click at [636, 239] on div "6 Cherry Cherry 08/21/2025 日報表 單號 類別 項目 金額 業績 1 消費 不指定洗+剪髮700 800 670 2 * 消費 指定…" at bounding box center [663, 367] width 1087 height 497
click at [614, 271] on div "6 Cherry Cherry 08/21/2025 日報表 單號 類別 項目 金額 業績 1 消費 不指定洗+剪髮700 800 670 2 * 消費 指定…" at bounding box center [663, 367] width 1087 height 497
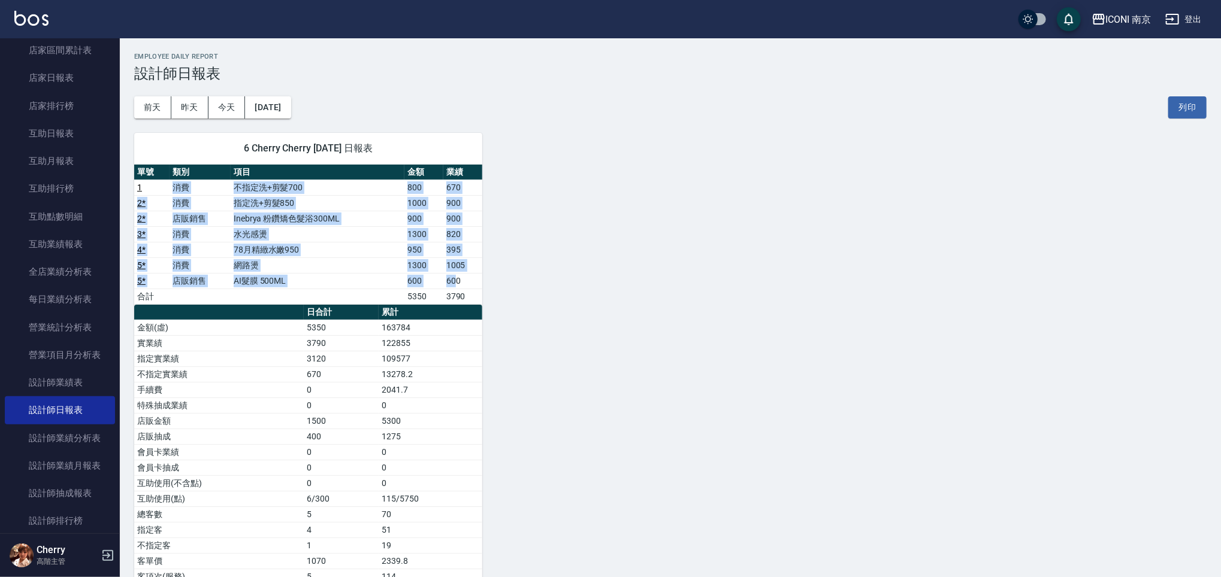
drag, startPoint x: 163, startPoint y: 184, endPoint x: 514, endPoint y: 296, distance: 368.3
click at [459, 286] on tbody "1 消費 不指定洗+剪髮700 800 670 2 * 消費 指定洗+剪髮850 1000 900 2 * 店販銷售 Inebrya 粉鑽矯色髮浴300ML …" at bounding box center [308, 242] width 348 height 125
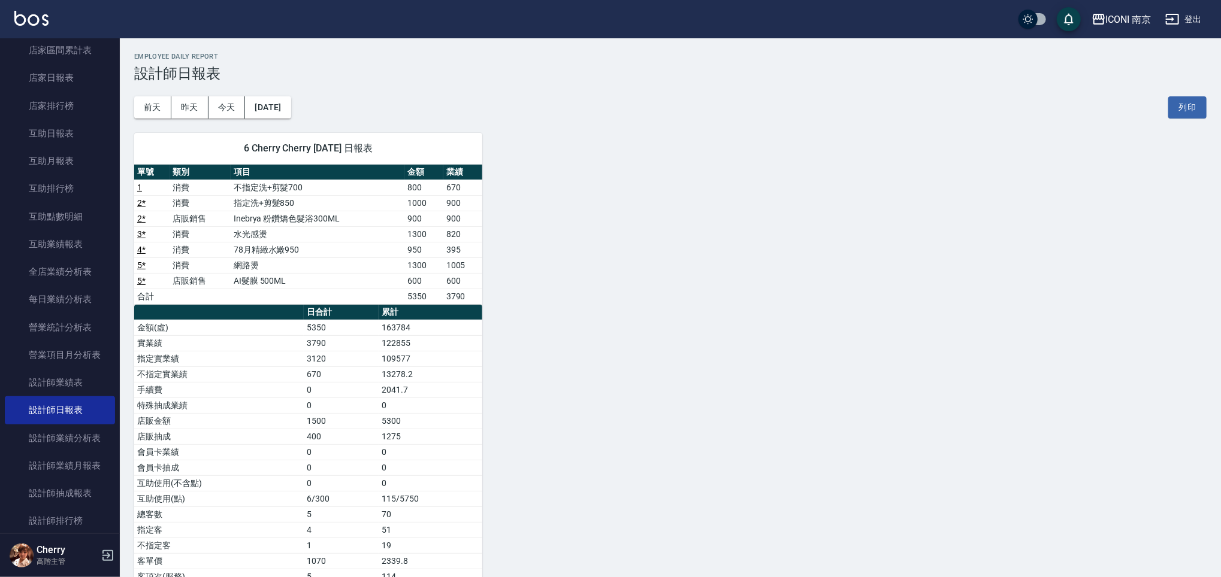
click at [518, 296] on div "6 Cherry Cherry 08/21/2025 日報表 單號 類別 項目 金額 業績 1 消費 不指定洗+剪髮700 800 670 2 * 消費 指定…" at bounding box center [663, 367] width 1087 height 497
drag, startPoint x: 121, startPoint y: 186, endPoint x: 491, endPoint y: 293, distance: 384.8
click at [491, 293] on div "6 Cherry Cherry 08/21/2025 日報表 單號 類別 項目 金額 業績 1 消費 不指定洗+剪髮700 800 670 2 * 消費 指定…" at bounding box center [663, 367] width 1087 height 497
click at [534, 298] on div "6 Cherry Cherry 08/21/2025 日報表 單號 類別 項目 金額 業績 1 消費 不指定洗+剪髮700 800 670 2 * 消費 指定…" at bounding box center [663, 367] width 1087 height 497
click at [571, 249] on div "6 Cherry Cherry 08/21/2025 日報表 單號 類別 項目 金額 業績 1 消費 不指定洗+剪髮700 800 670 2 * 消費 指定…" at bounding box center [663, 367] width 1087 height 497
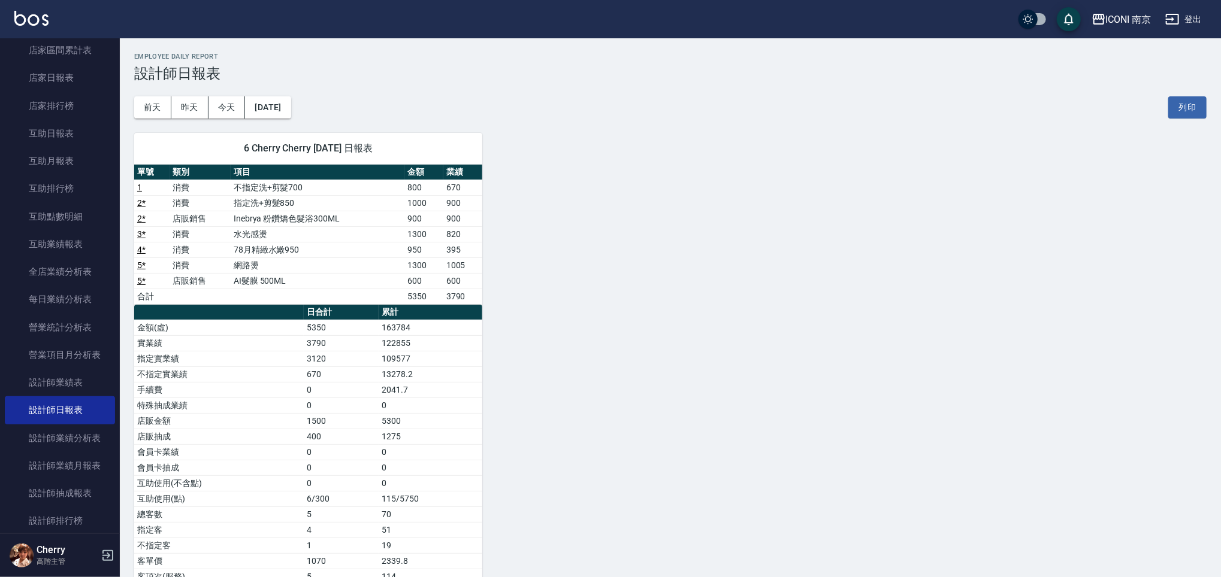
drag, startPoint x: 727, startPoint y: 184, endPoint x: 703, endPoint y: 202, distance: 29.6
click at [710, 198] on div "6 Cherry Cherry 08/21/2025 日報表 單號 類別 項目 金額 業績 1 消費 不指定洗+剪髮700 800 670 2 * 消費 指定…" at bounding box center [663, 367] width 1087 height 497
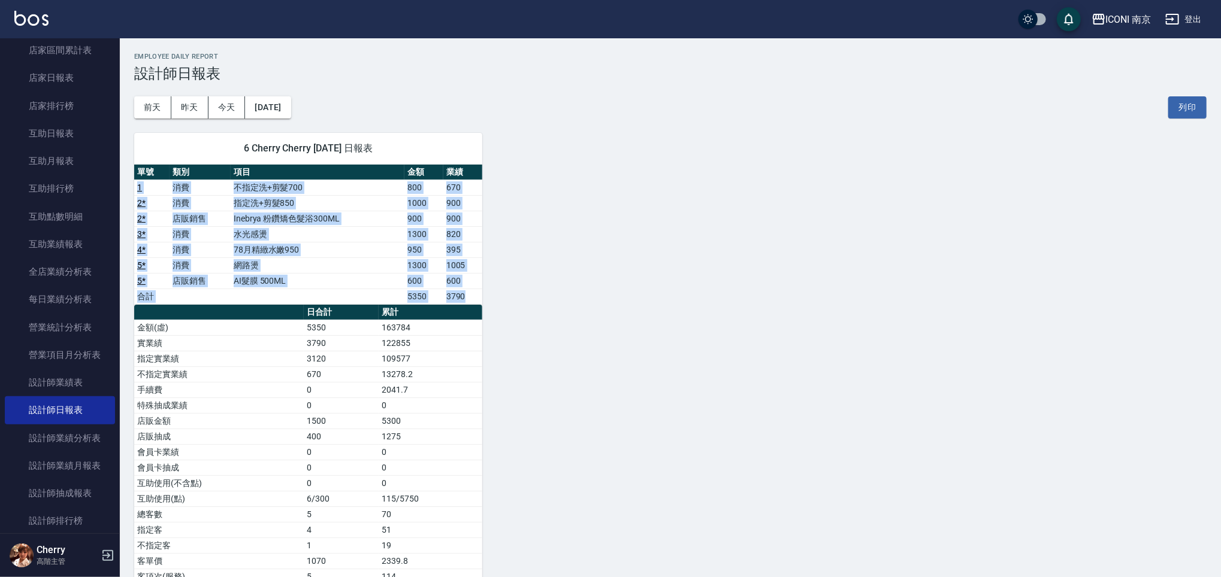
drag, startPoint x: 476, startPoint y: 291, endPoint x: 134, endPoint y: 191, distance: 355.8
click at [134, 191] on tbody "1 消費 不指定洗+剪髮700 800 670 2 * 消費 指定洗+剪髮850 1000 900 2 * 店販銷售 Inebrya 粉鑽矯色髮浴300ML …" at bounding box center [308, 242] width 348 height 125
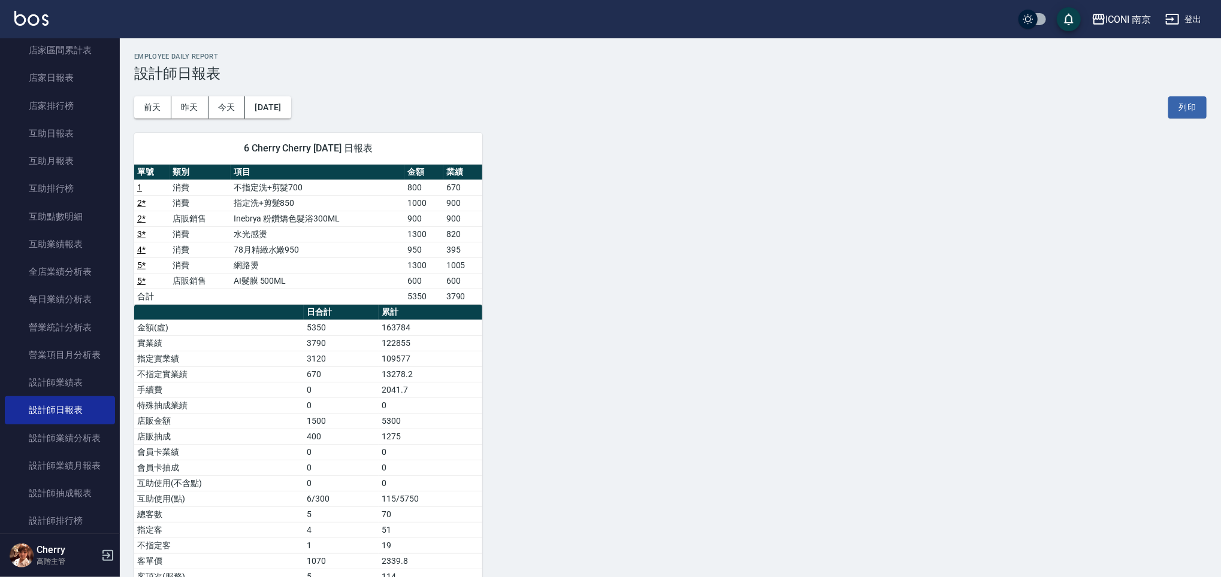
click at [516, 216] on div "6 Cherry Cherry 08/21/2025 日報表 單號 類別 項目 金額 業績 1 消費 不指定洗+剪髮700 800 670 2 * 消費 指定…" at bounding box center [663, 367] width 1087 height 497
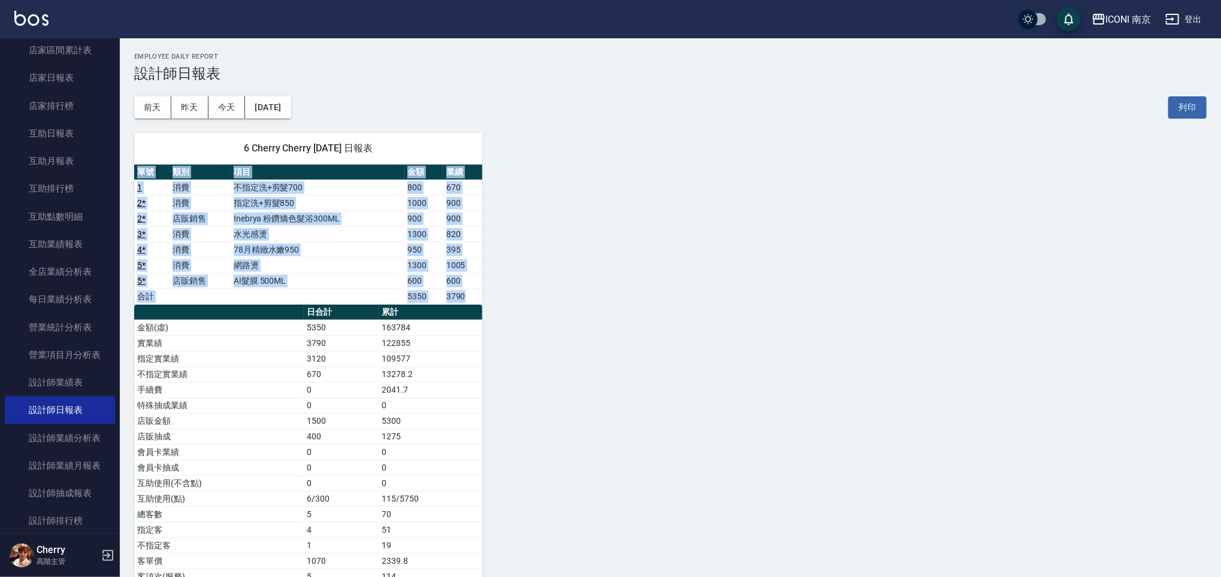
drag, startPoint x: 130, startPoint y: 187, endPoint x: 468, endPoint y: 296, distance: 355.6
click at [468, 296] on div "6 Cherry Cherry 08/21/2025 日報表 單號 類別 項目 金額 業績 1 消費 不指定洗+剪髮700 800 670 2 * 消費 指定…" at bounding box center [301, 367] width 362 height 497
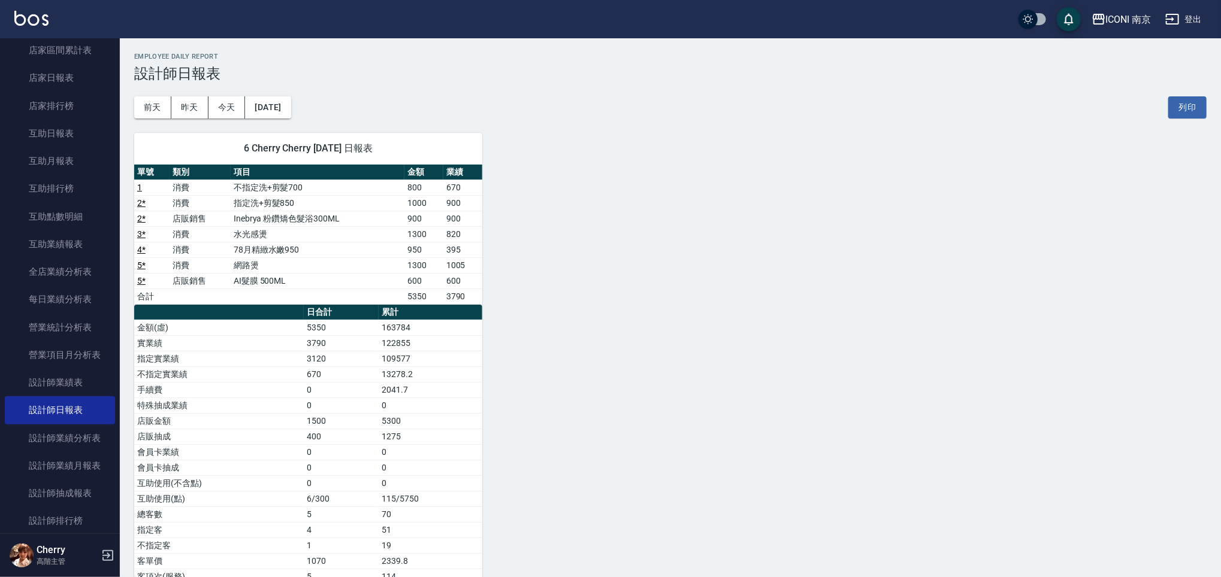
click at [499, 296] on div "6 Cherry Cherry 08/21/2025 日報表 單號 類別 項目 金額 業績 1 消費 不指定洗+剪髮700 800 670 2 * 消費 指定…" at bounding box center [663, 367] width 1087 height 497
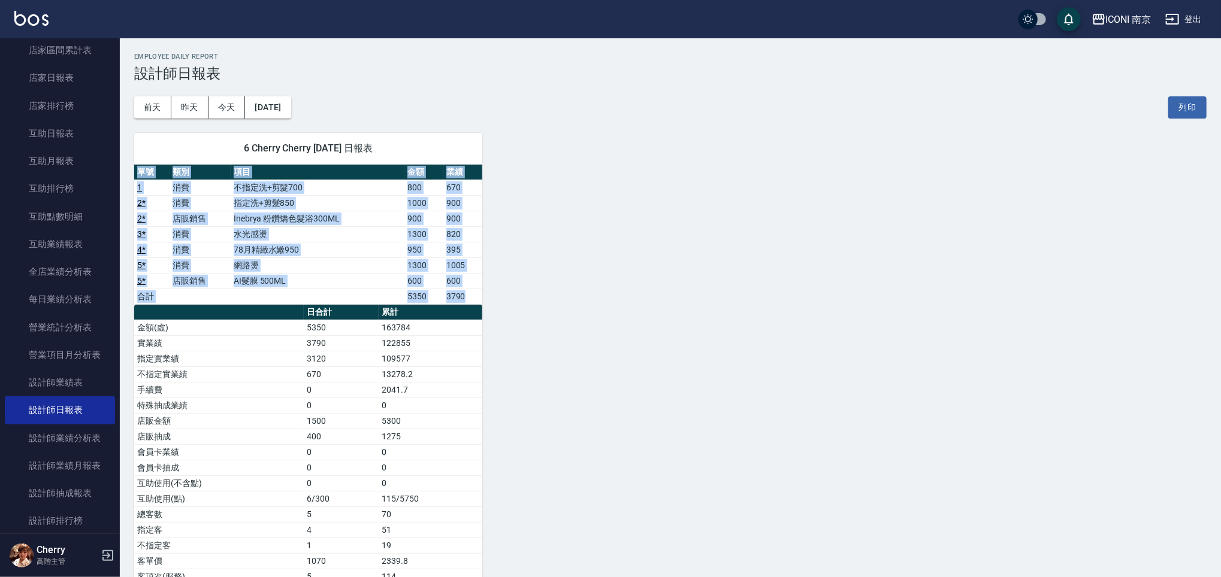
drag, startPoint x: 474, startPoint y: 300, endPoint x: 132, endPoint y: 192, distance: 358.8
click at [132, 192] on div "6 Cherry Cherry 08/21/2025 日報表 單號 類別 項目 金額 業績 1 消費 不指定洗+剪髮700 800 670 2 * 消費 指定…" at bounding box center [301, 367] width 362 height 497
click at [467, 231] on td "820" at bounding box center [462, 234] width 39 height 16
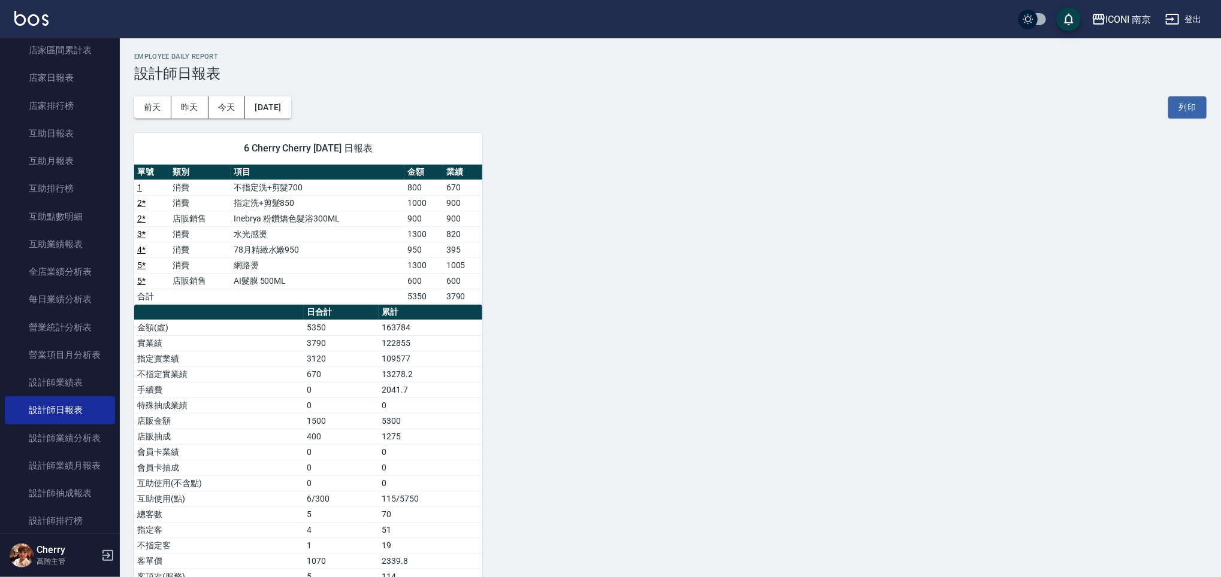
click at [576, 232] on div "6 Cherry Cherry 08/21/2025 日報表 單號 類別 項目 金額 業績 1 消費 不指定洗+剪髮700 800 670 2 * 消費 指定…" at bounding box center [663, 367] width 1087 height 497
click at [564, 173] on div "6 Cherry Cherry 08/21/2025 日報表 單號 類別 項目 金額 業績 1 消費 不指定洗+剪髮700 800 670 2 * 消費 指定…" at bounding box center [663, 367] width 1087 height 497
click at [534, 223] on div "6 Cherry Cherry 08/21/2025 日報表 單號 類別 項目 金額 業績 1 消費 不指定洗+剪髮700 800 670 2 * 消費 指定…" at bounding box center [663, 367] width 1087 height 497
click at [615, 223] on div "6 Cherry Cherry 08/21/2025 日報表 單號 類別 項目 金額 業績 1 消費 不指定洗+剪髮700 800 670 2 * 消費 指定…" at bounding box center [663, 367] width 1087 height 497
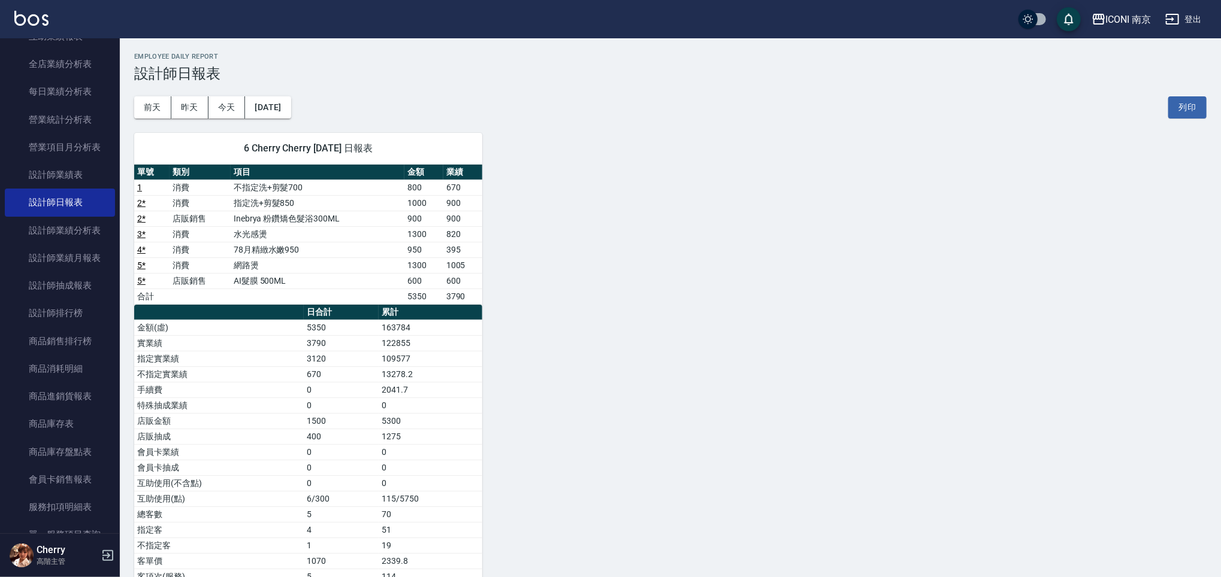
scroll to position [319, 0]
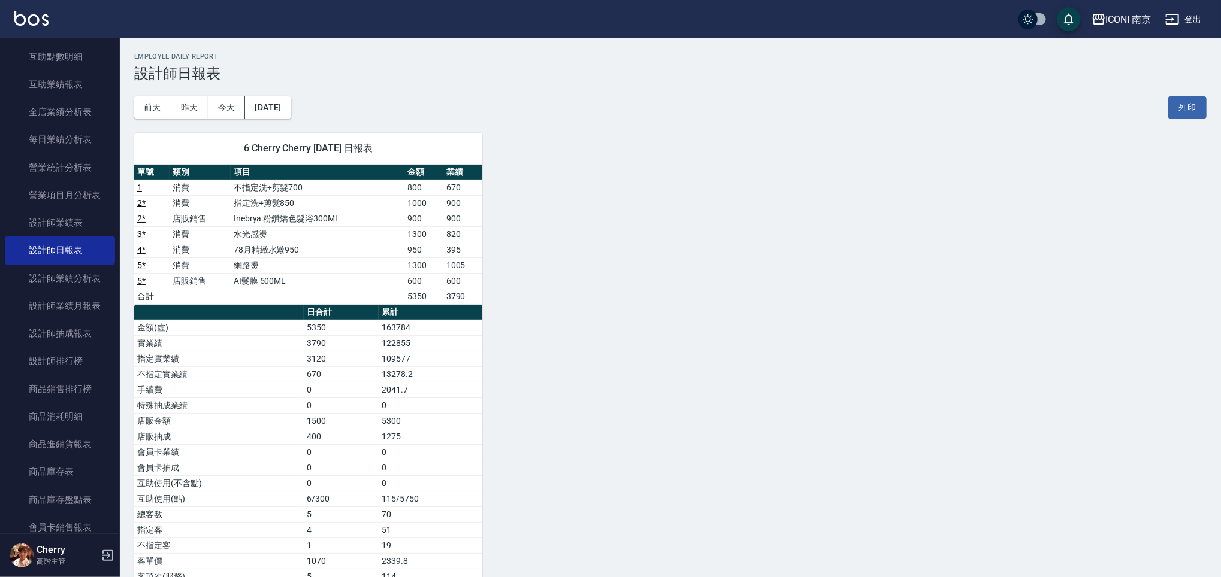
click at [583, 338] on div "6 Cherry Cherry 08/21/2025 日報表 單號 類別 項目 金額 業績 1 消費 不指定洗+剪髮700 800 670 2 * 消費 指定…" at bounding box center [663, 367] width 1087 height 497
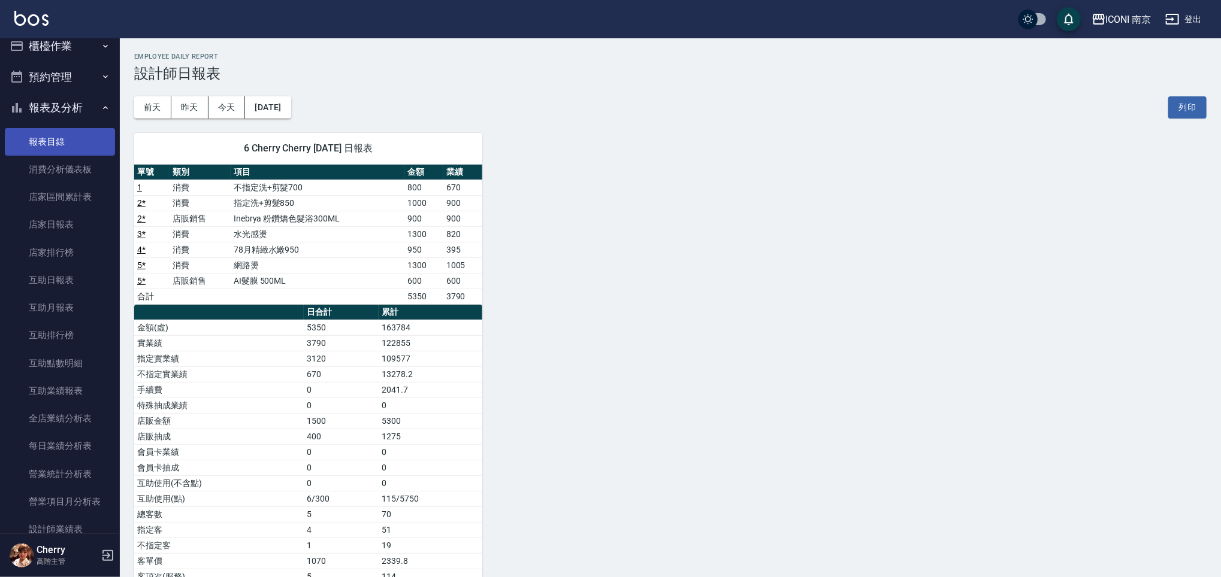
scroll to position [0, 0]
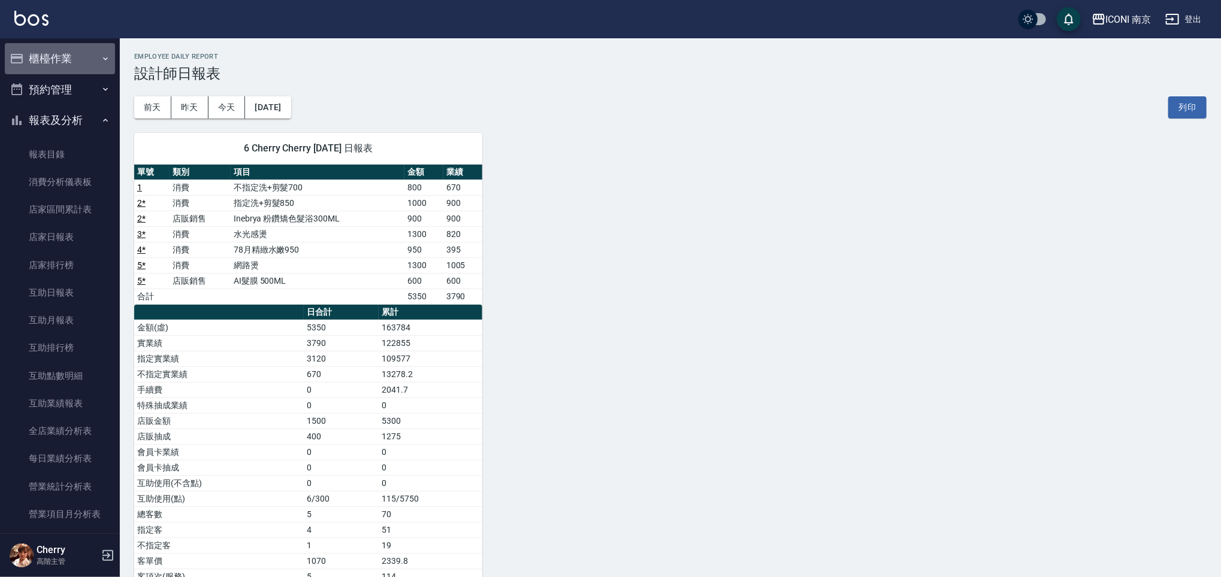
click at [62, 64] on button "櫃檯作業" at bounding box center [60, 58] width 110 height 31
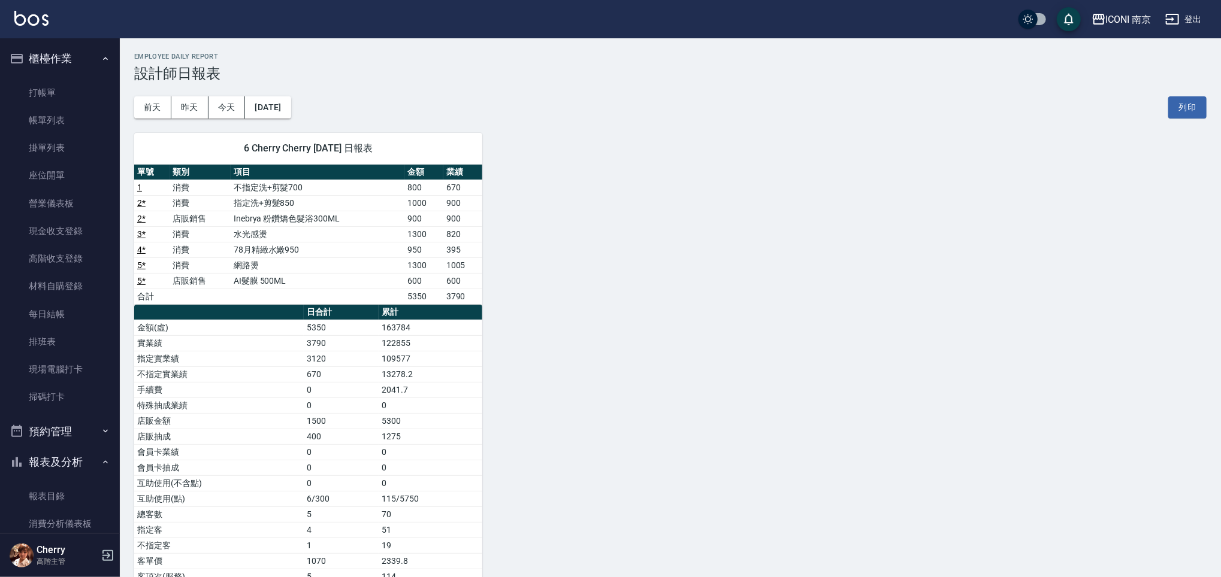
click at [591, 154] on div "6 Cherry Cherry 08/21/2025 日報表 單號 類別 項目 金額 業績 1 消費 不指定洗+剪髮700 800 670 2 * 消費 指定…" at bounding box center [663, 367] width 1087 height 497
click at [274, 106] on button "2025/08/21" at bounding box center [268, 107] width 46 height 22
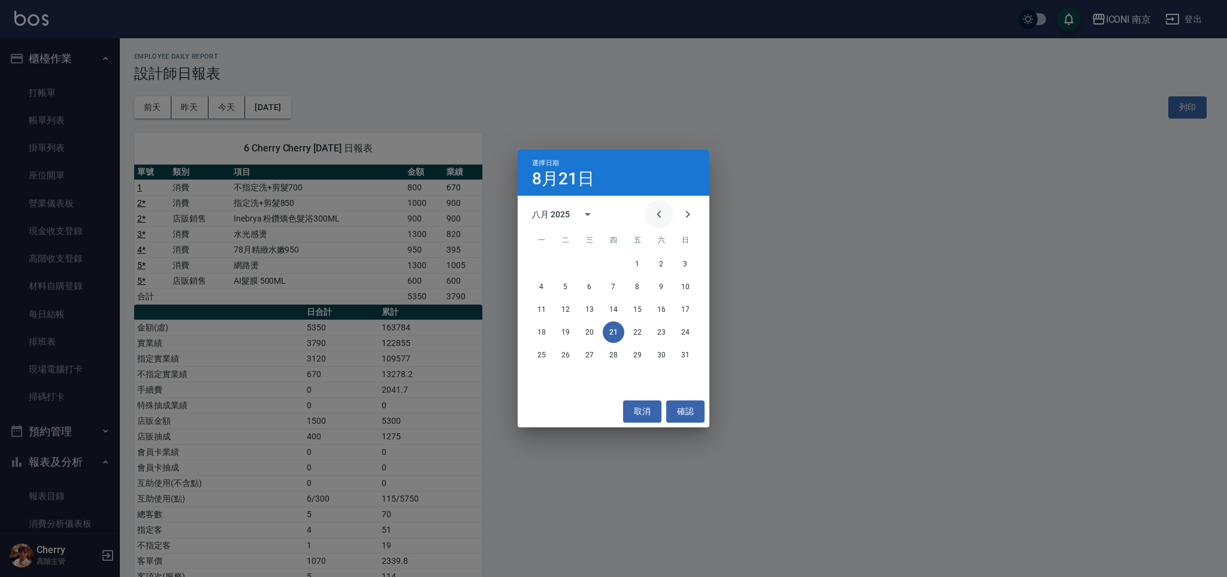
click at [656, 219] on icon "Previous month" at bounding box center [659, 214] width 14 height 14
click at [538, 336] on button "21" at bounding box center [542, 333] width 22 height 22
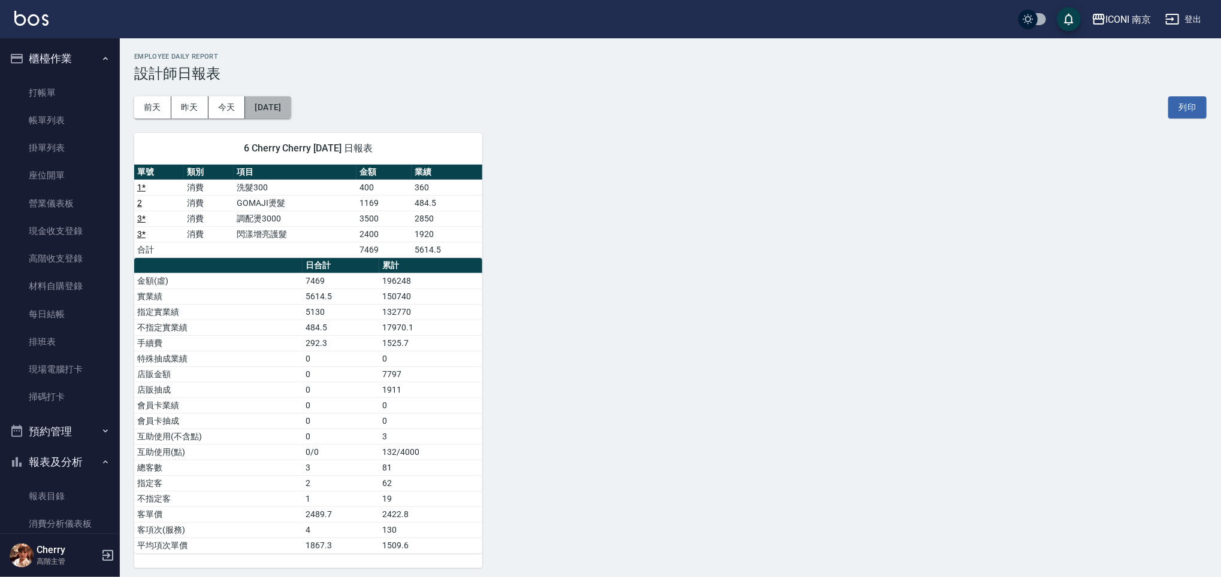
click at [285, 108] on button "2025/07/21" at bounding box center [268, 107] width 46 height 22
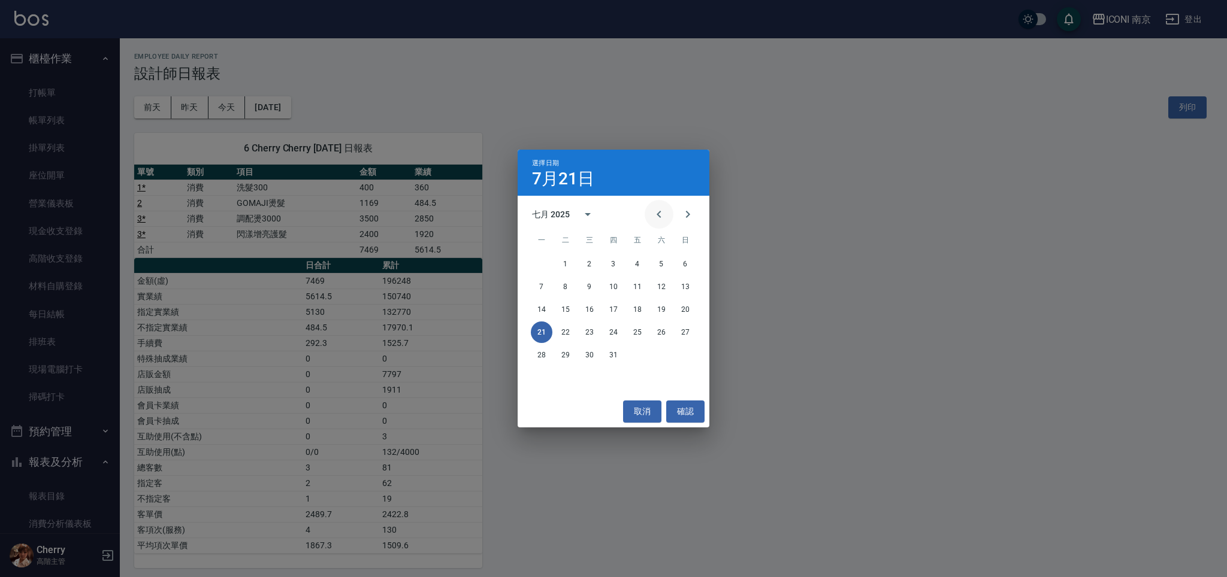
click at [659, 214] on icon "Previous month" at bounding box center [659, 214] width 14 height 14
click at [648, 329] on div "16 17 18 19 20 21 22" at bounding box center [614, 333] width 192 height 22
click at [658, 329] on button "21" at bounding box center [661, 333] width 22 height 22
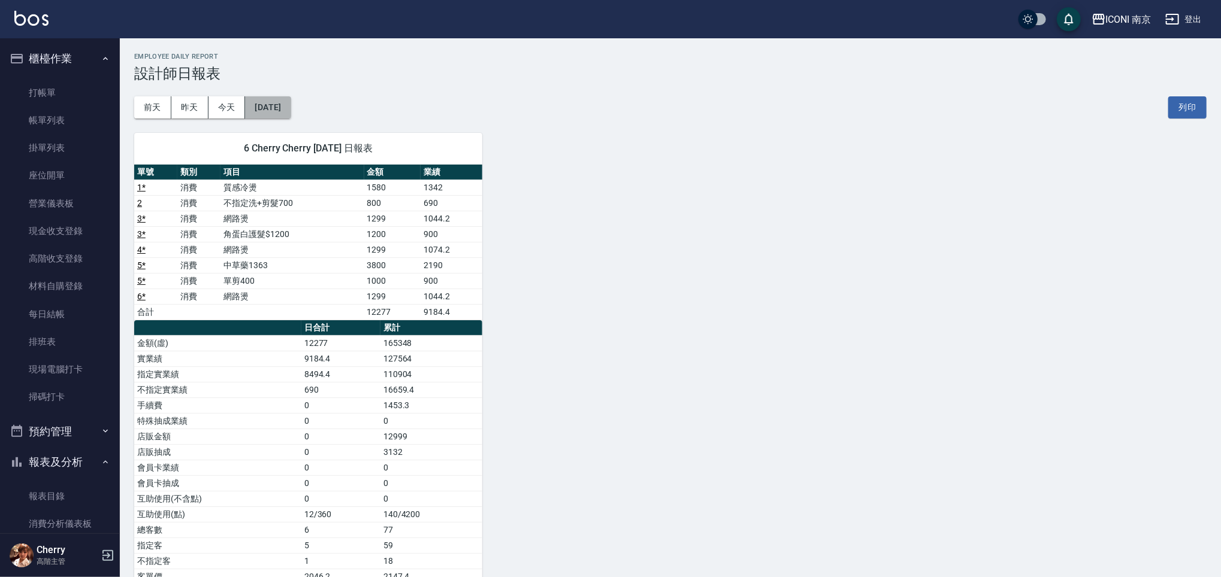
click at [288, 107] on button "2025/06/21" at bounding box center [268, 107] width 46 height 22
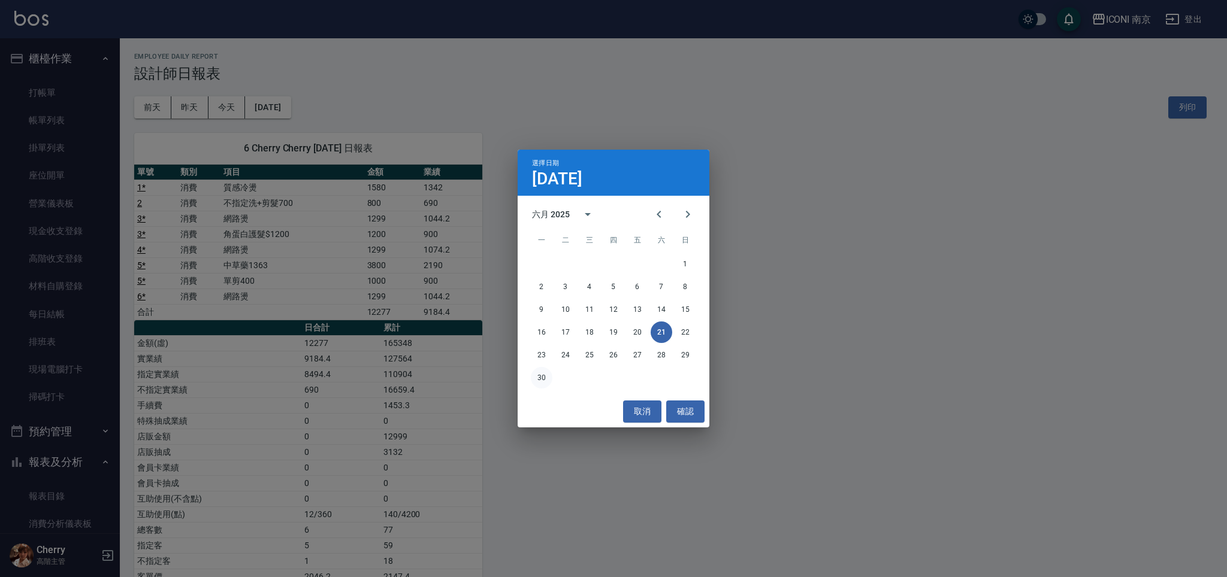
click at [540, 382] on button "30" at bounding box center [542, 378] width 22 height 22
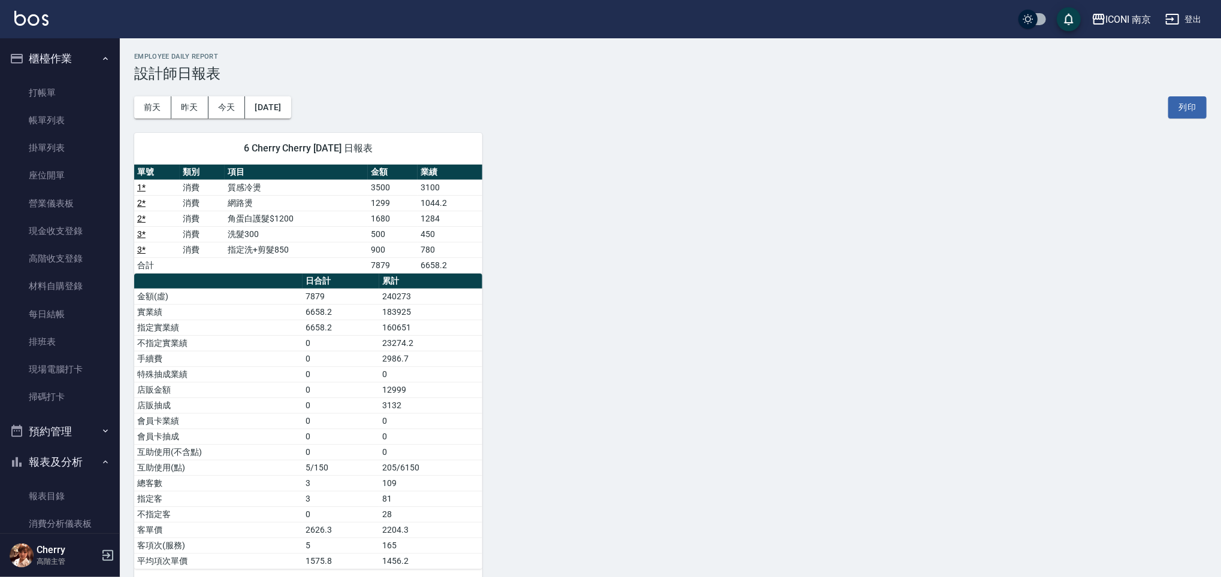
click at [664, 225] on div "6 Cherry Cherry 06/30/2025 日報表 單號 類別 項目 金額 業績 1 * 消費 質感冷燙 3500 3100 2 * 消費 網路燙 …" at bounding box center [663, 351] width 1087 height 465
click at [289, 96] on button "2025/06/30" at bounding box center [268, 107] width 46 height 22
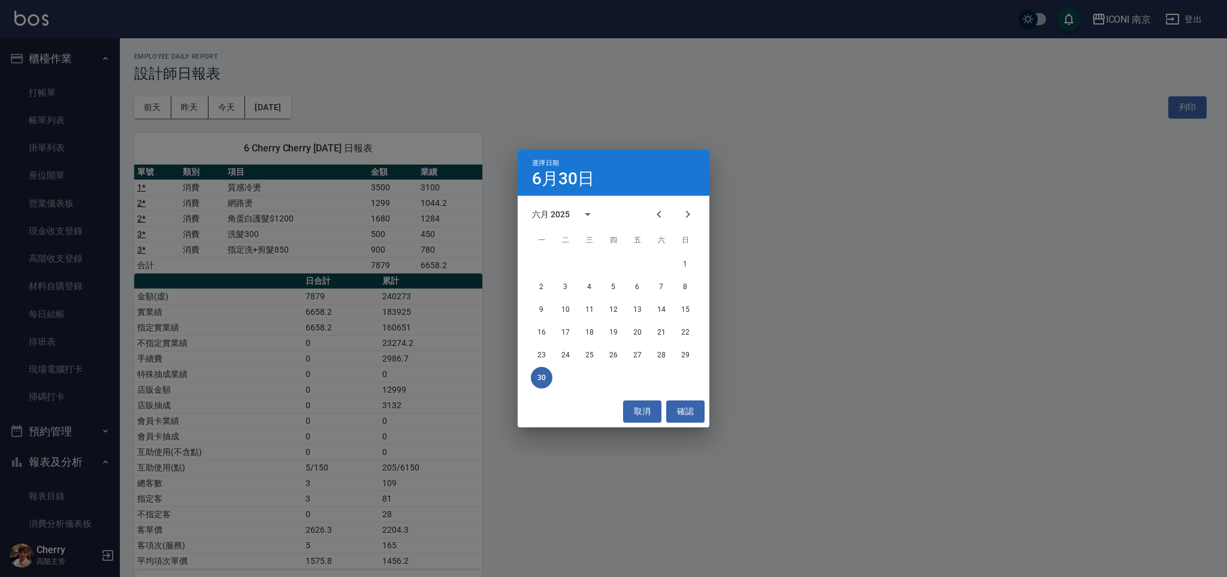
click at [840, 217] on div "選擇日期 6月30日 六月 2025 一 二 三 四 五 六 日 1 2 3 4 5 6 7 8 9 10 11 12 13 14 15 16 17 18 1…" at bounding box center [613, 288] width 1227 height 577
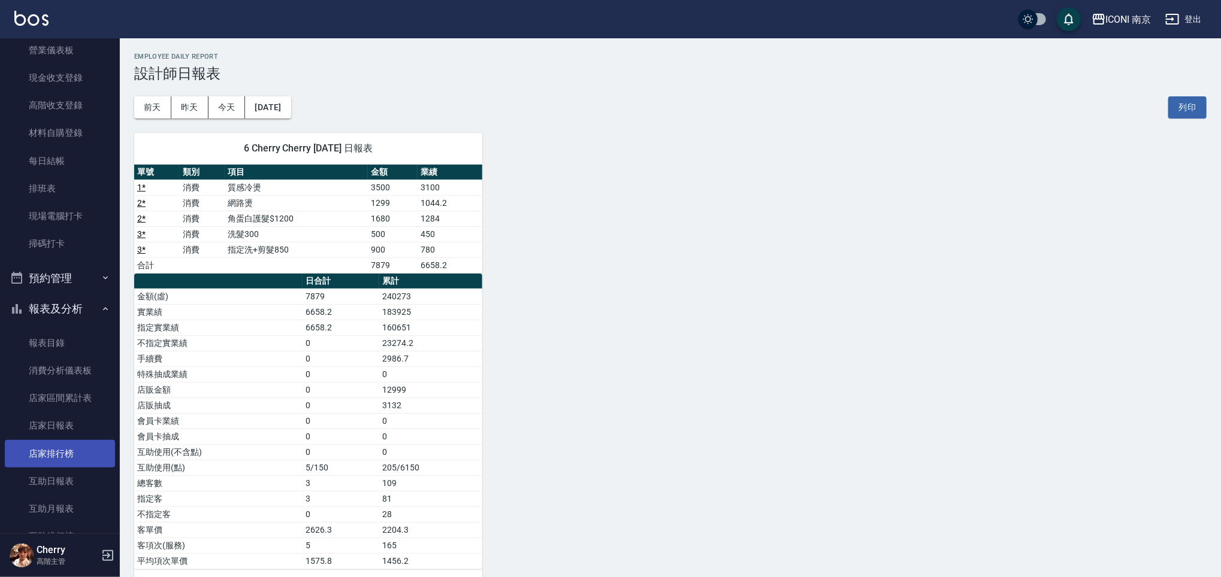
scroll to position [159, 0]
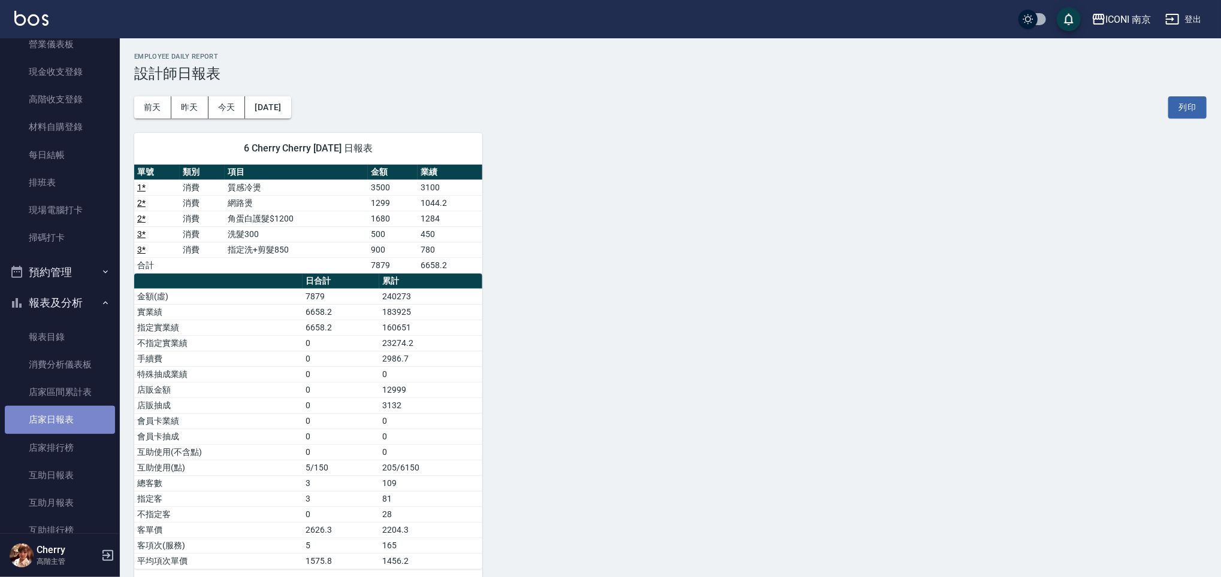
click at [62, 416] on link "店家日報表" at bounding box center [60, 420] width 110 height 28
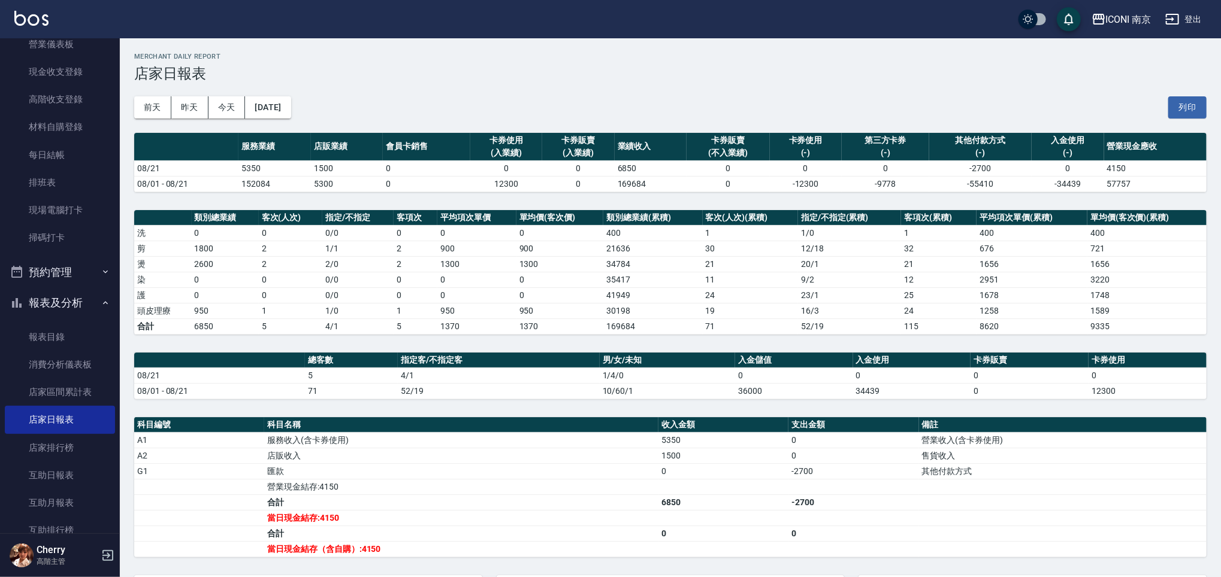
click at [515, 68] on h3 "店家日報表" at bounding box center [670, 73] width 1072 height 17
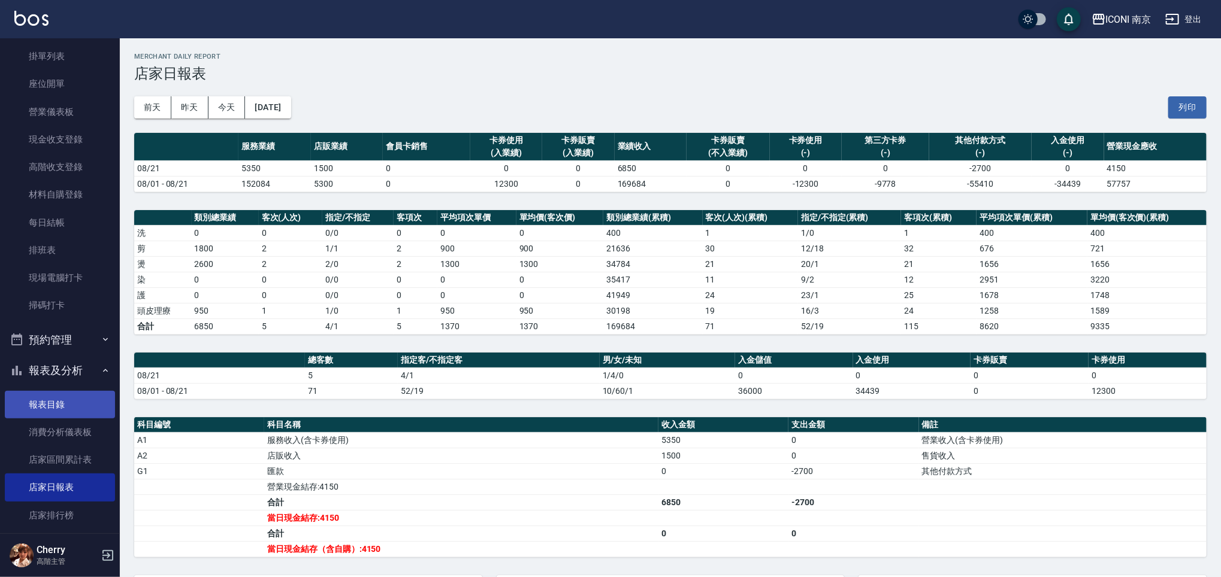
scroll to position [159, 0]
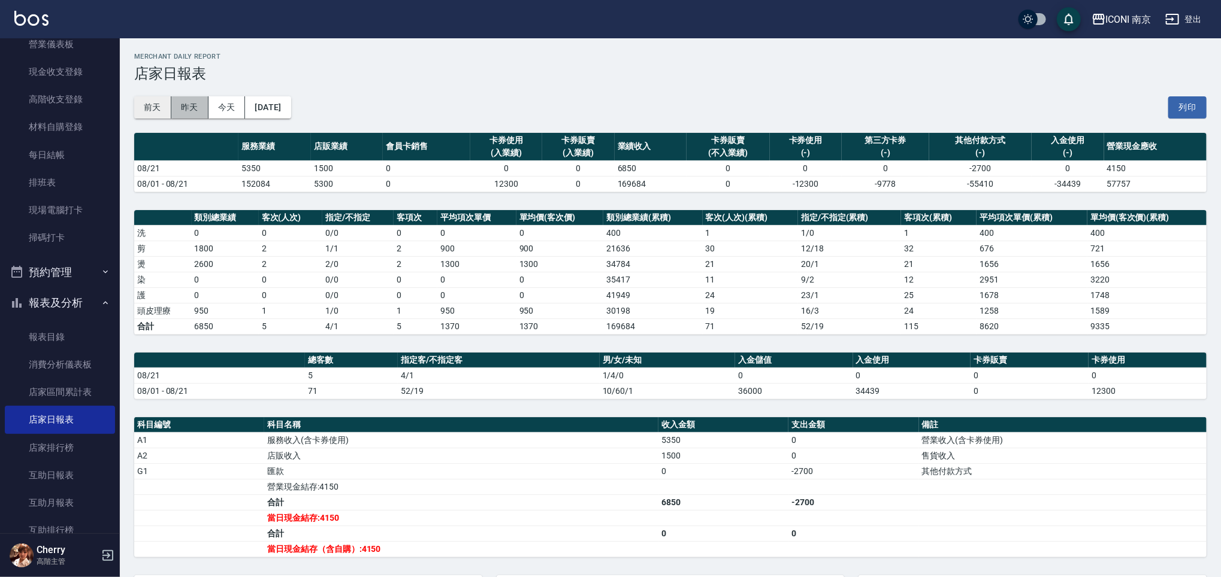
drag, startPoint x: 189, startPoint y: 107, endPoint x: 164, endPoint y: 110, distance: 25.4
click at [187, 106] on button "昨天" at bounding box center [189, 107] width 37 height 22
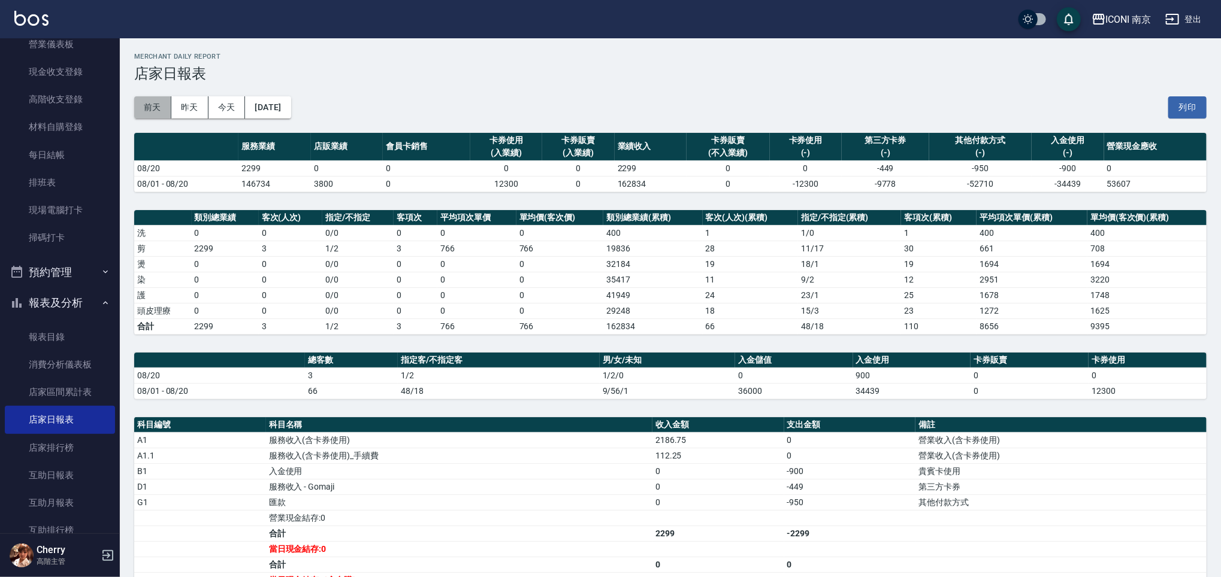
click at [155, 104] on button "前天" at bounding box center [152, 107] width 37 height 22
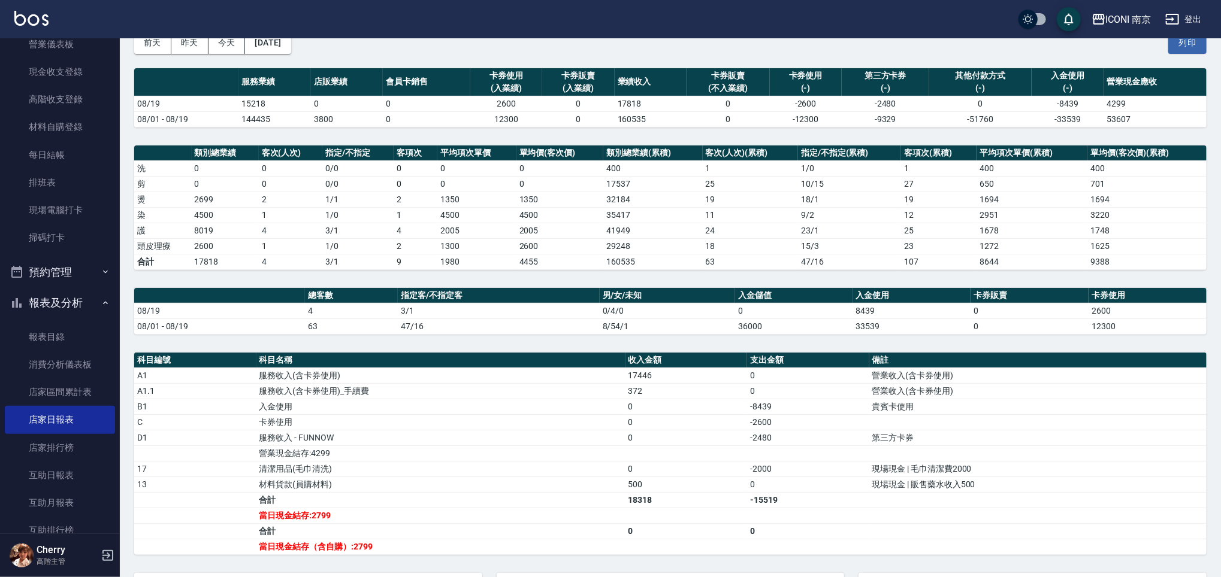
scroll to position [159, 0]
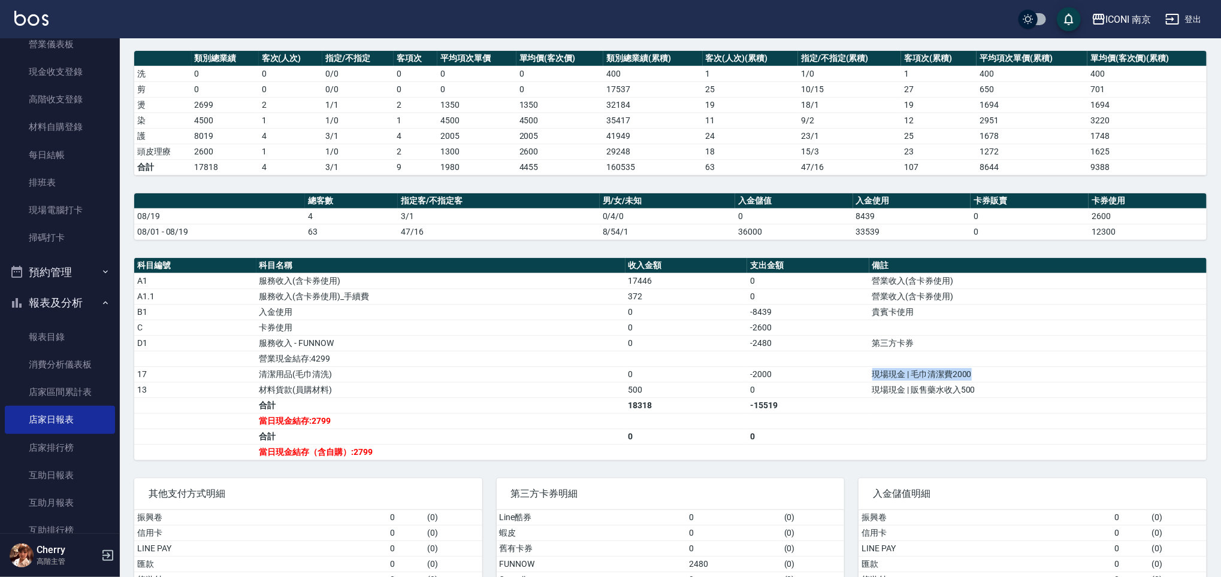
drag, startPoint x: 869, startPoint y: 376, endPoint x: 1004, endPoint y: 375, distance: 135.4
click at [1004, 375] on td "現場現金 | 毛巾清潔費2000" at bounding box center [1037, 375] width 337 height 16
click at [1009, 379] on td "現場現金 | 毛巾清潔費2000" at bounding box center [1037, 375] width 337 height 16
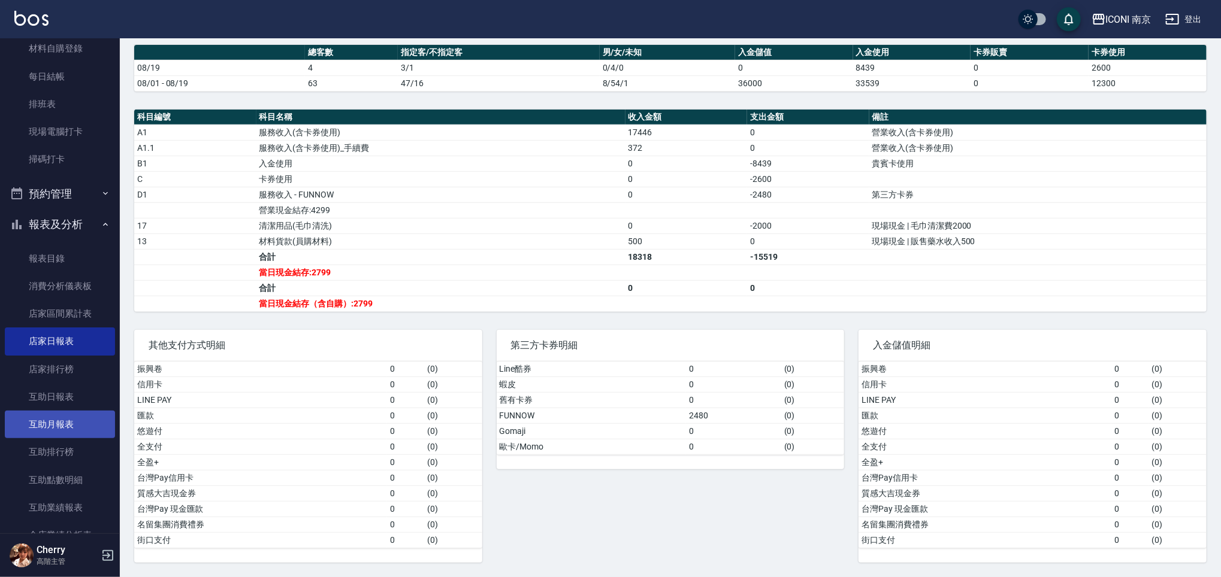
scroll to position [240, 0]
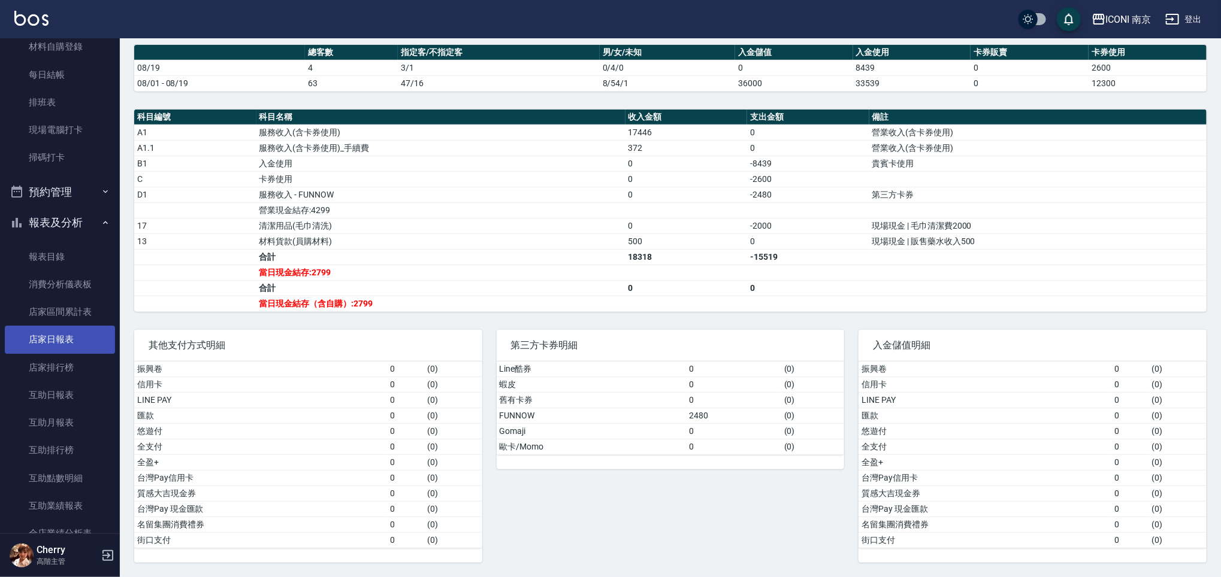
click at [56, 337] on link "店家日報表" at bounding box center [60, 340] width 110 height 28
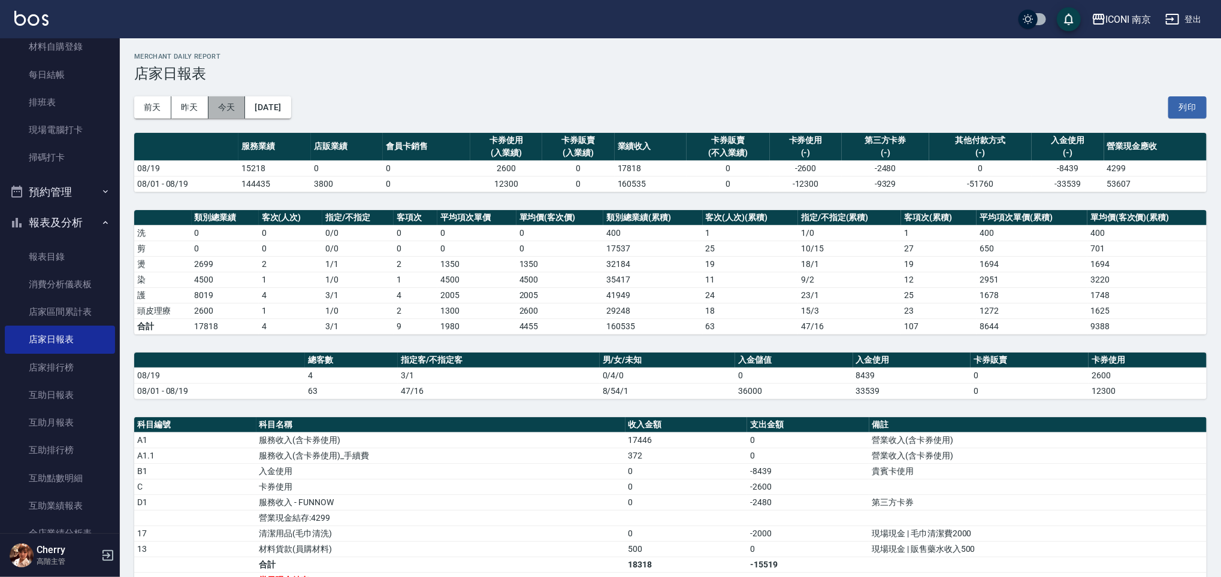
click at [228, 108] on button "今天" at bounding box center [226, 107] width 37 height 22
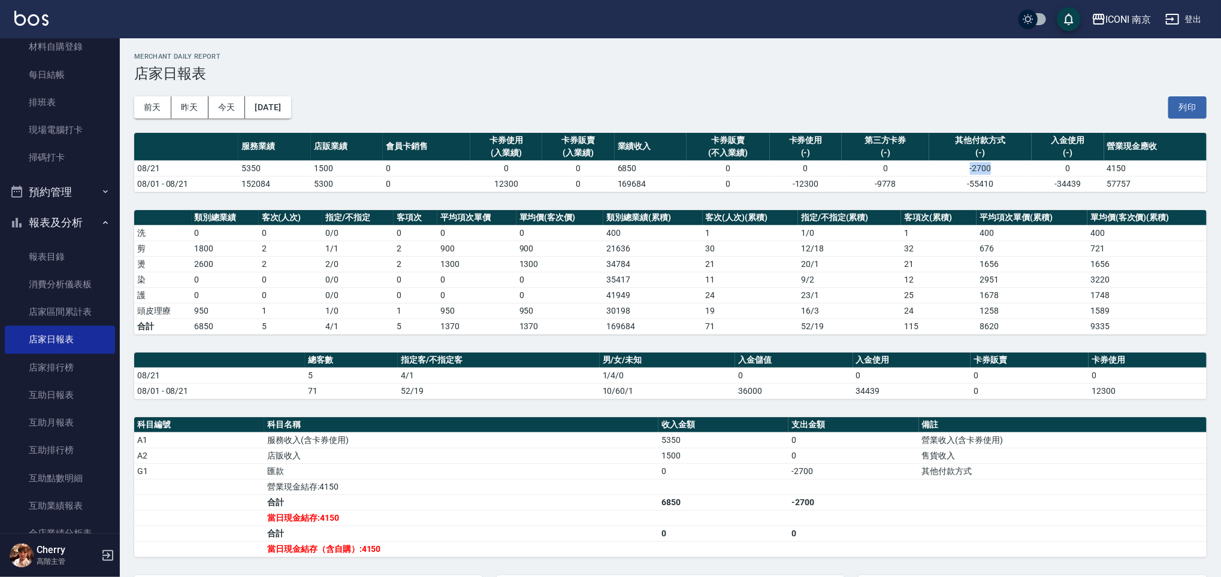
drag, startPoint x: 966, startPoint y: 169, endPoint x: 1018, endPoint y: 168, distance: 51.5
click at [1010, 164] on td "-2700" at bounding box center [980, 169] width 102 height 16
click at [1021, 173] on td "-2700" at bounding box center [980, 169] width 102 height 16
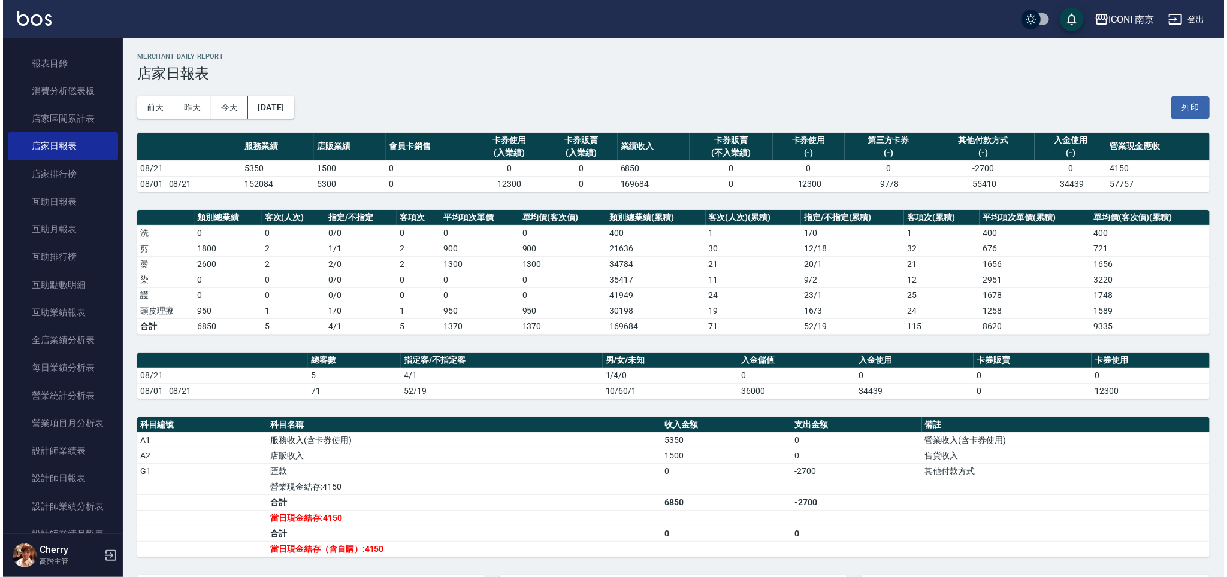
scroll to position [639, 0]
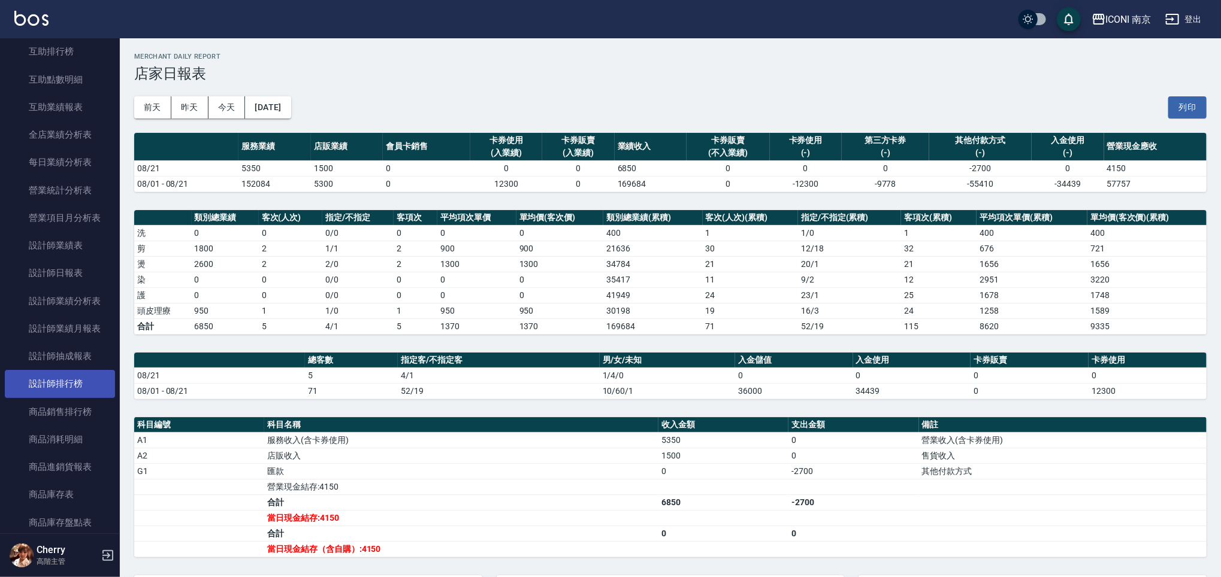
click at [74, 383] on link "設計師排行榜" at bounding box center [60, 384] width 110 height 28
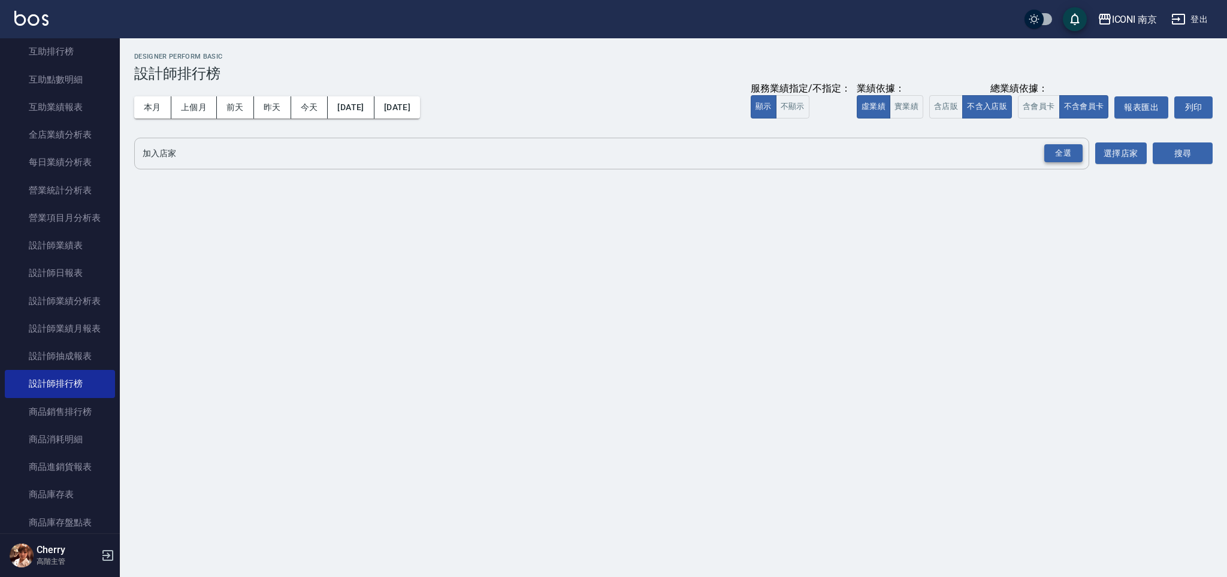
click at [1067, 150] on div "全選" at bounding box center [1063, 153] width 38 height 19
click at [1182, 158] on button "搜尋" at bounding box center [1182, 154] width 60 height 22
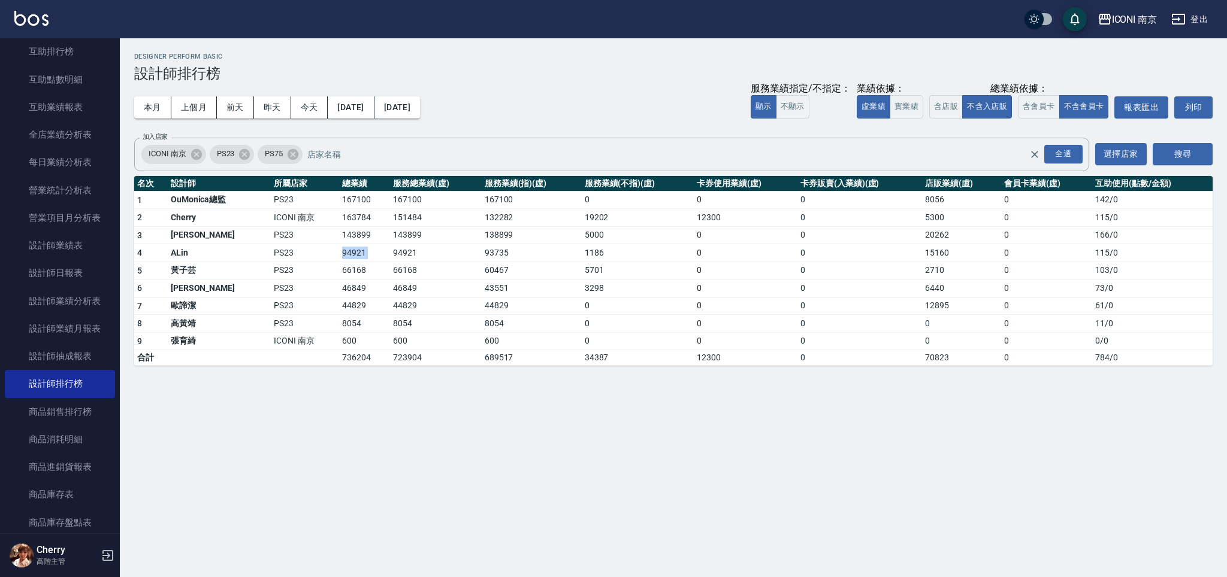
drag, startPoint x: 324, startPoint y: 255, endPoint x: 399, endPoint y: 256, distance: 74.9
click at [394, 255] on tr "4 ALin PS23 94921 94921 93735 1186 0 0 15160 0 115 / 0" at bounding box center [673, 253] width 1078 height 18
click at [423, 257] on td "94921" at bounding box center [435, 253] width 91 height 18
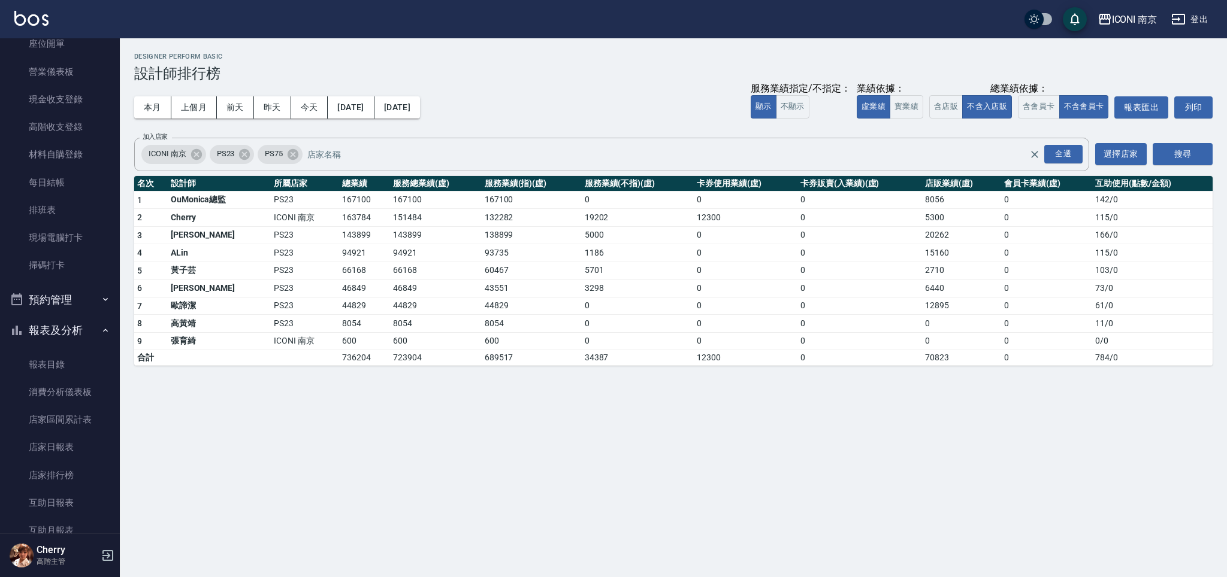
scroll to position [159, 0]
